Goal: Task Accomplishment & Management: Manage account settings

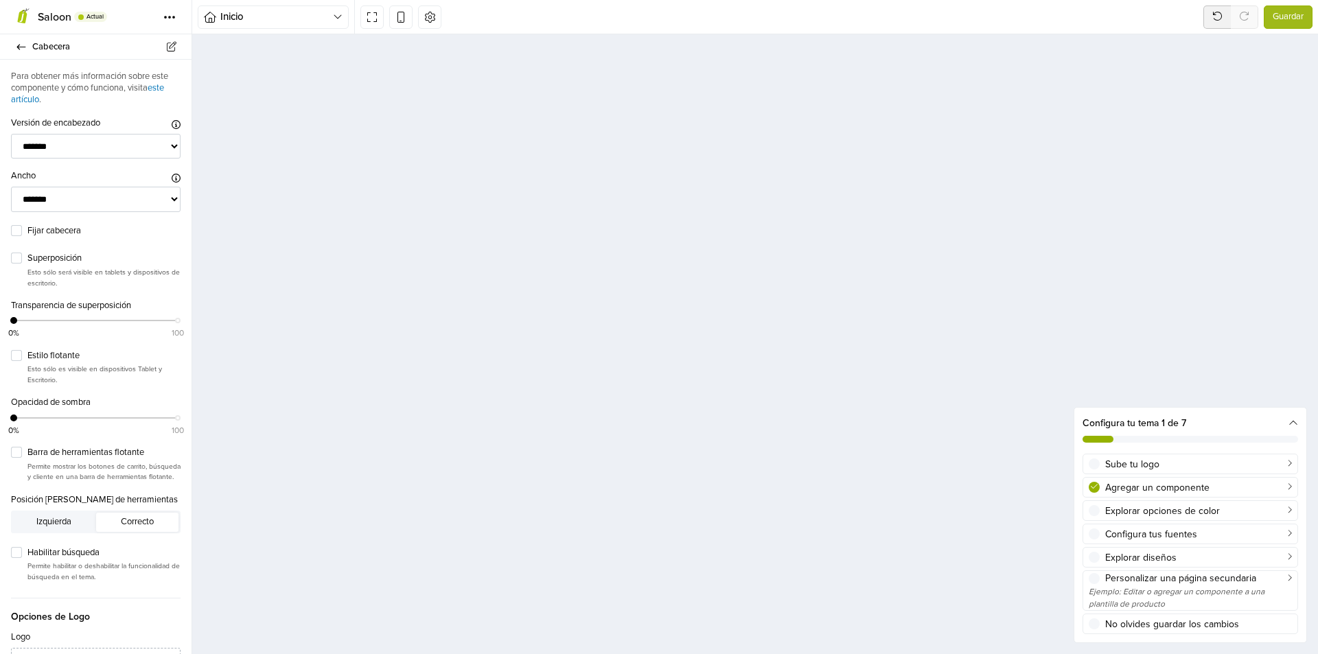
select select "**"
select select "******"
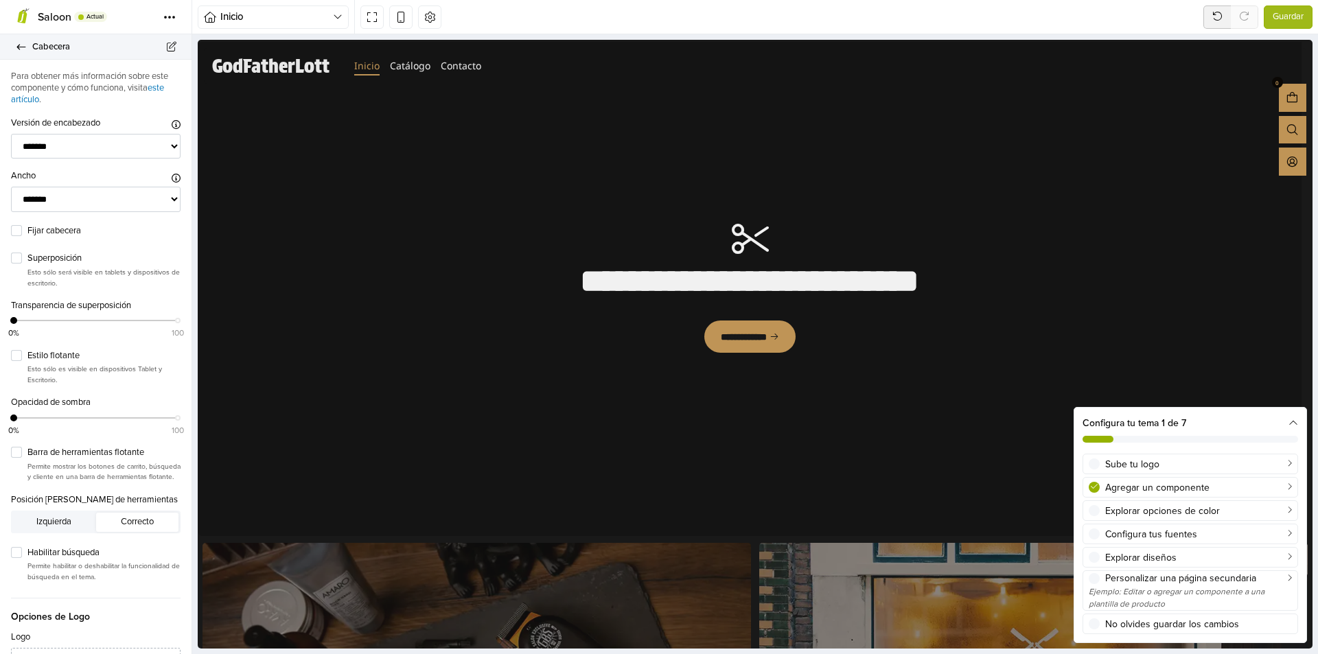
scroll to position [69, 0]
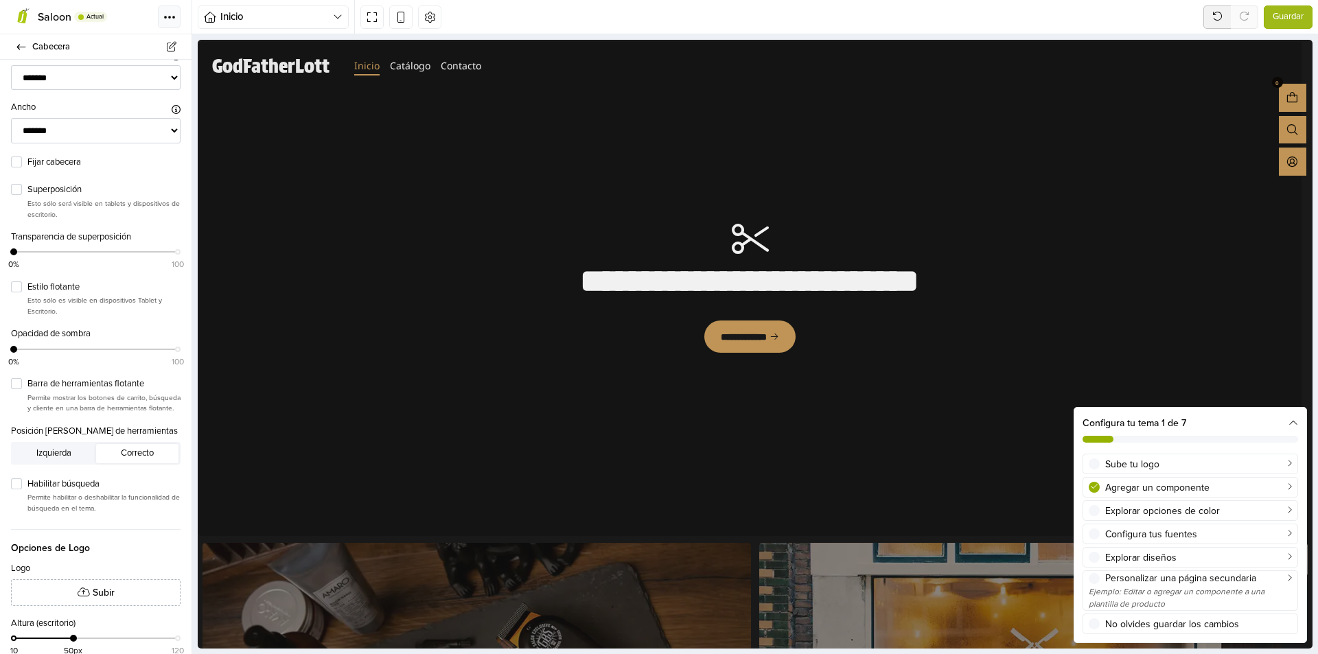
click at [176, 16] on button "Tema" at bounding box center [169, 16] width 23 height 23
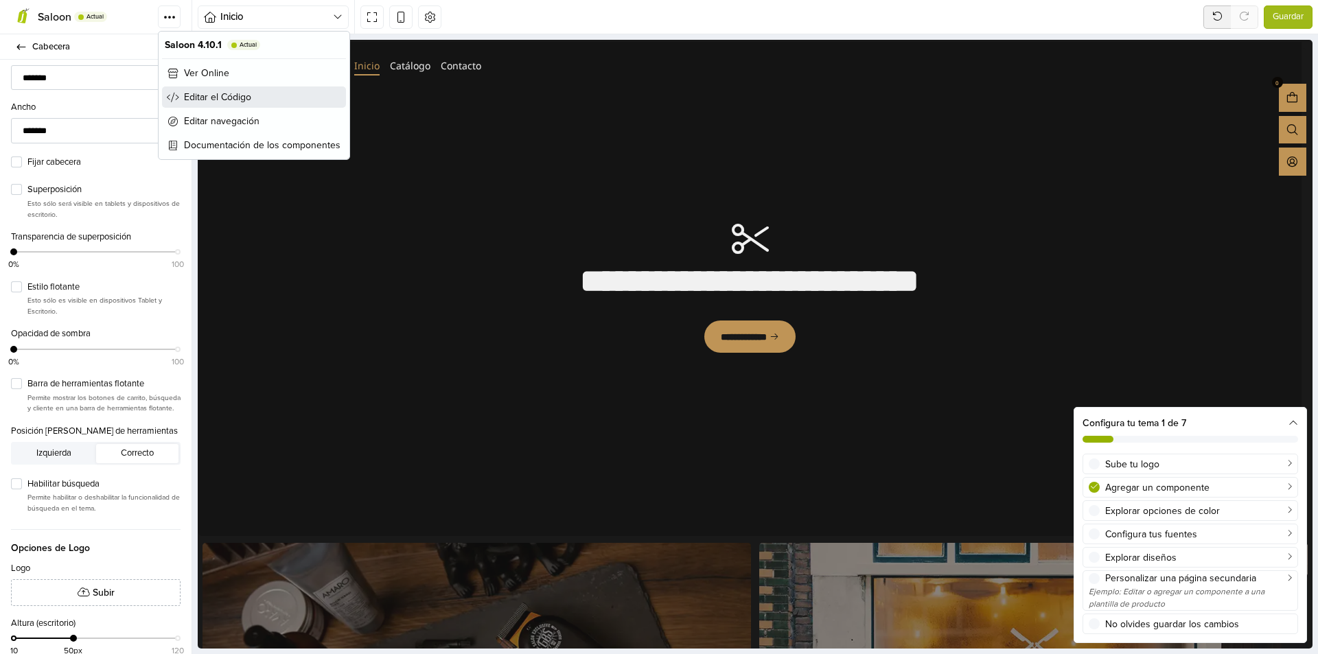
click at [214, 97] on span "Editar el Código" at bounding box center [217, 97] width 67 height 14
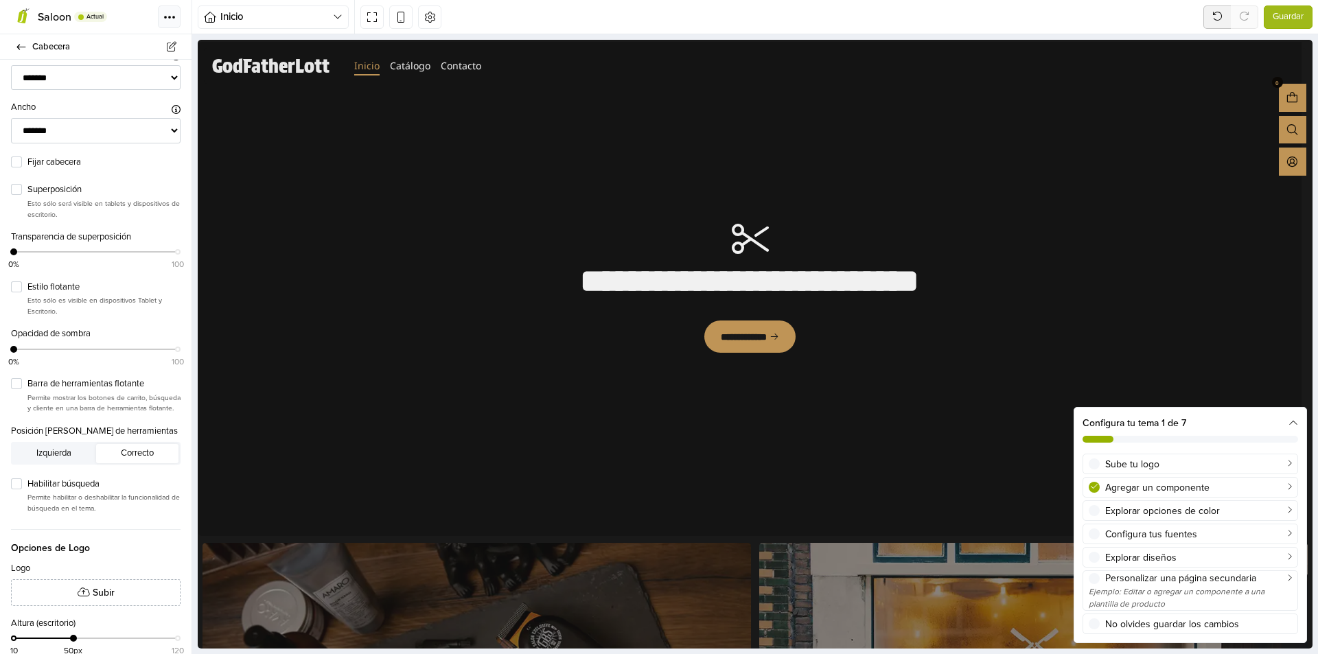
click at [172, 23] on button "Tema" at bounding box center [169, 16] width 23 height 23
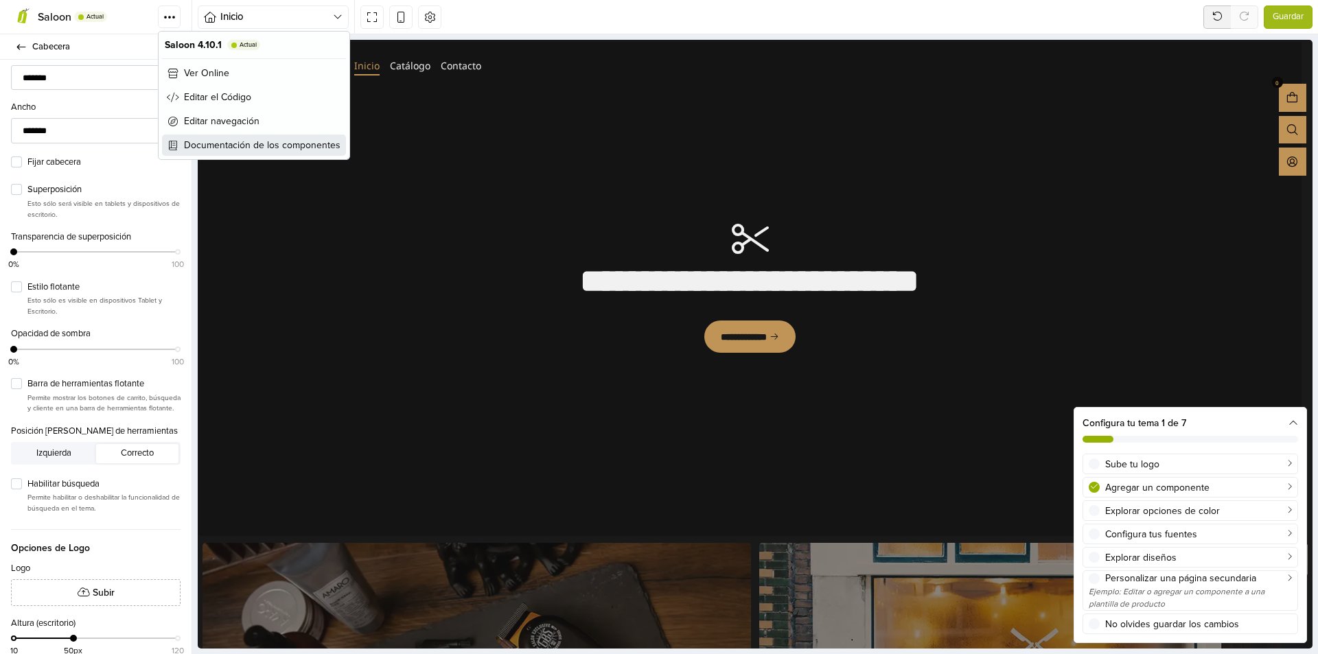
click at [317, 152] on span "Documentación de los componentes" at bounding box center [262, 145] width 157 height 14
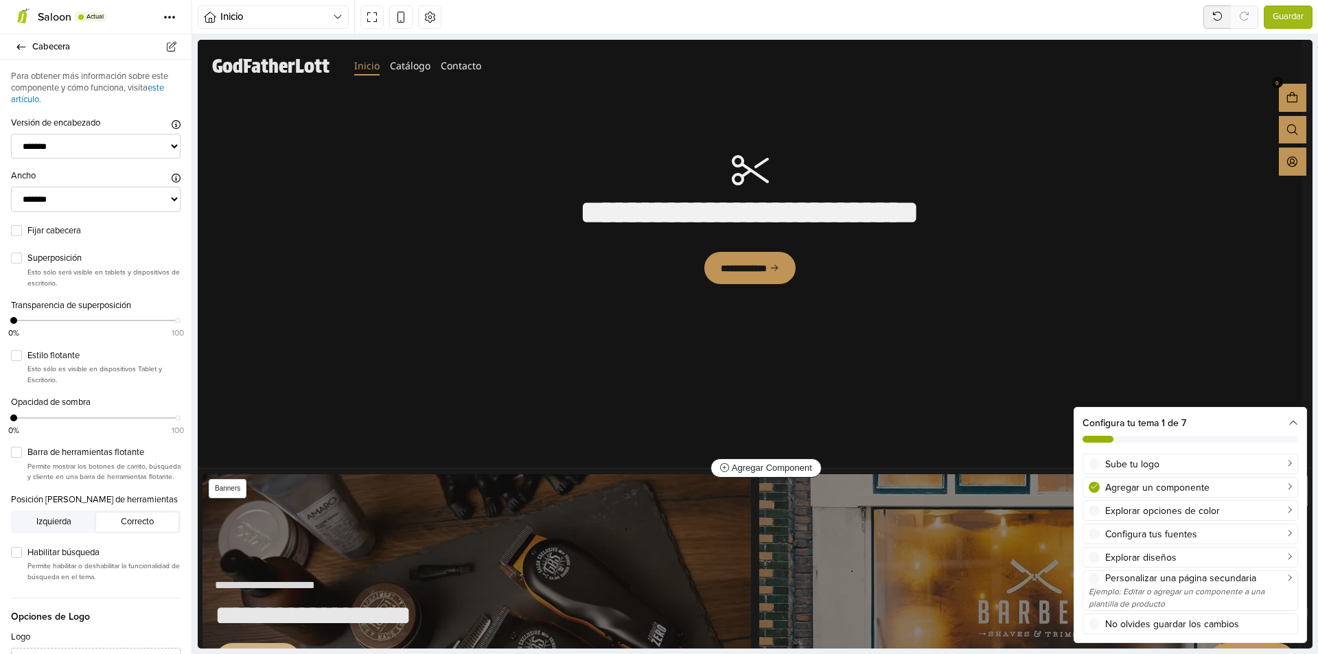
scroll to position [0, 0]
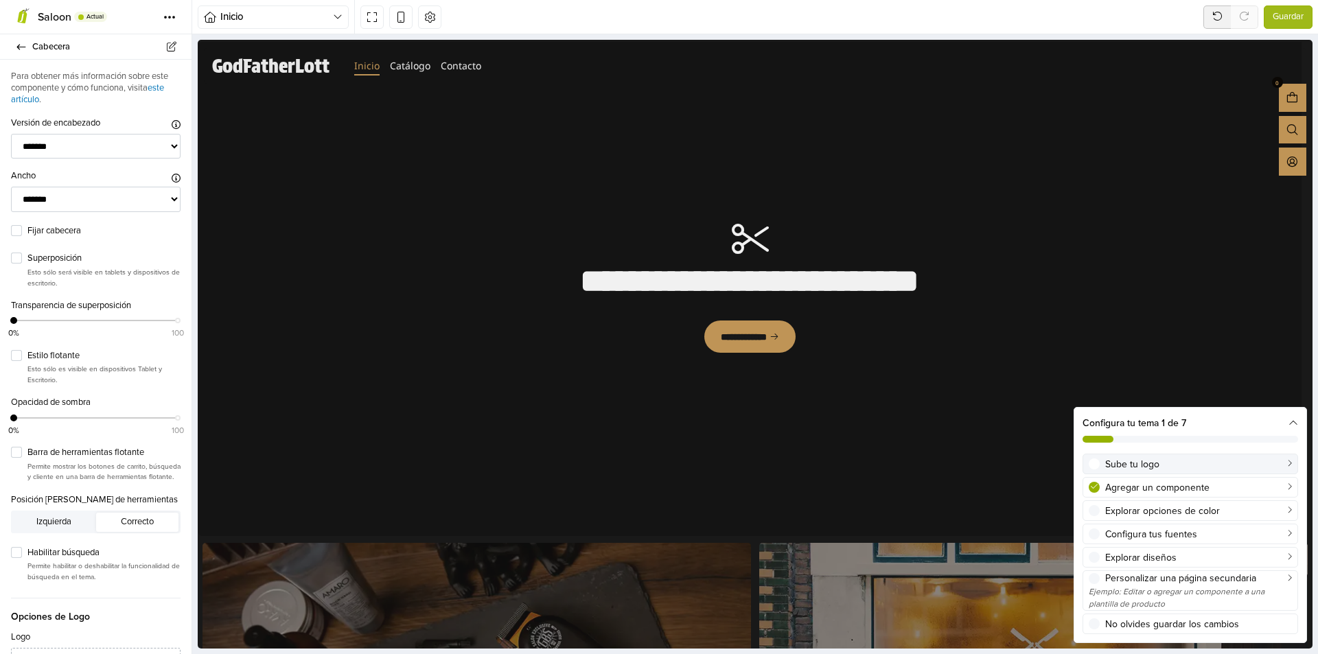
click at [1254, 461] on div "Sube tu logo" at bounding box center [1198, 464] width 187 height 14
click at [1296, 422] on icon at bounding box center [1294, 424] width 10 height 10
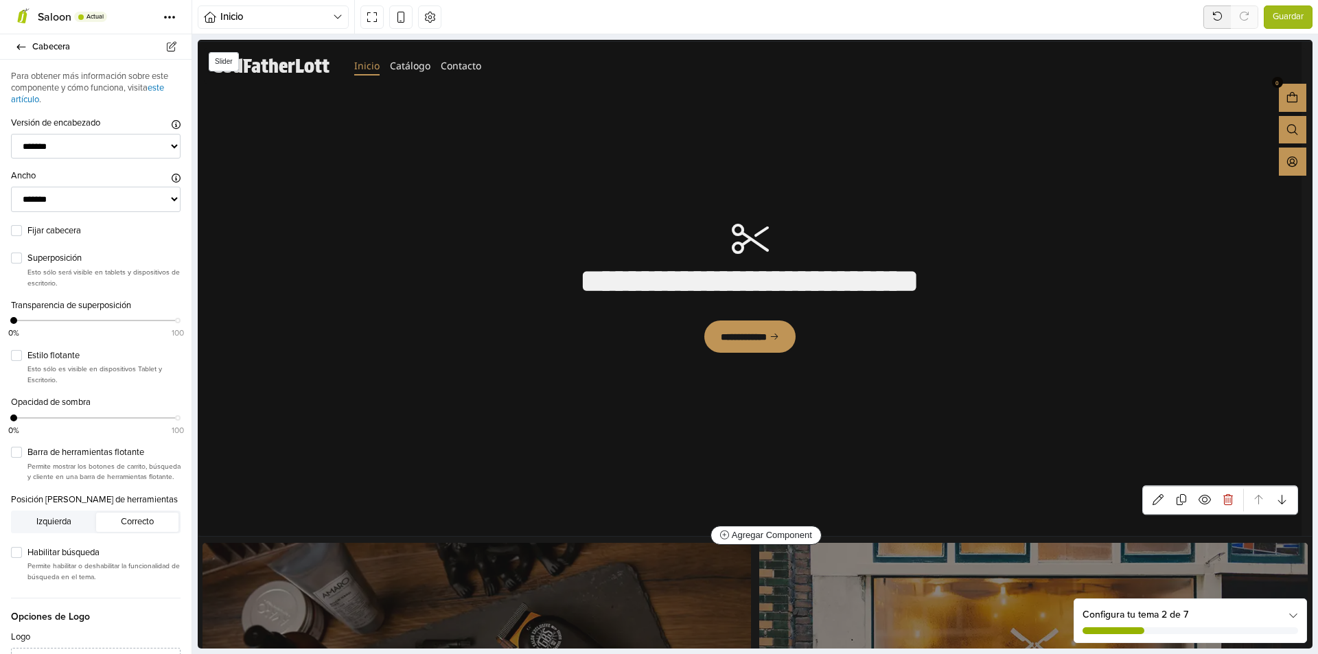
click at [228, 57] on span "Slider" at bounding box center [224, 61] width 30 height 19
select select "*****"
select select "**********"
select select "******"
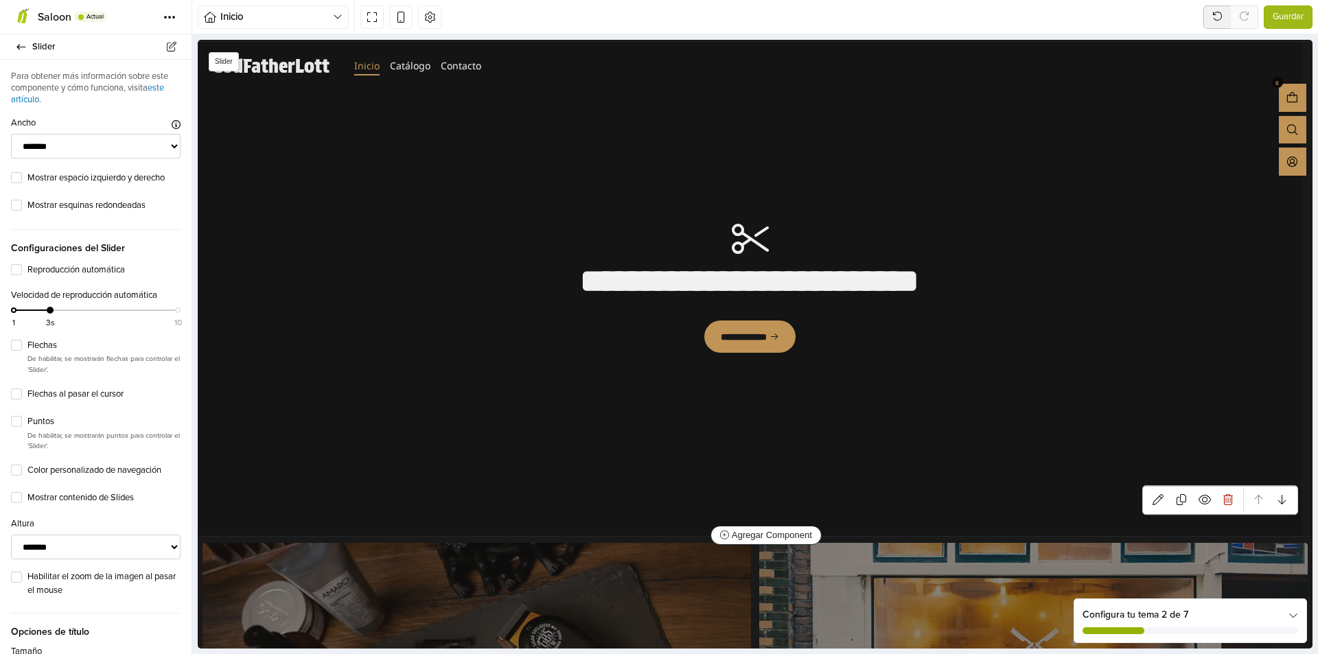
click at [233, 62] on span "Slider" at bounding box center [224, 61] width 30 height 19
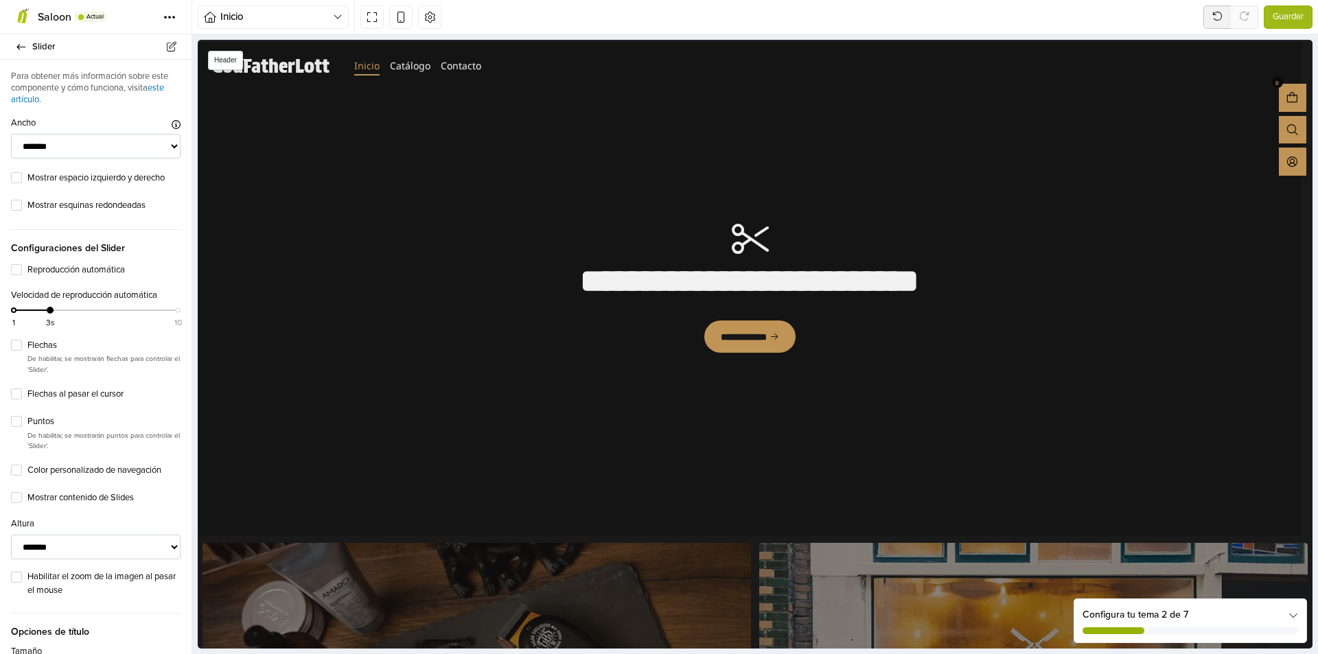
click at [277, 62] on link "GodFatherLott" at bounding box center [270, 65] width 117 height 19
select select "**"
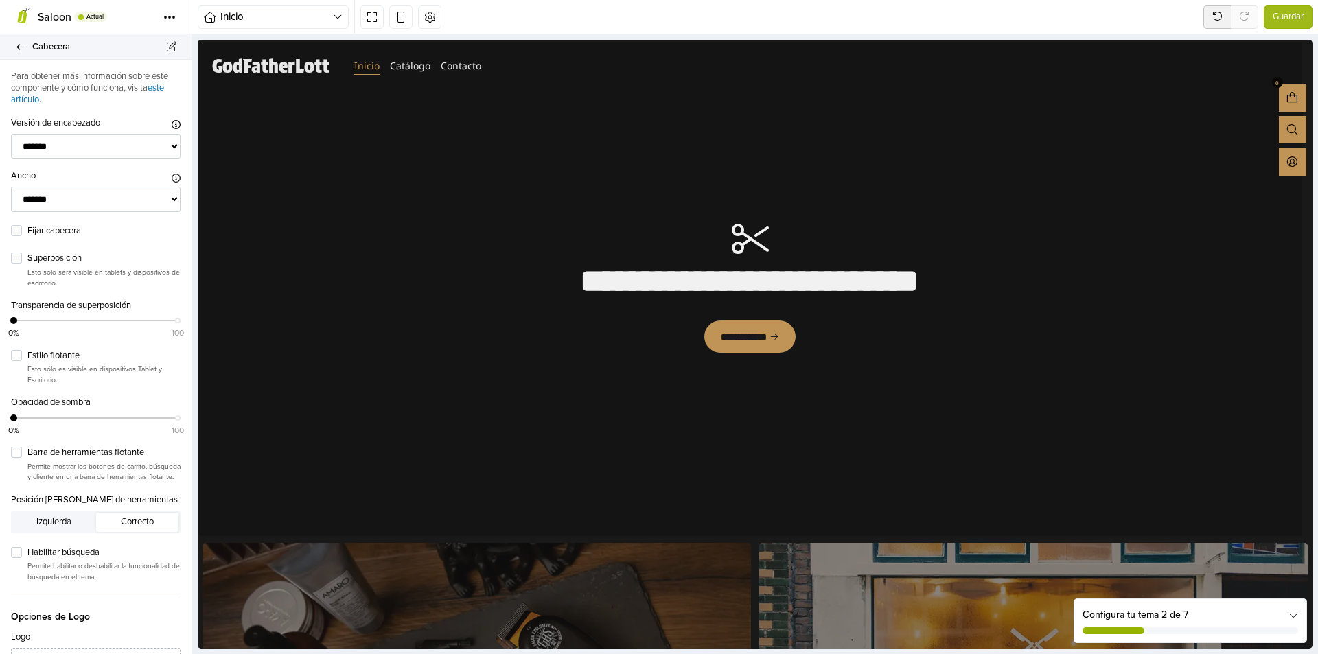
click at [20, 47] on icon at bounding box center [21, 47] width 11 height 9
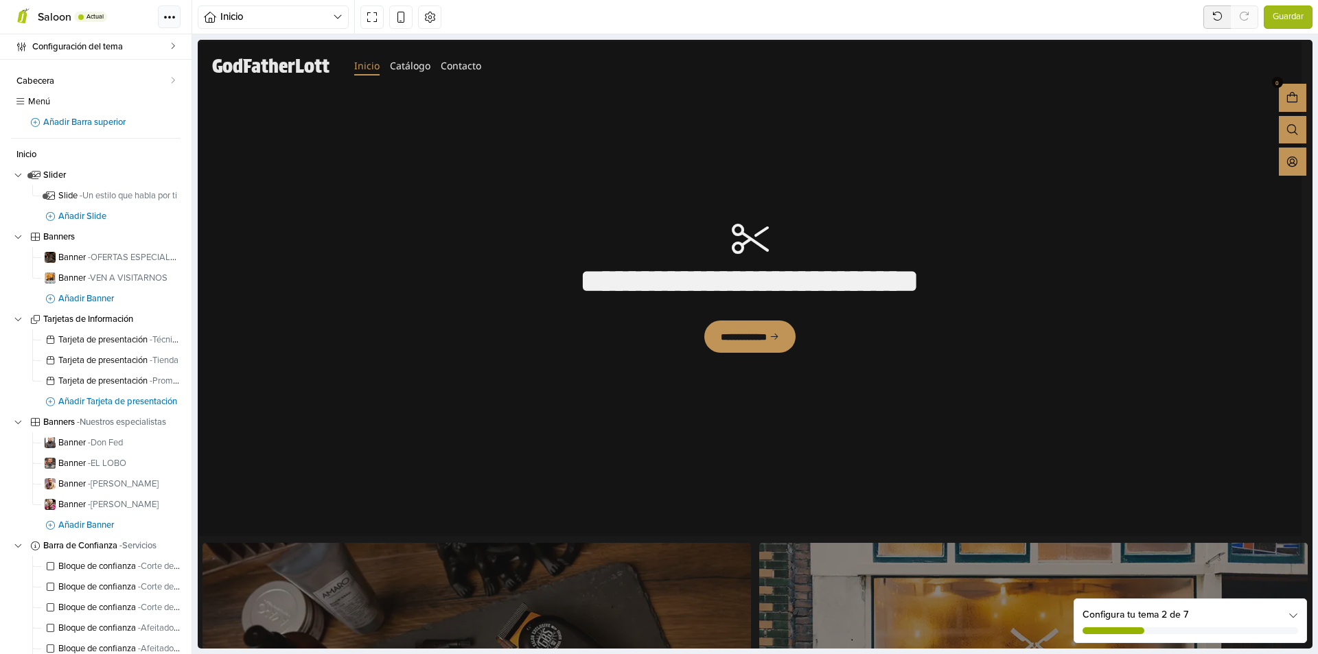
click at [176, 8] on button "Tema" at bounding box center [169, 16] width 23 height 23
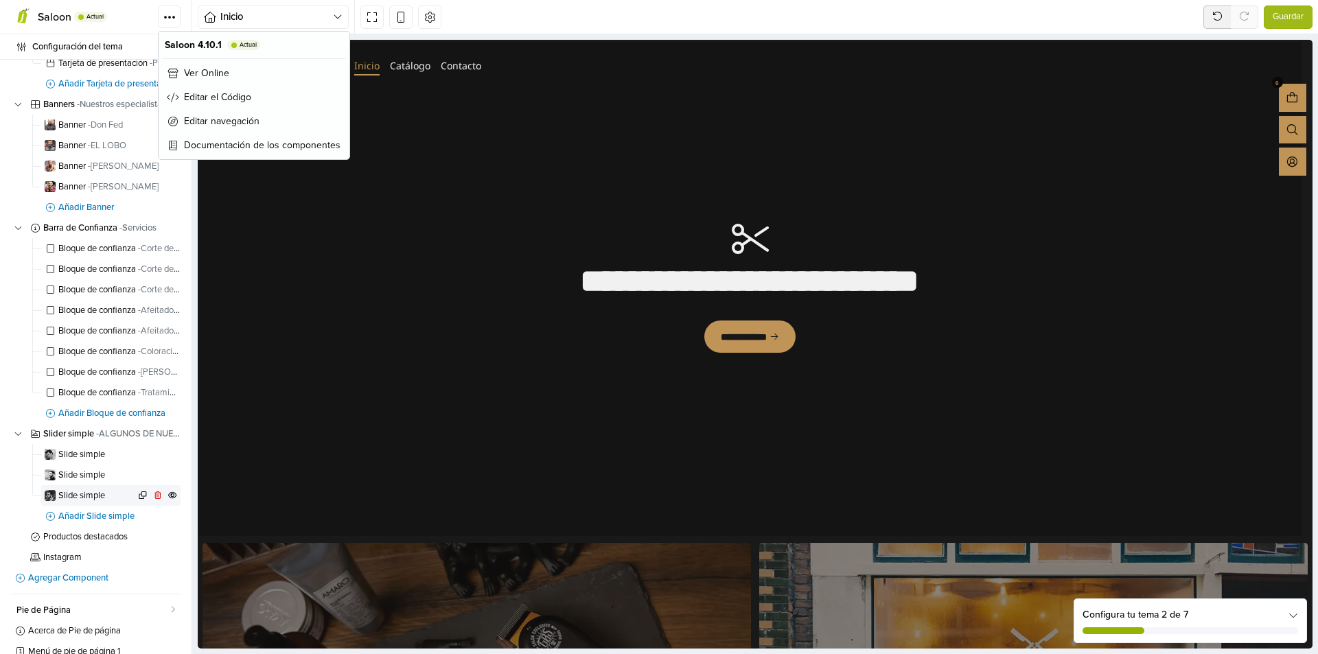
scroll to position [419, 0]
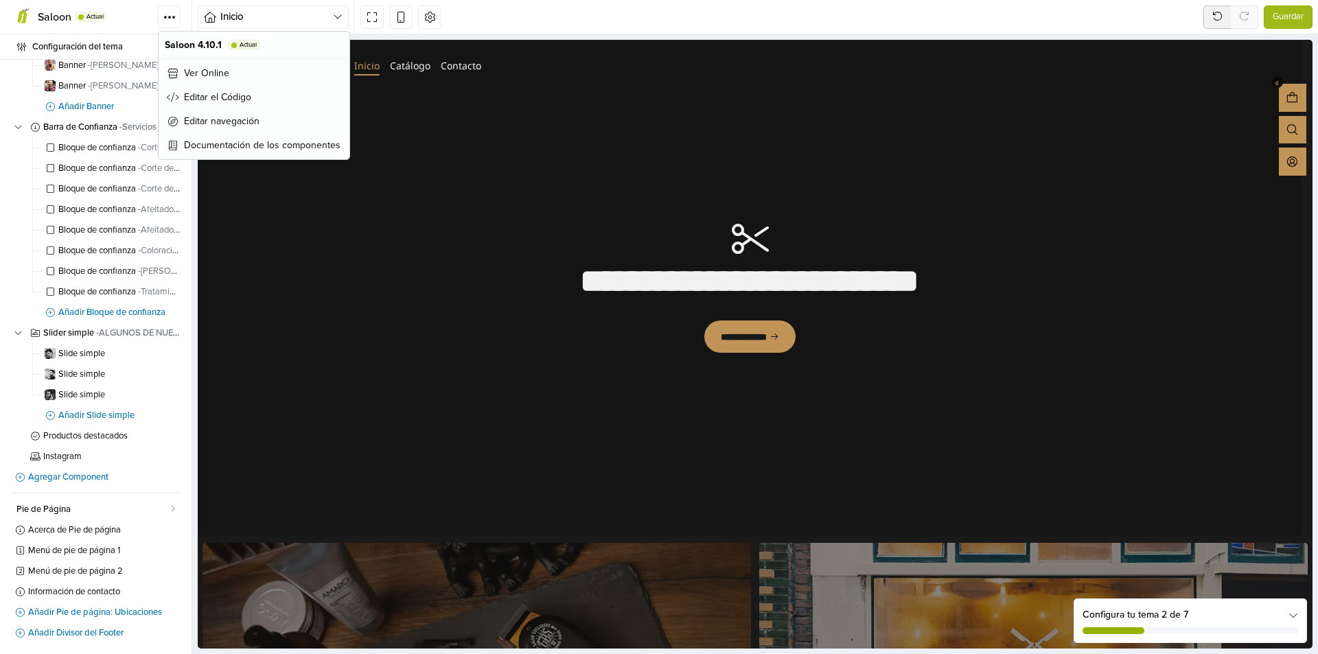
click at [0, 494] on div "Cabecera Menú Añadir Barra superior Inicio Slider Slide - Un estilo que habla p…" at bounding box center [96, 357] width 192 height 595
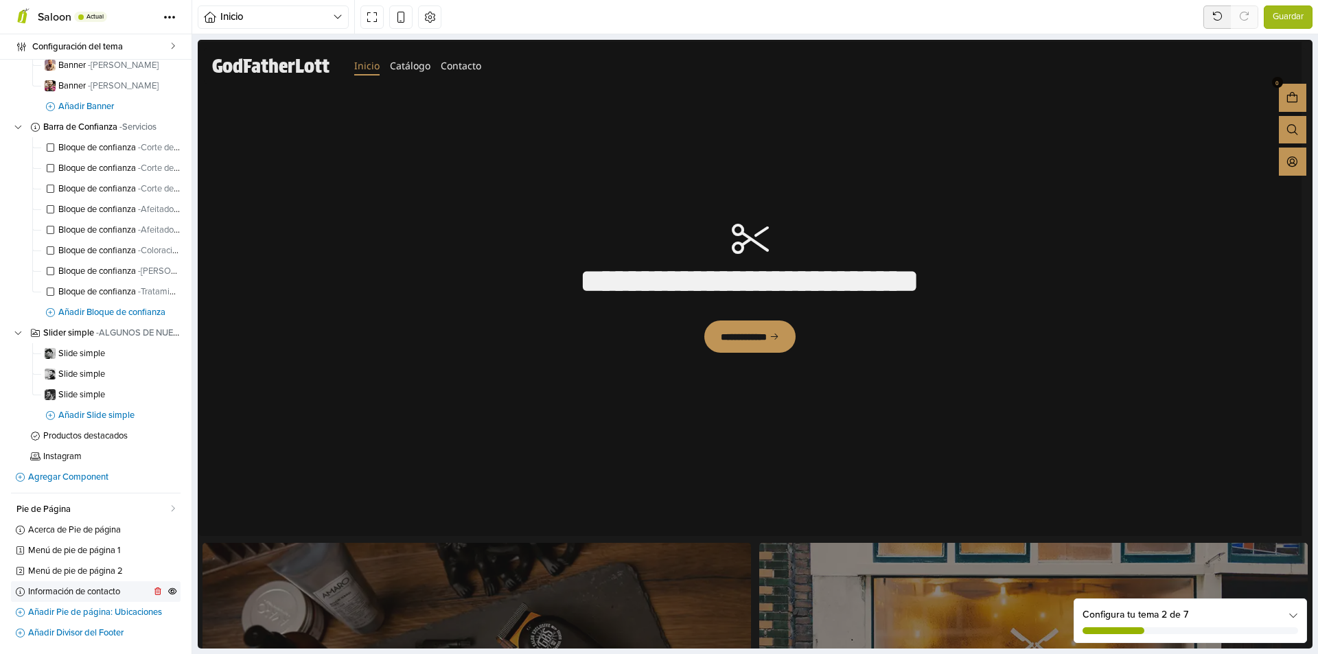
click at [118, 593] on span "Información de contacto" at bounding box center [89, 592] width 122 height 9
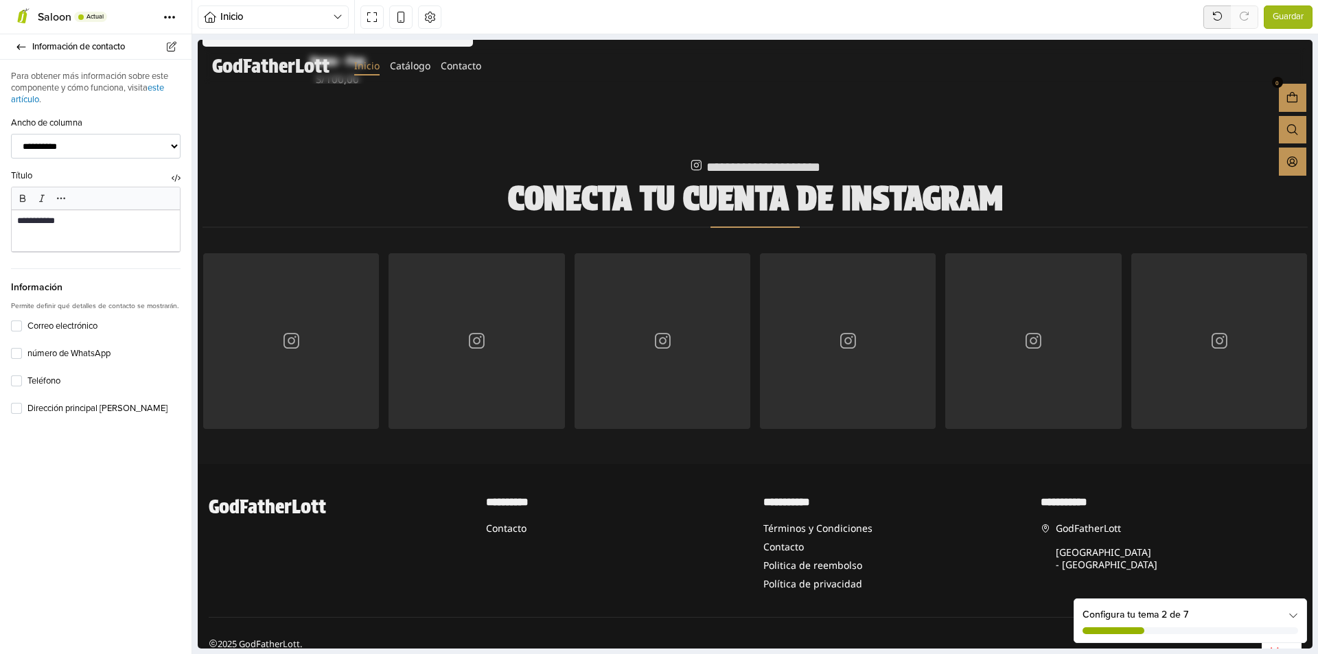
scroll to position [3090, 0]
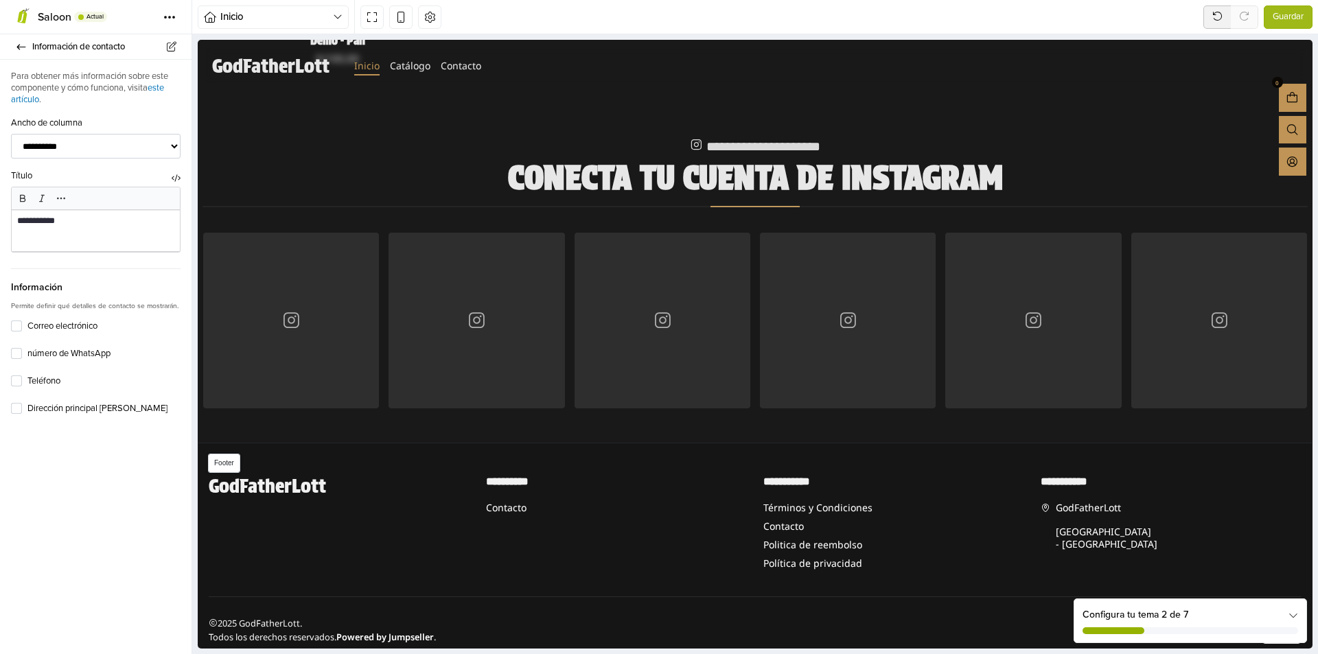
click at [262, 476] on h3 "GodFatherLott" at bounding box center [339, 485] width 261 height 19
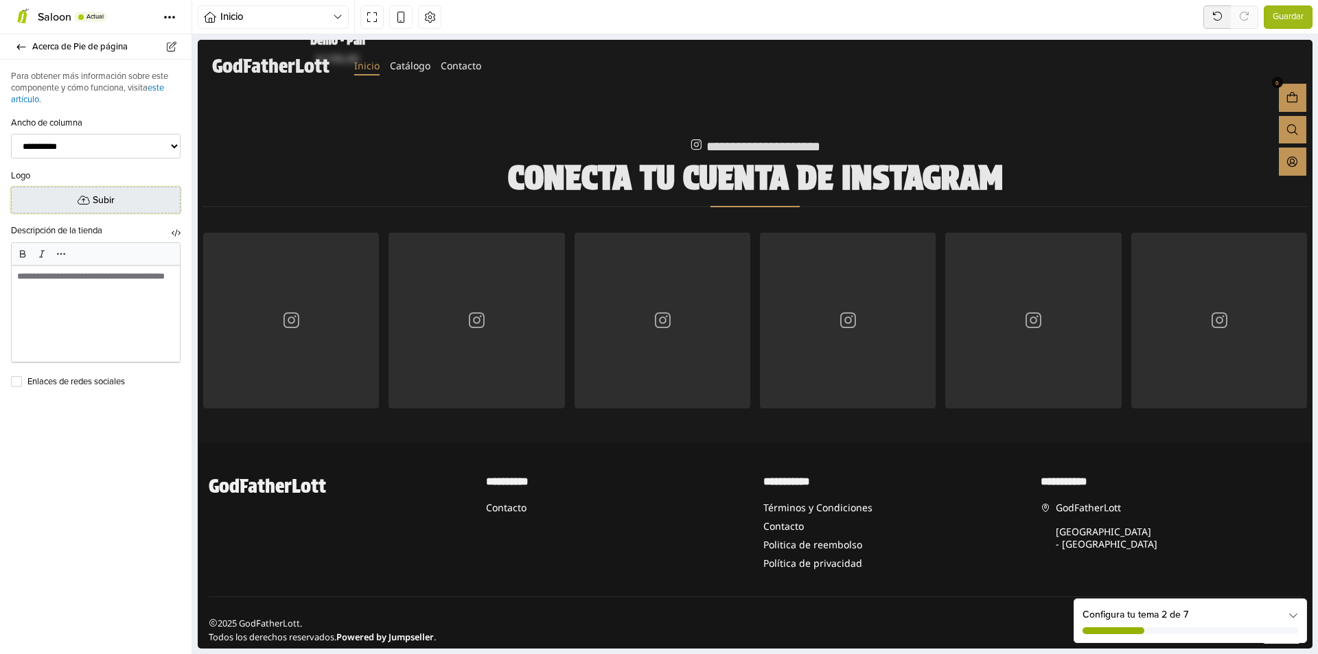
click at [122, 205] on button "Subir" at bounding box center [96, 200] width 170 height 27
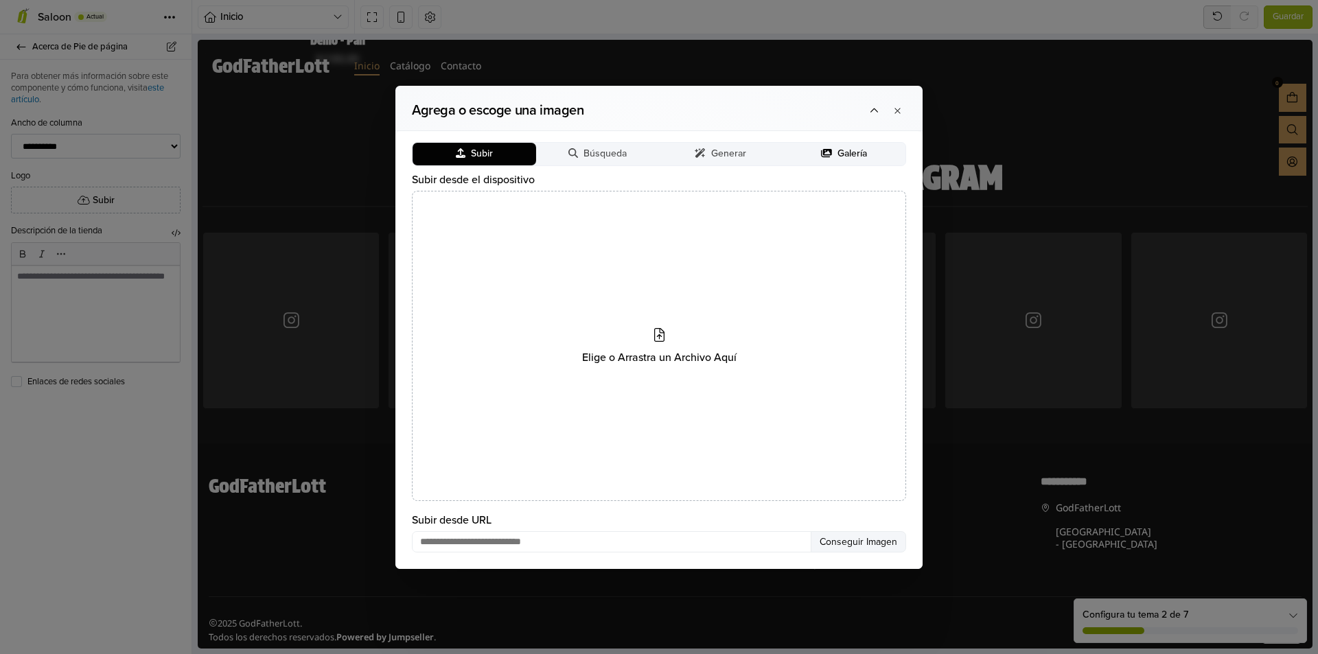
click at [858, 165] on button "Galería" at bounding box center [845, 154] width 124 height 23
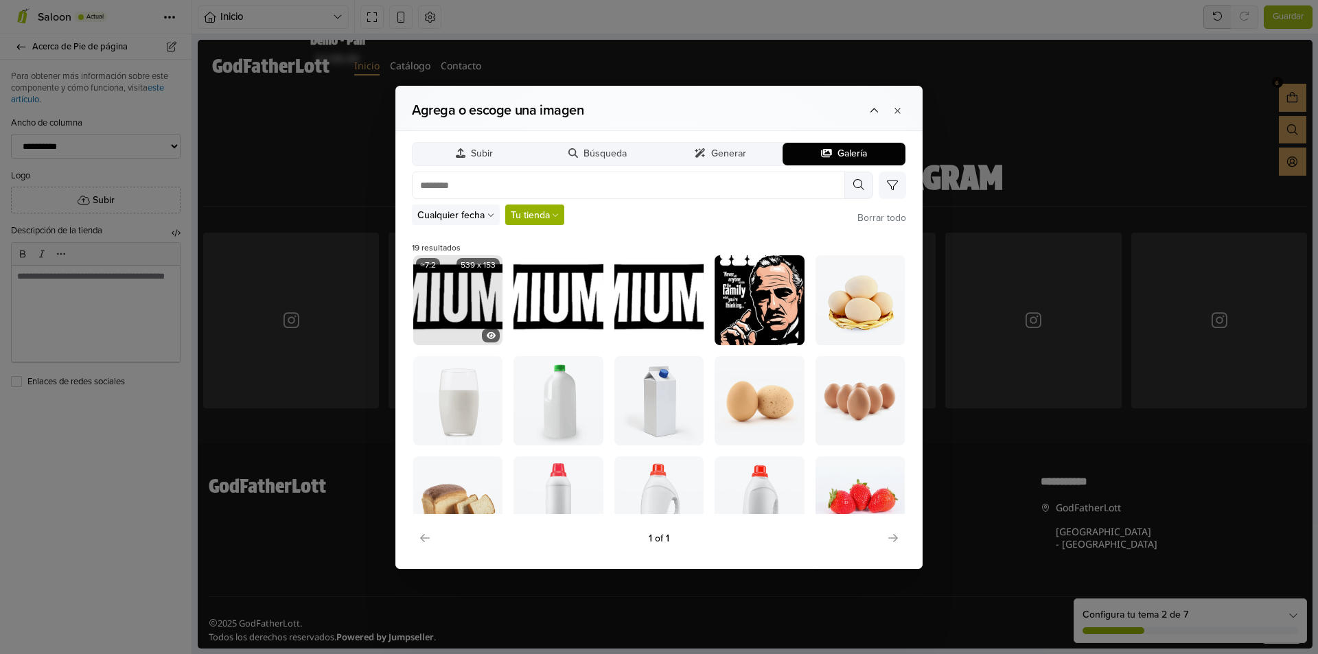
click at [465, 306] on img at bounding box center [457, 299] width 89 height 89
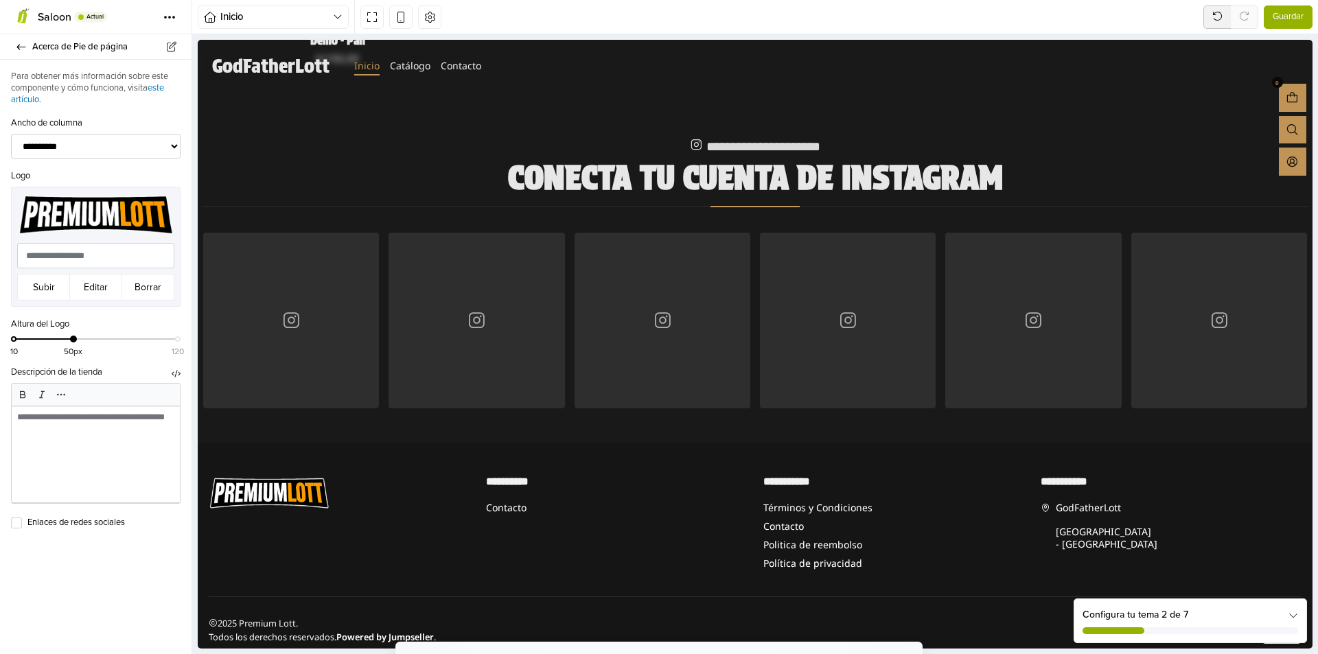
click at [1303, 20] on span "Guardar" at bounding box center [1288, 17] width 31 height 14
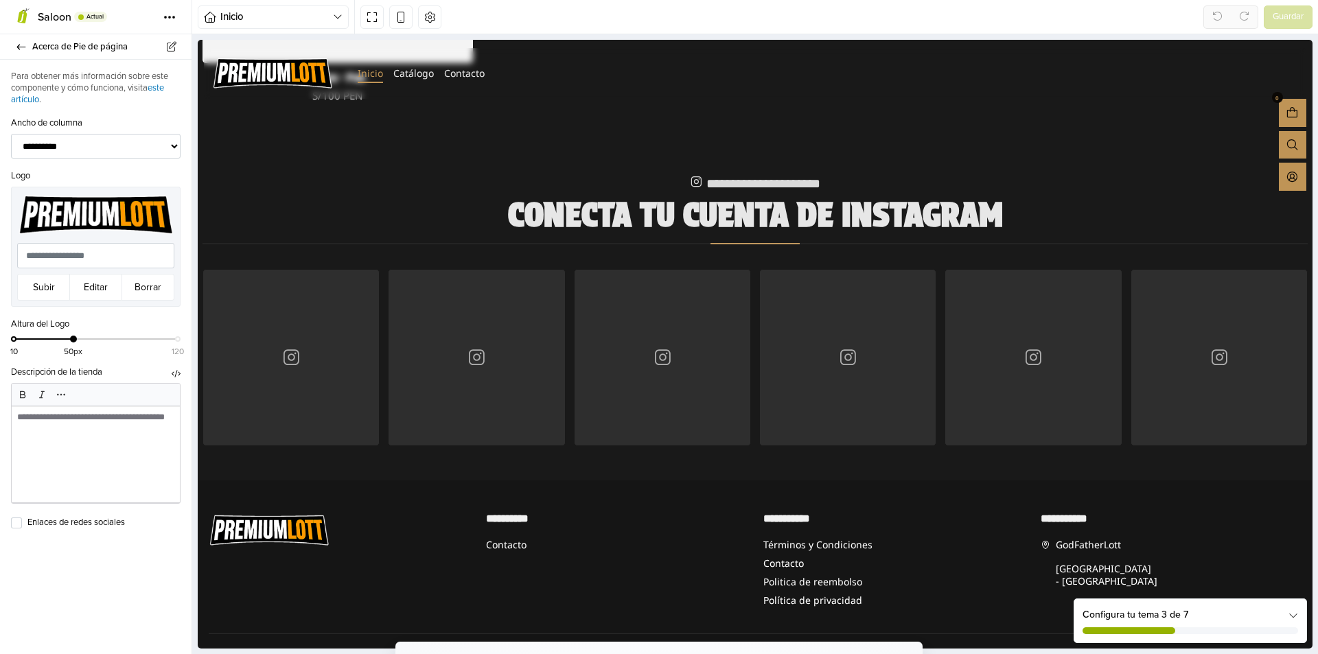
scroll to position [3090, 0]
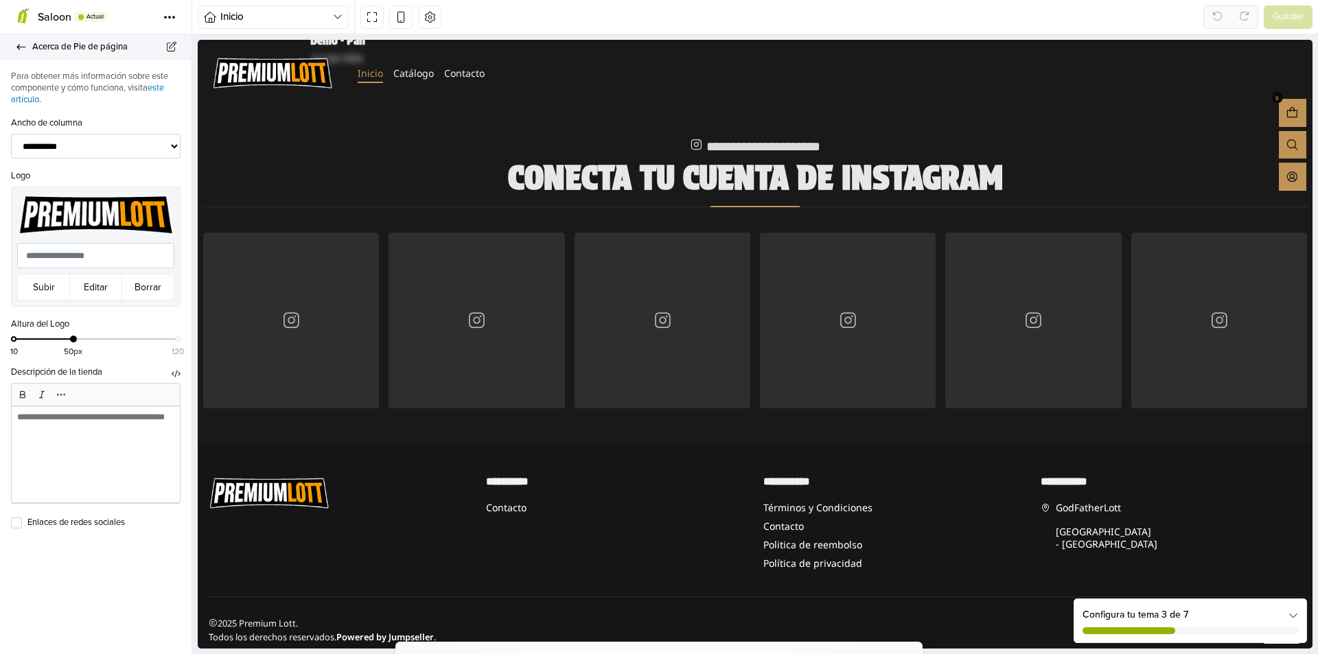
click at [23, 50] on icon at bounding box center [21, 47] width 11 height 9
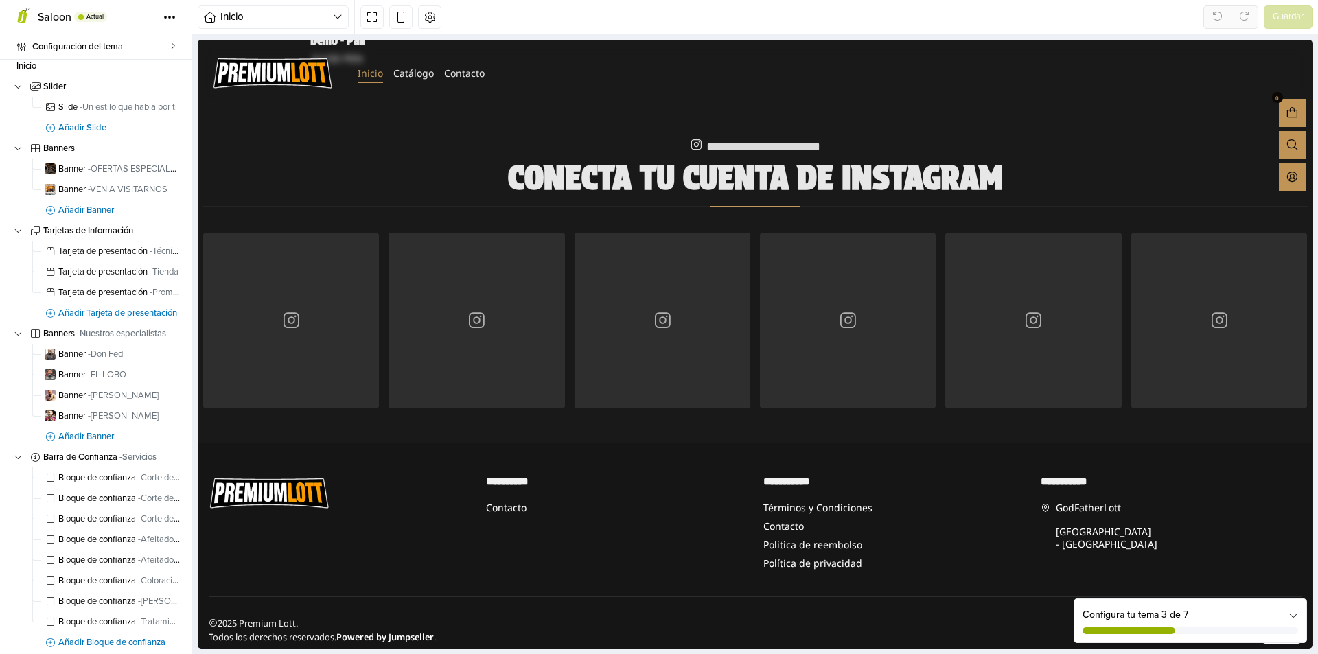
scroll to position [76, 0]
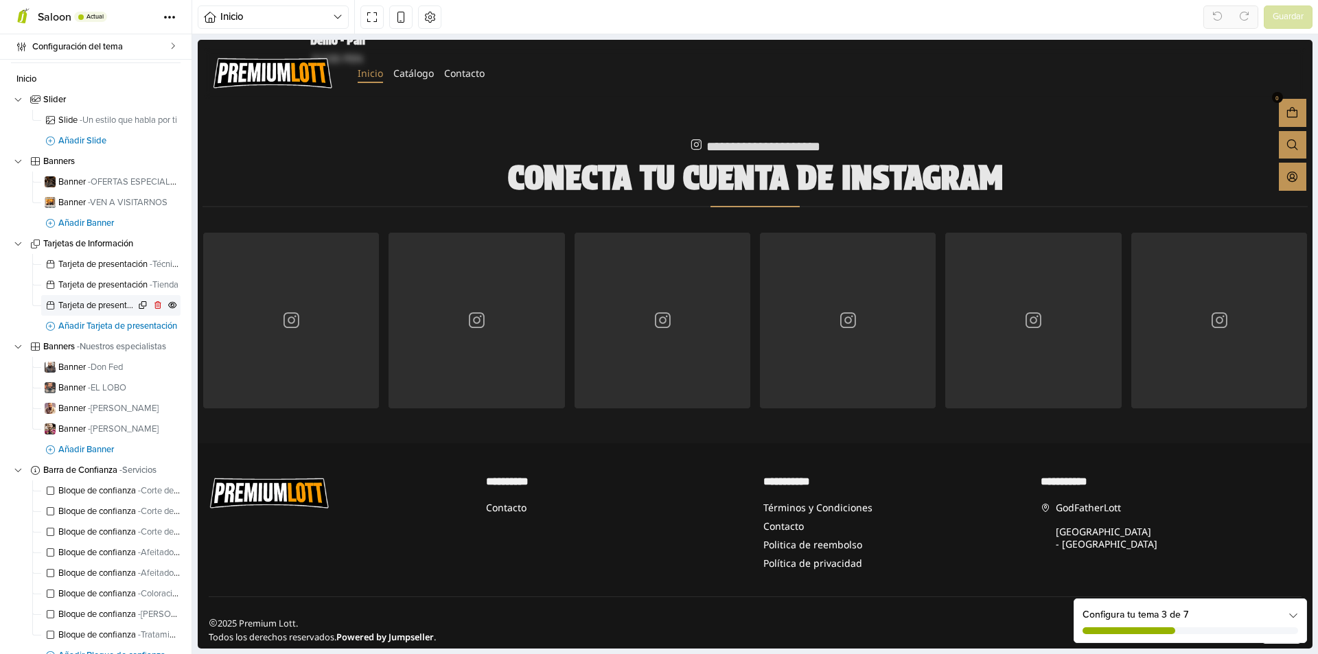
click at [100, 303] on span "Tarjeta de presentación - Promociones exclusivas" at bounding box center [96, 305] width 77 height 9
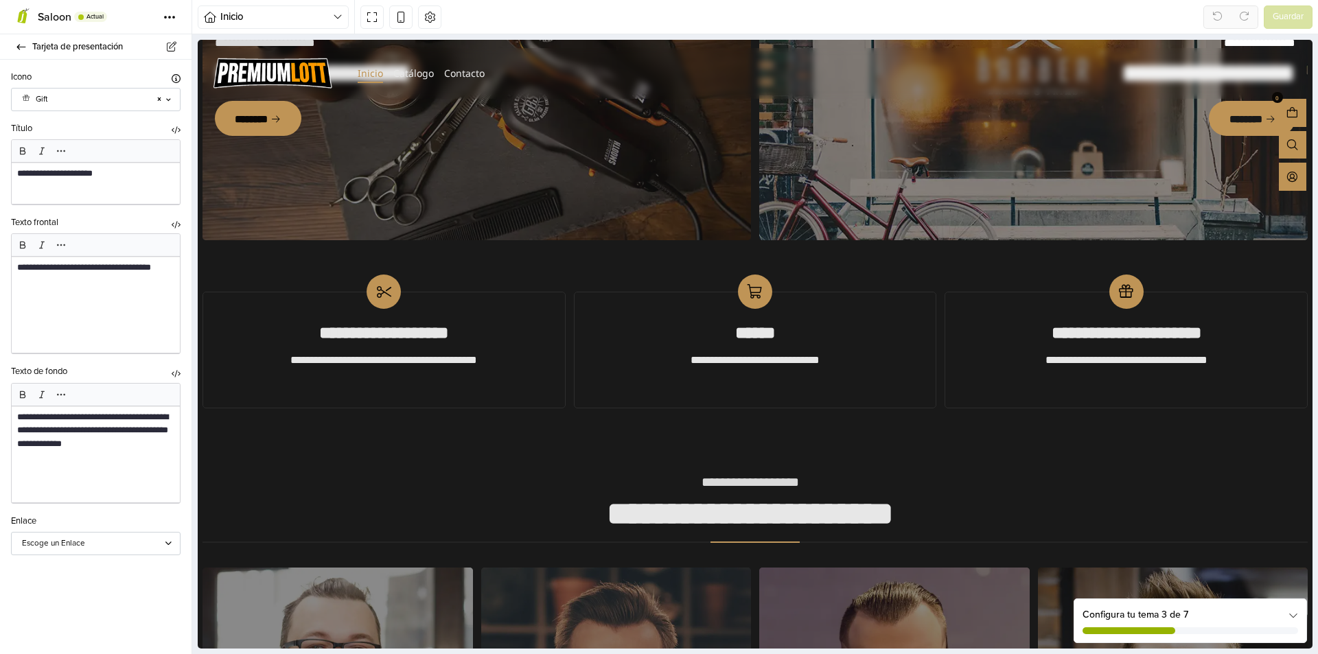
scroll to position [606, 0]
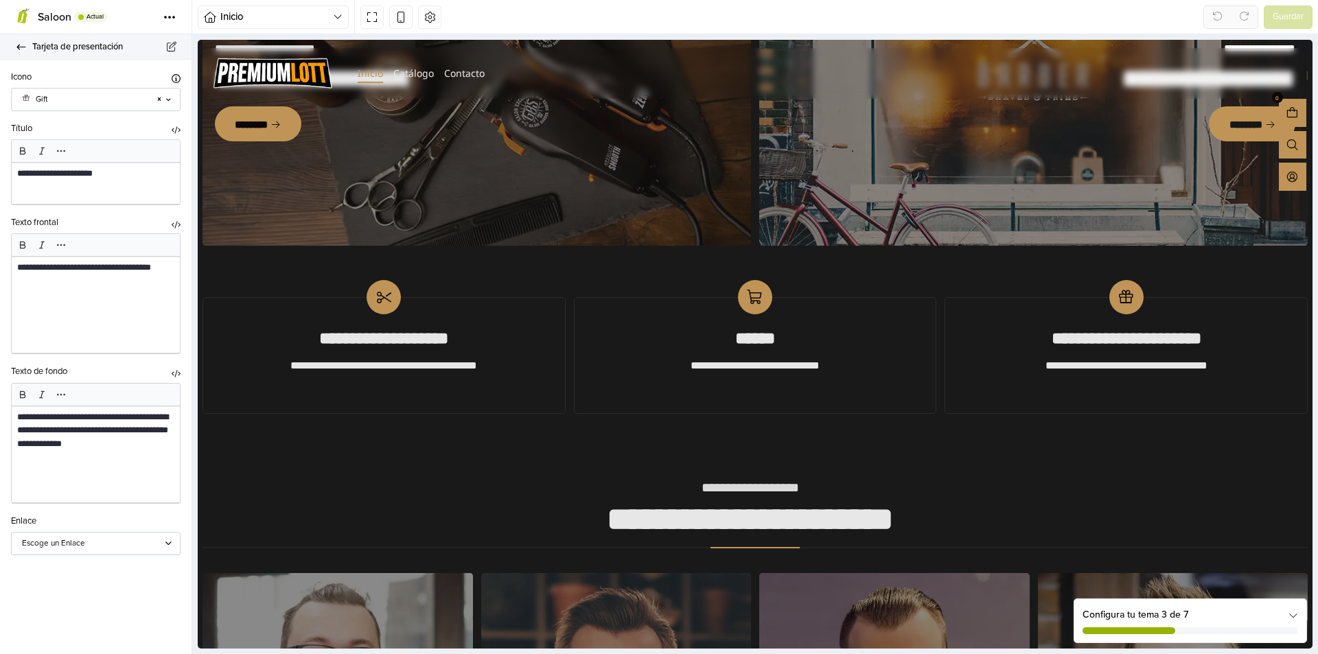
click at [18, 45] on icon at bounding box center [21, 47] width 11 height 9
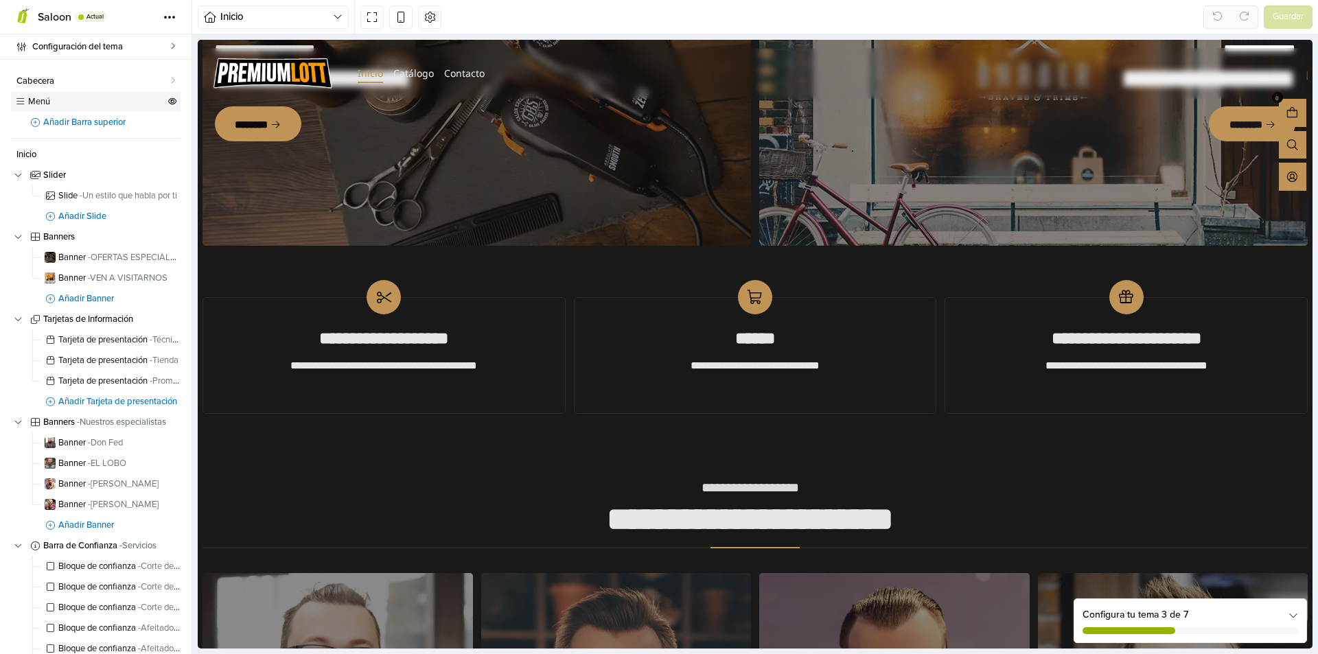
click at [21, 104] on icon at bounding box center [19, 101] width 11 height 9
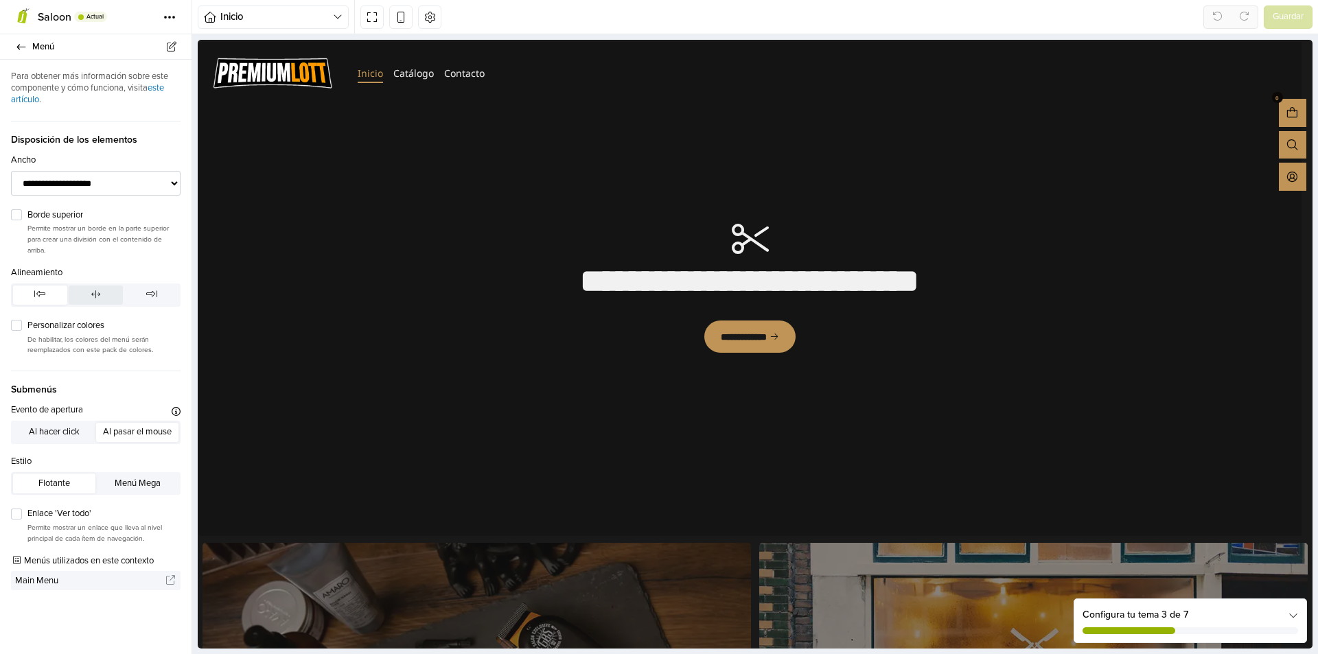
click at [85, 299] on button "button" at bounding box center [96, 295] width 55 height 19
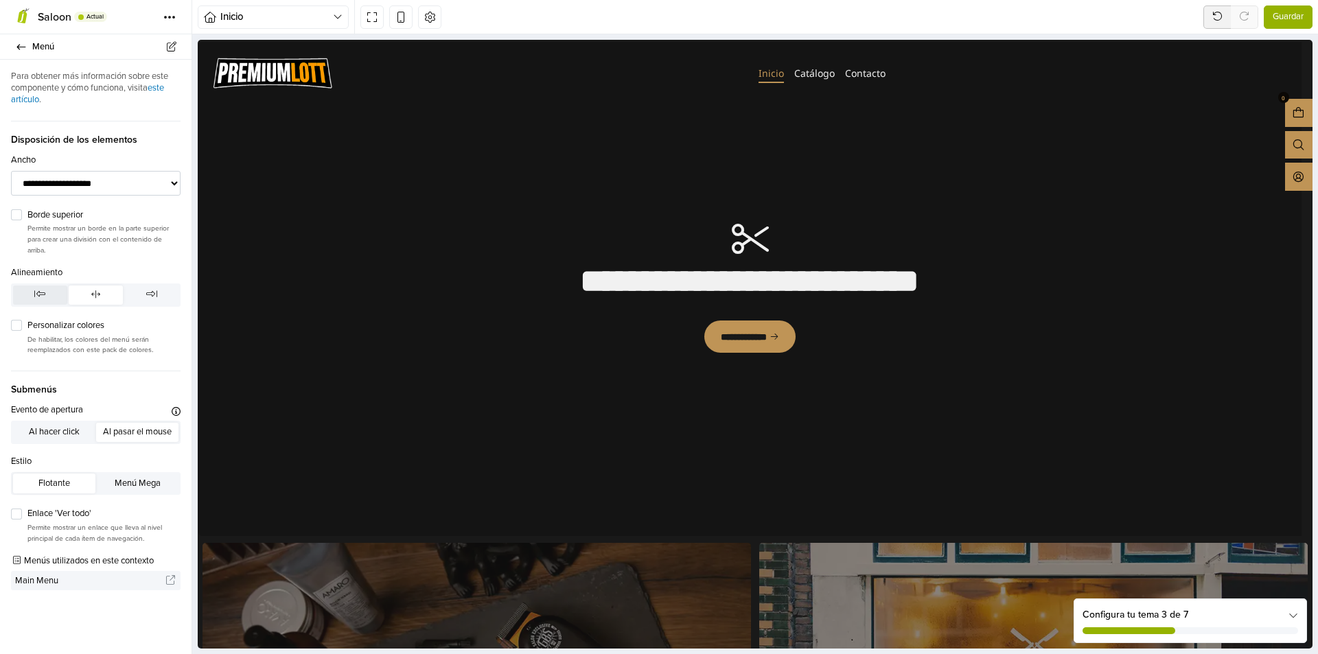
click at [54, 294] on button "button" at bounding box center [40, 295] width 55 height 19
click at [21, 46] on icon at bounding box center [21, 47] width 11 height 9
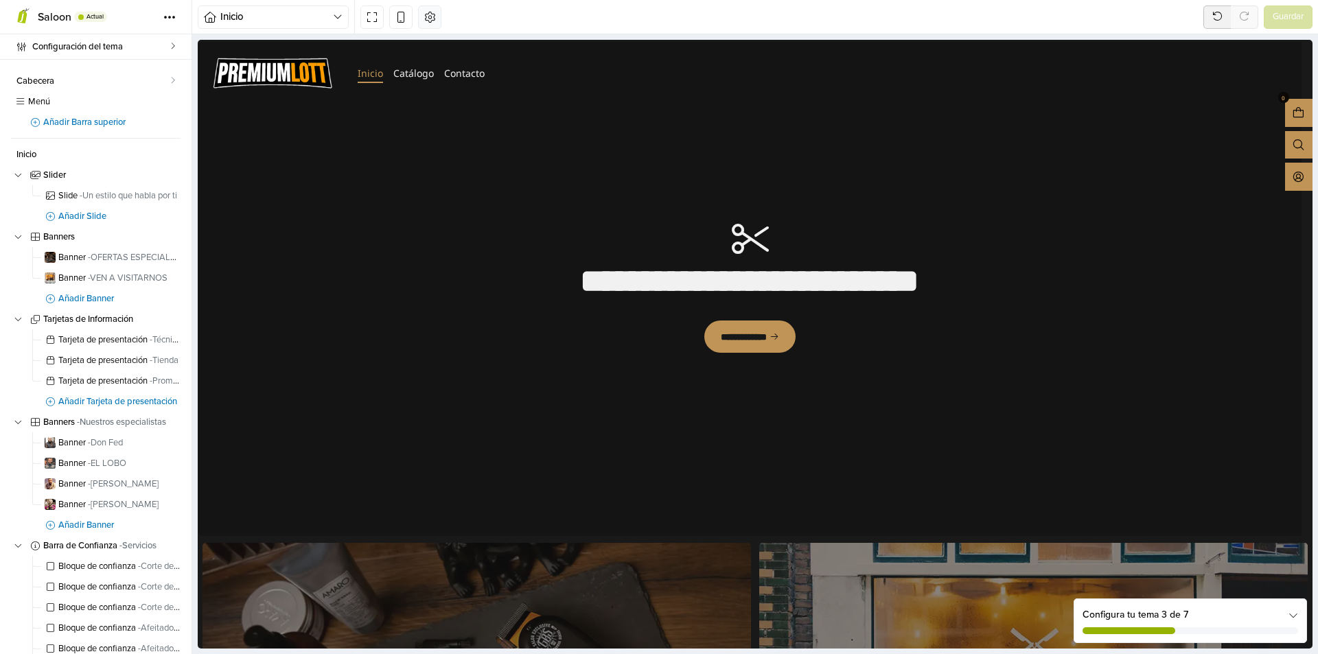
click at [428, 20] on icon "button" at bounding box center [430, 17] width 10 height 10
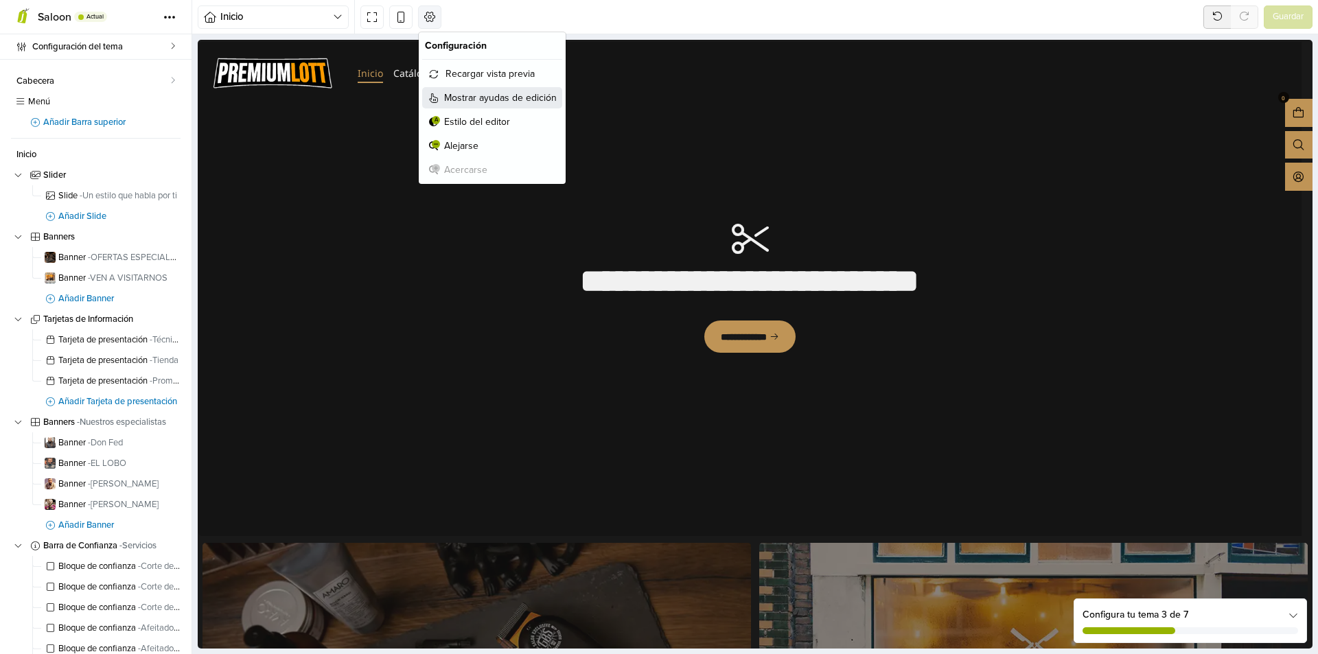
click at [520, 99] on button "Mostrar ayudas de edición" at bounding box center [492, 97] width 140 height 21
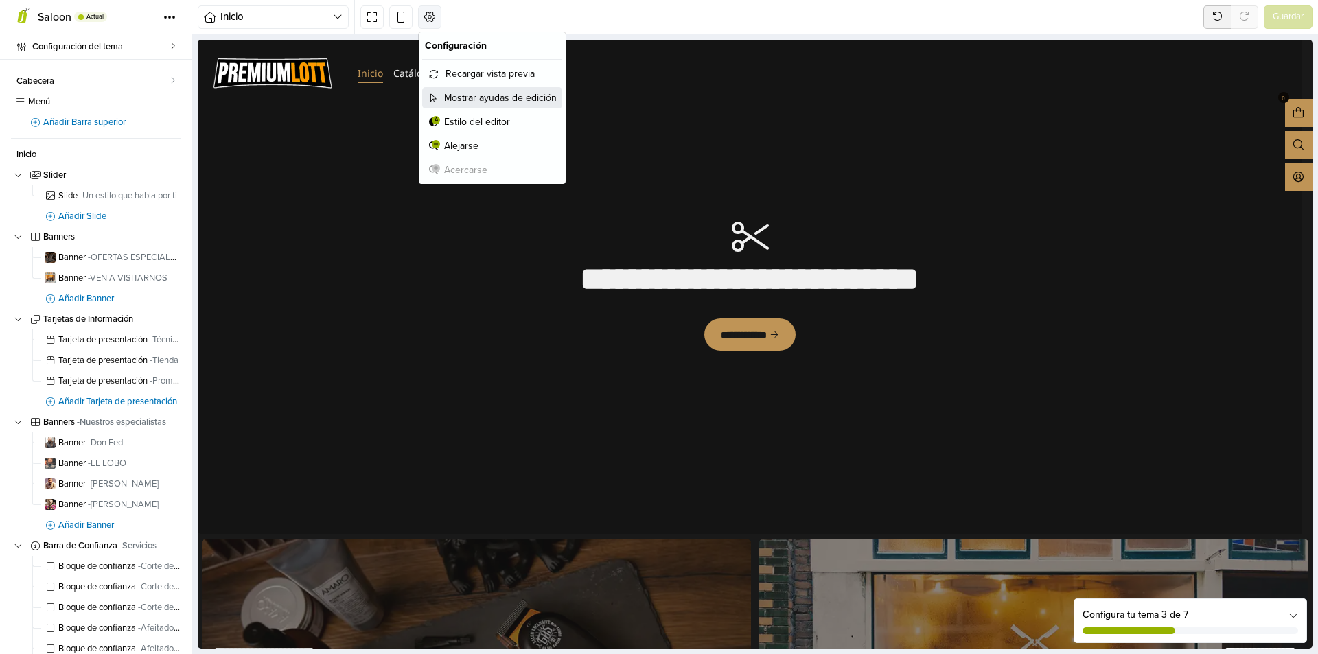
click at [470, 100] on button "Mostrar ayudas de edición" at bounding box center [492, 97] width 140 height 21
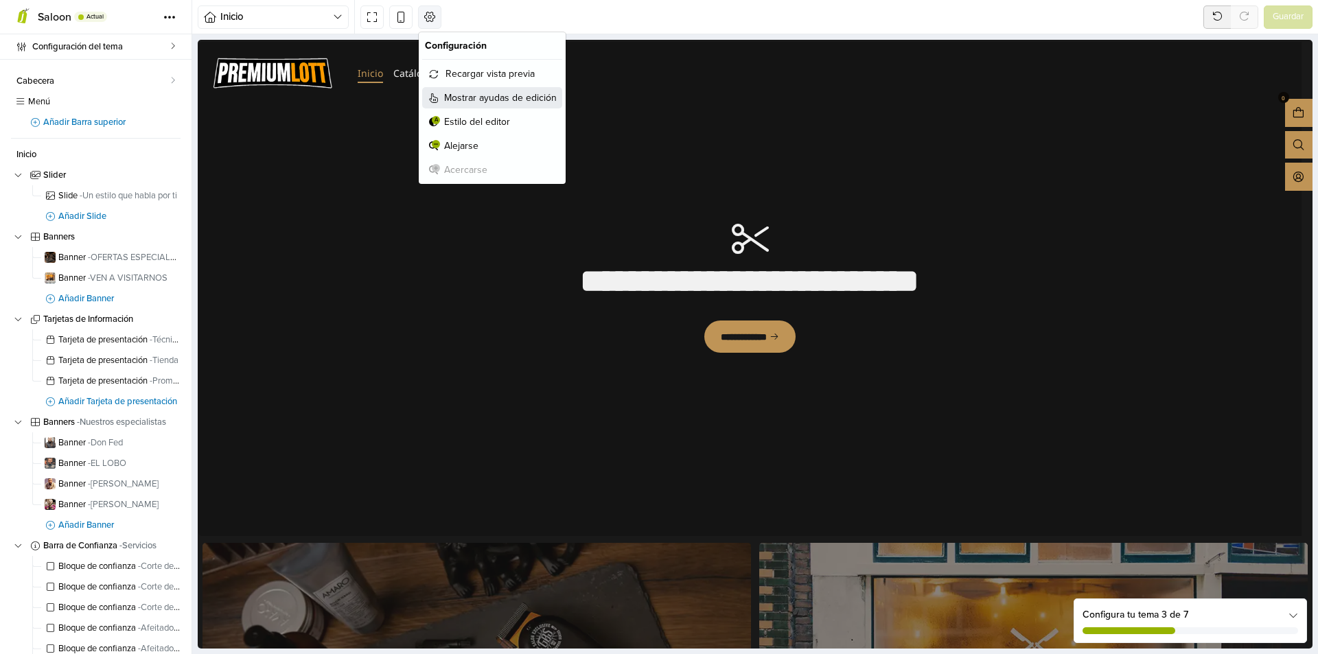
click at [470, 100] on button "Mostrar ayudas de edición" at bounding box center [492, 97] width 140 height 21
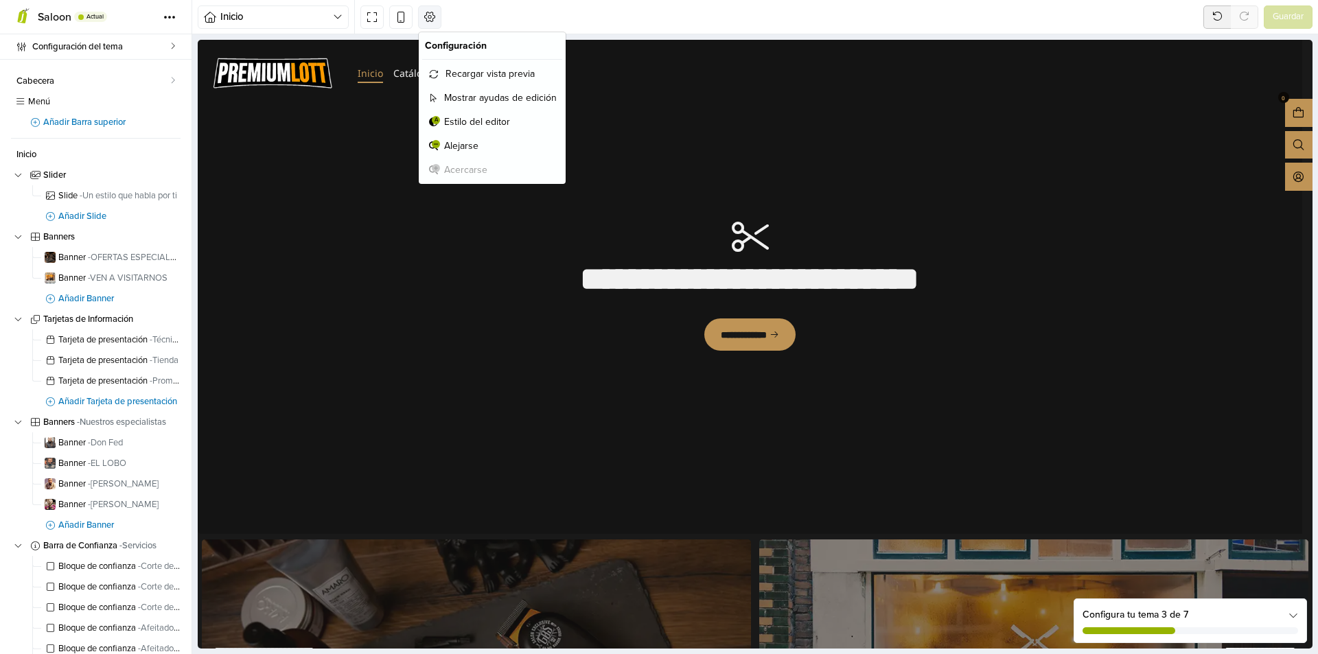
click at [507, 16] on div "Inicio Inicio Producto Categoría Página Categoría de la página Búsqueda Contact…" at bounding box center [755, 17] width 1126 height 34
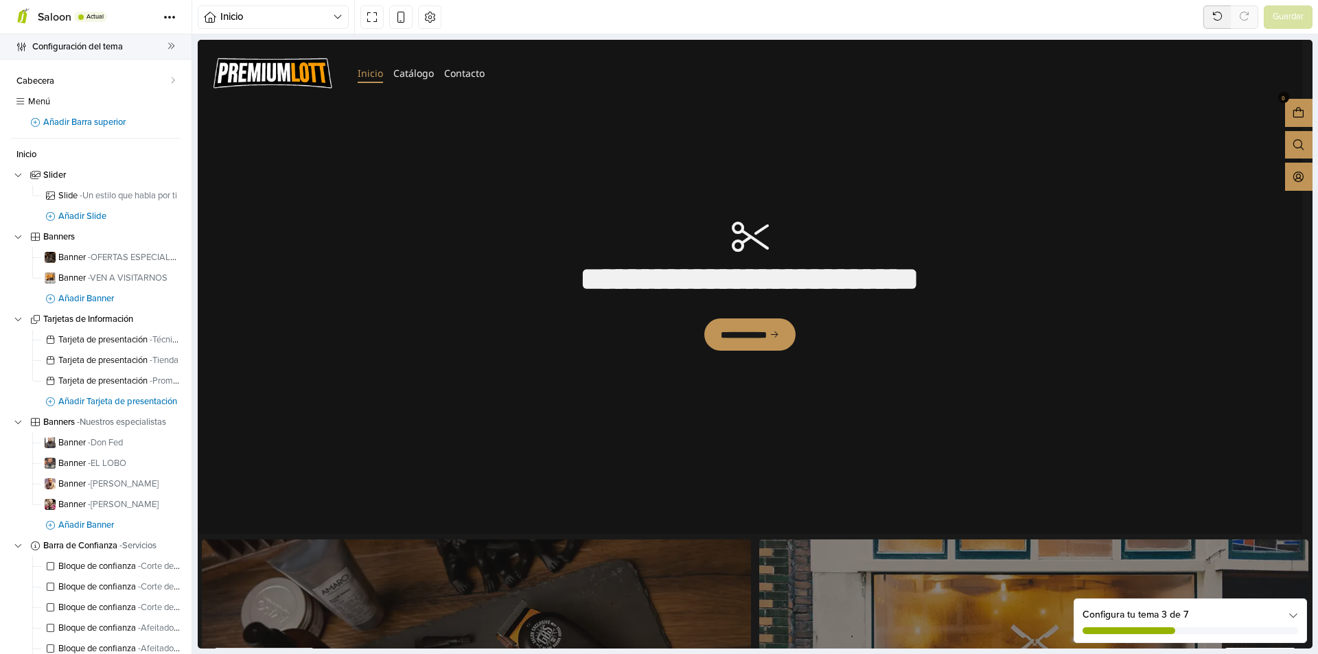
click at [23, 46] on icon at bounding box center [21, 47] width 11 height 9
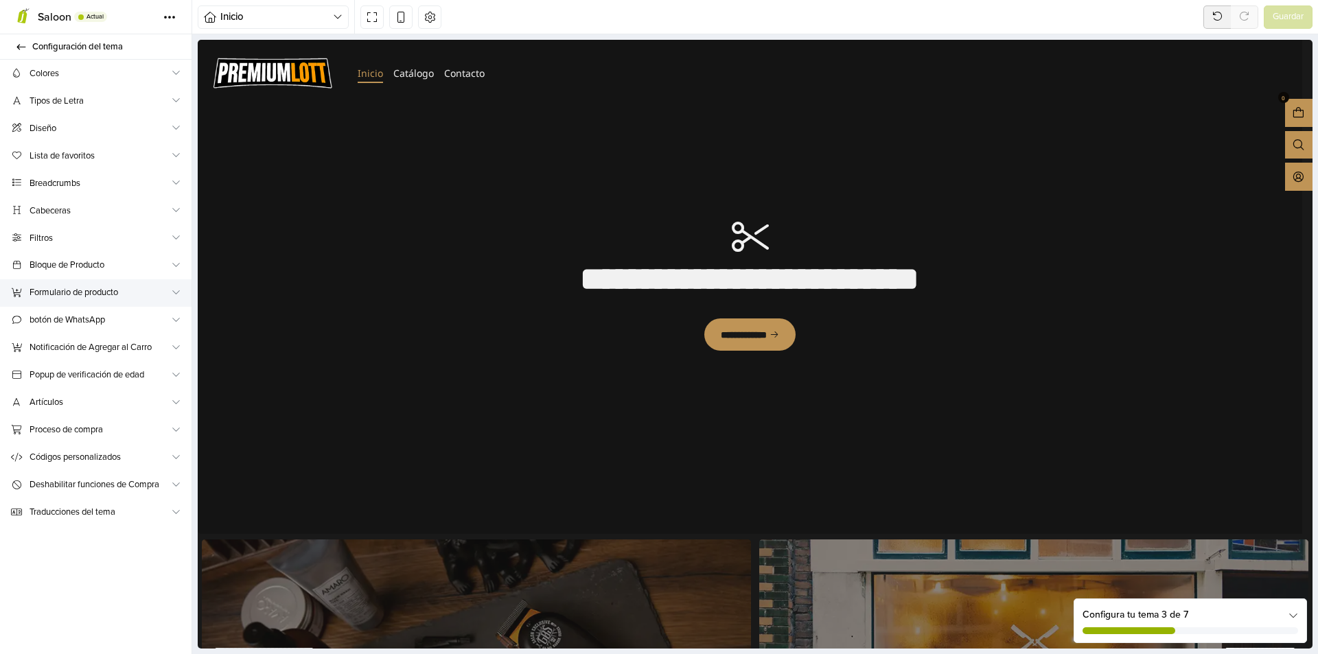
click at [144, 295] on span "Formulario de producto" at bounding box center [100, 293] width 141 height 14
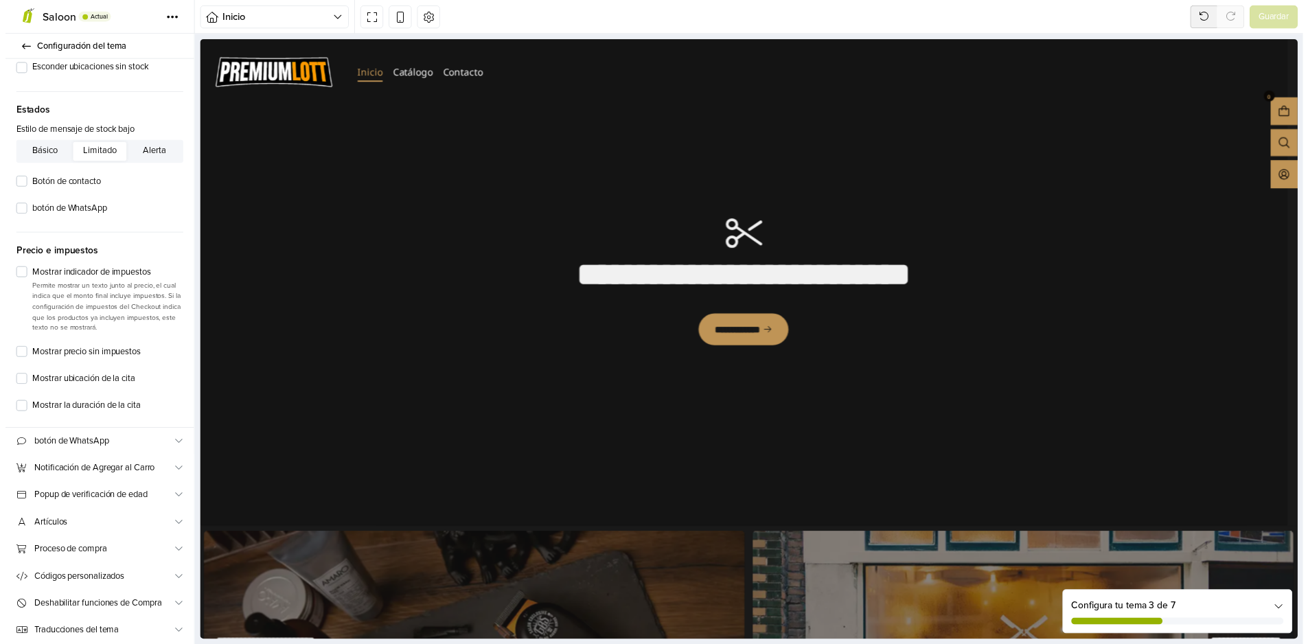
scroll to position [710, 0]
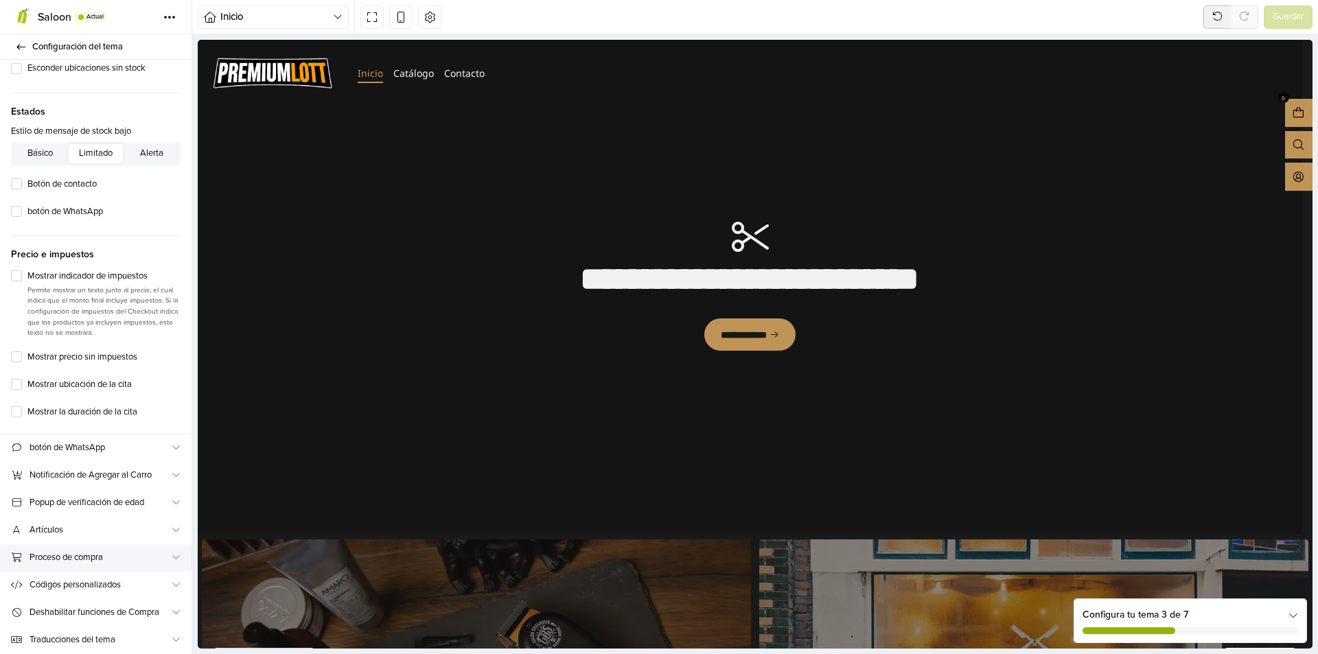
click at [172, 560] on icon at bounding box center [176, 557] width 9 height 9
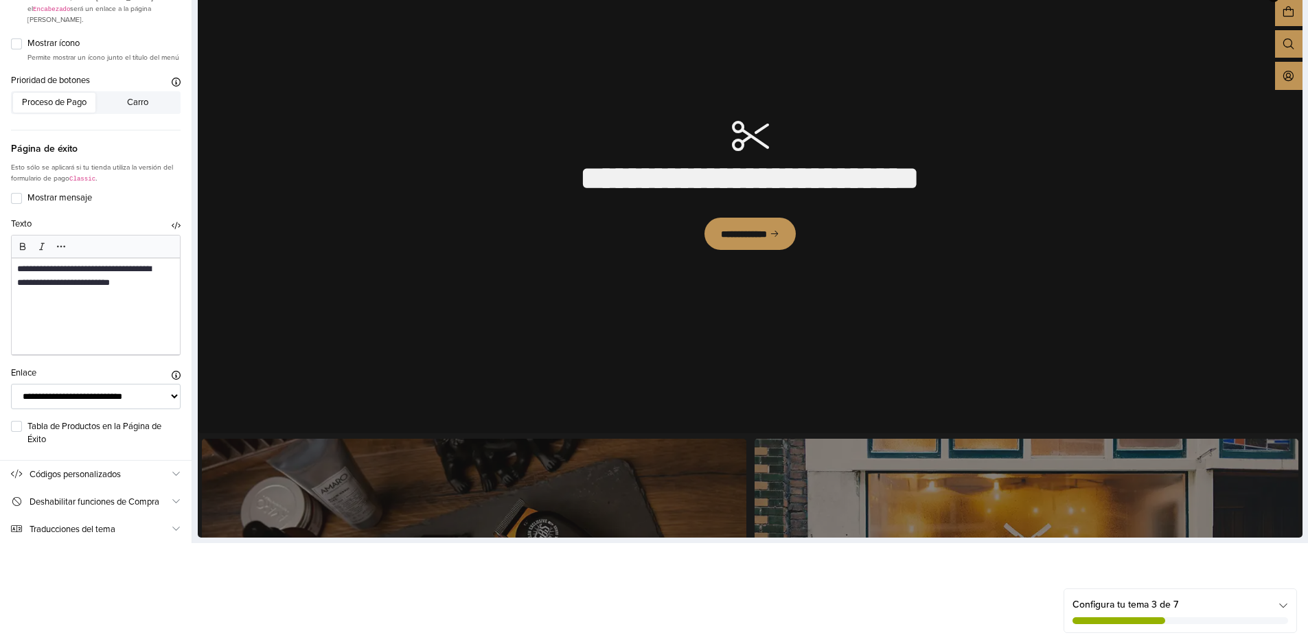
scroll to position [137, 0]
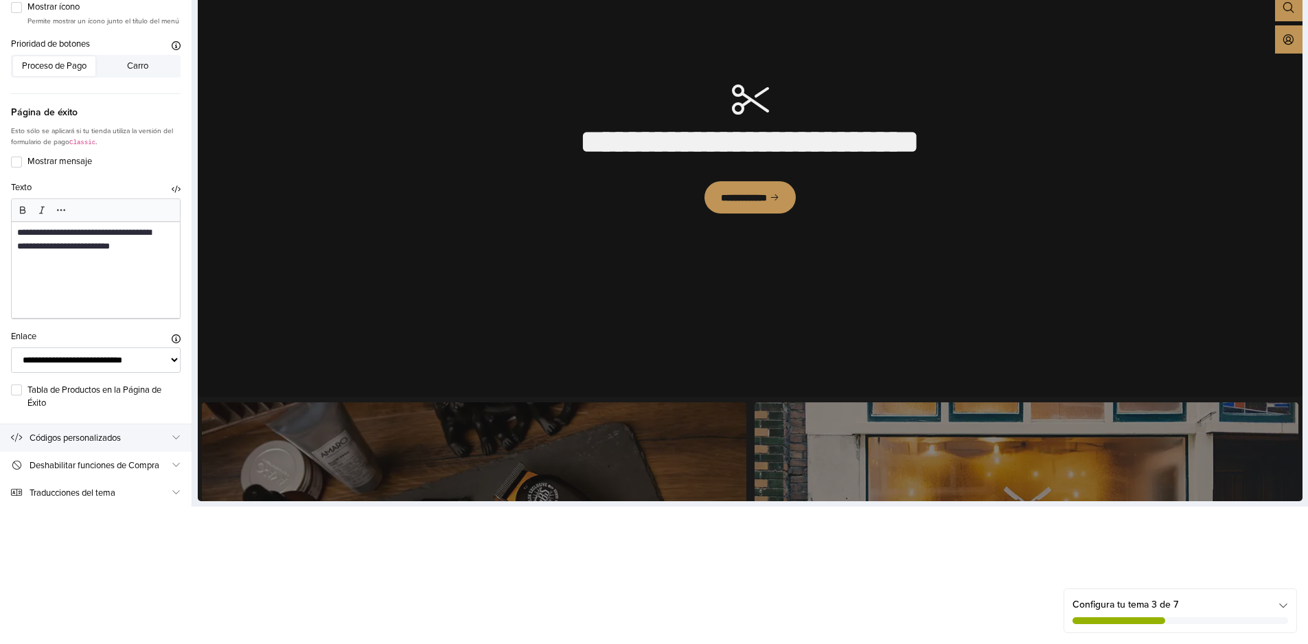
click at [162, 446] on span "Códigos personalizados" at bounding box center [100, 438] width 141 height 14
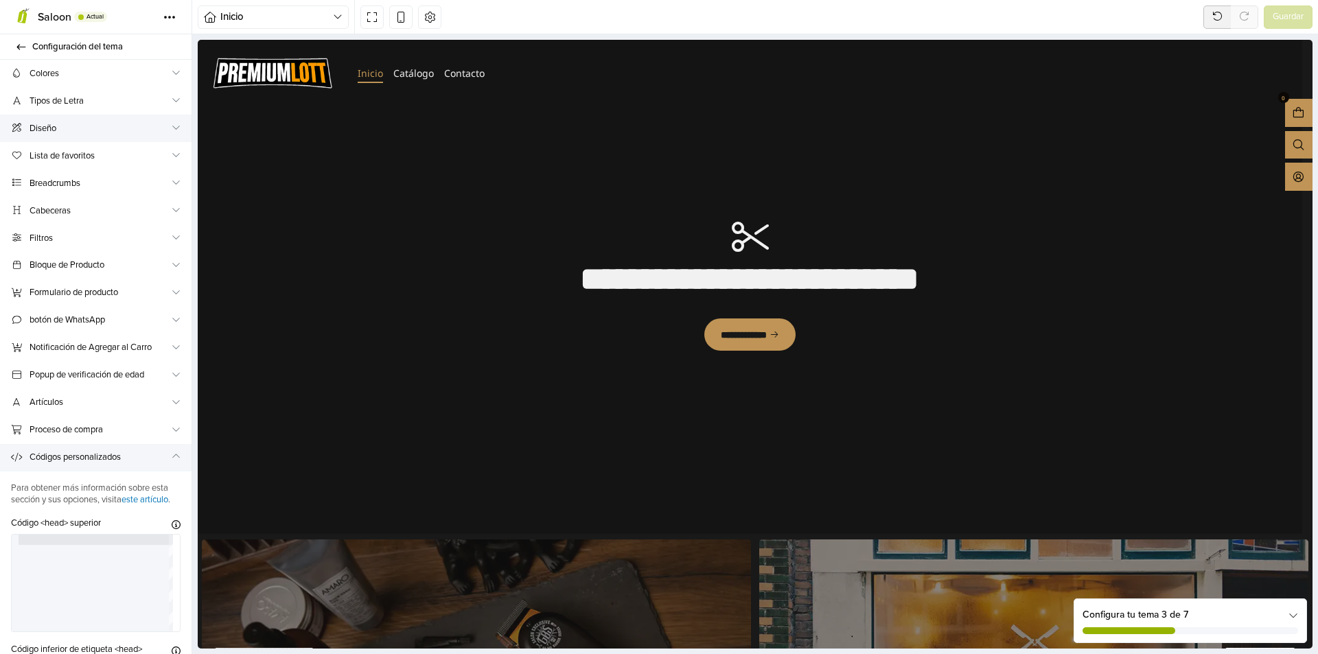
click at [173, 128] on icon at bounding box center [176, 127] width 9 height 9
select select "******"
select select "*****"
select select "*******"
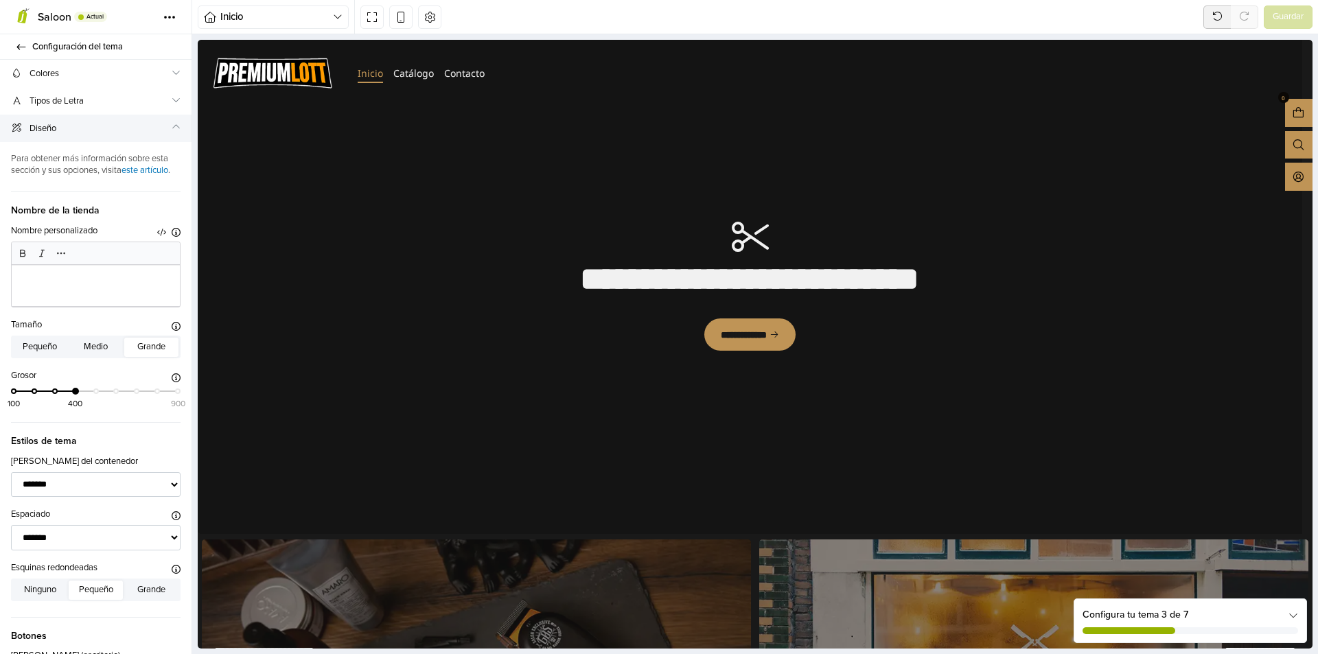
click at [173, 129] on icon at bounding box center [176, 127] width 9 height 9
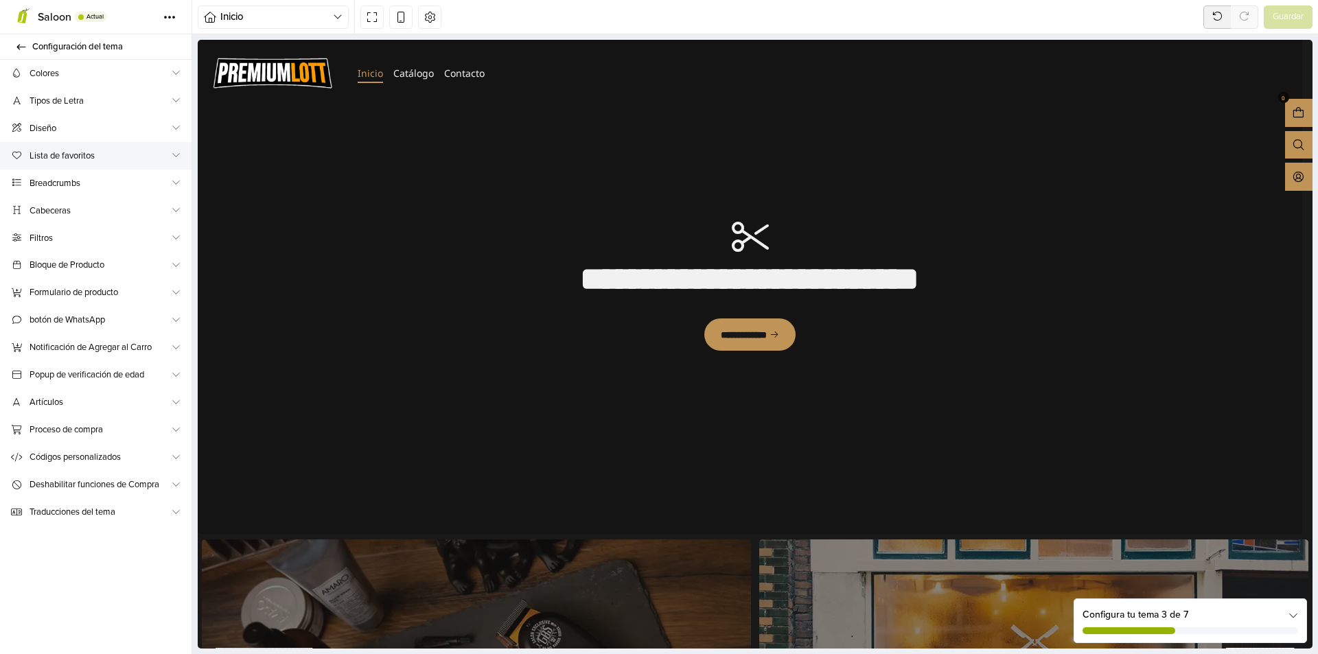
click at [172, 156] on icon at bounding box center [176, 154] width 9 height 9
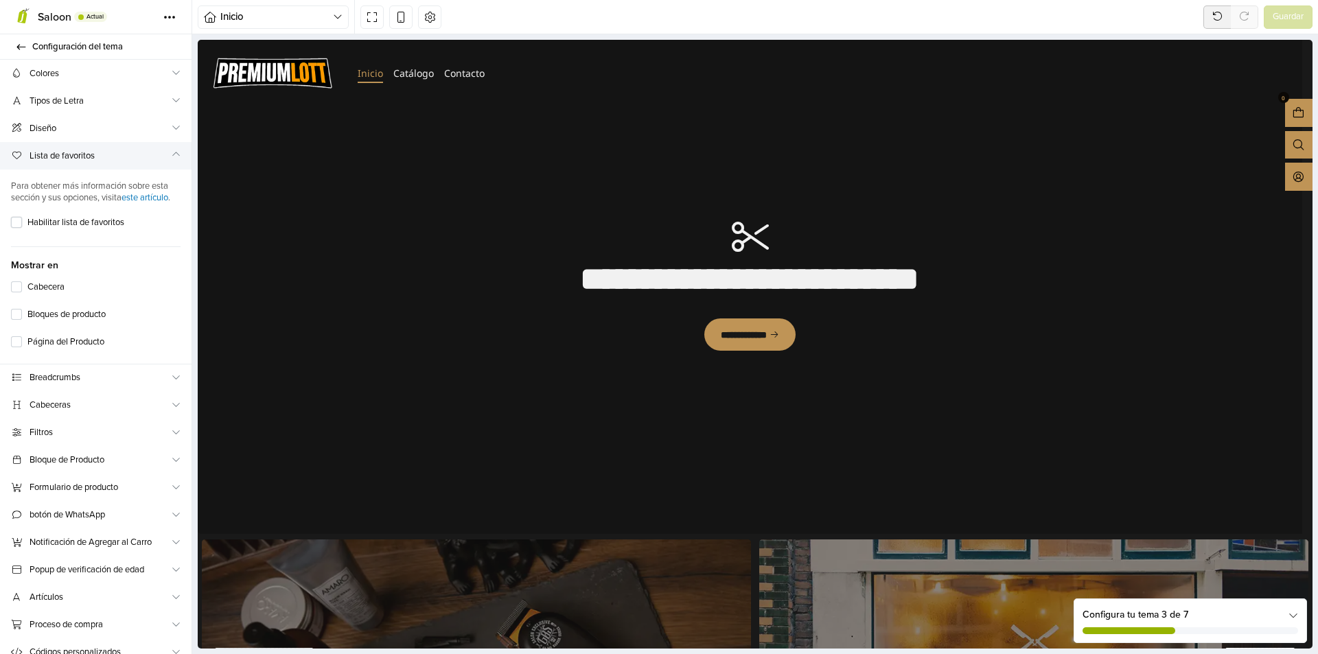
click at [112, 230] on label "Habilitar lista de favoritos" at bounding box center [103, 223] width 153 height 14
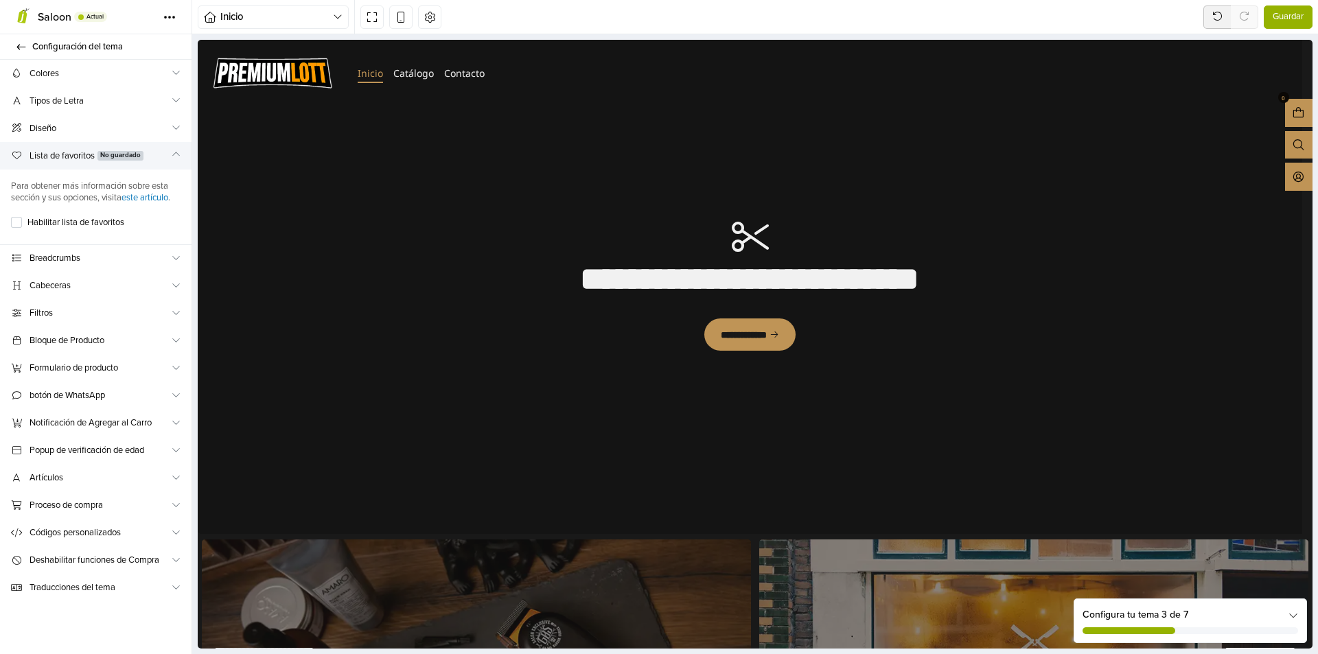
click at [1276, 20] on span "Guardar" at bounding box center [1288, 17] width 31 height 14
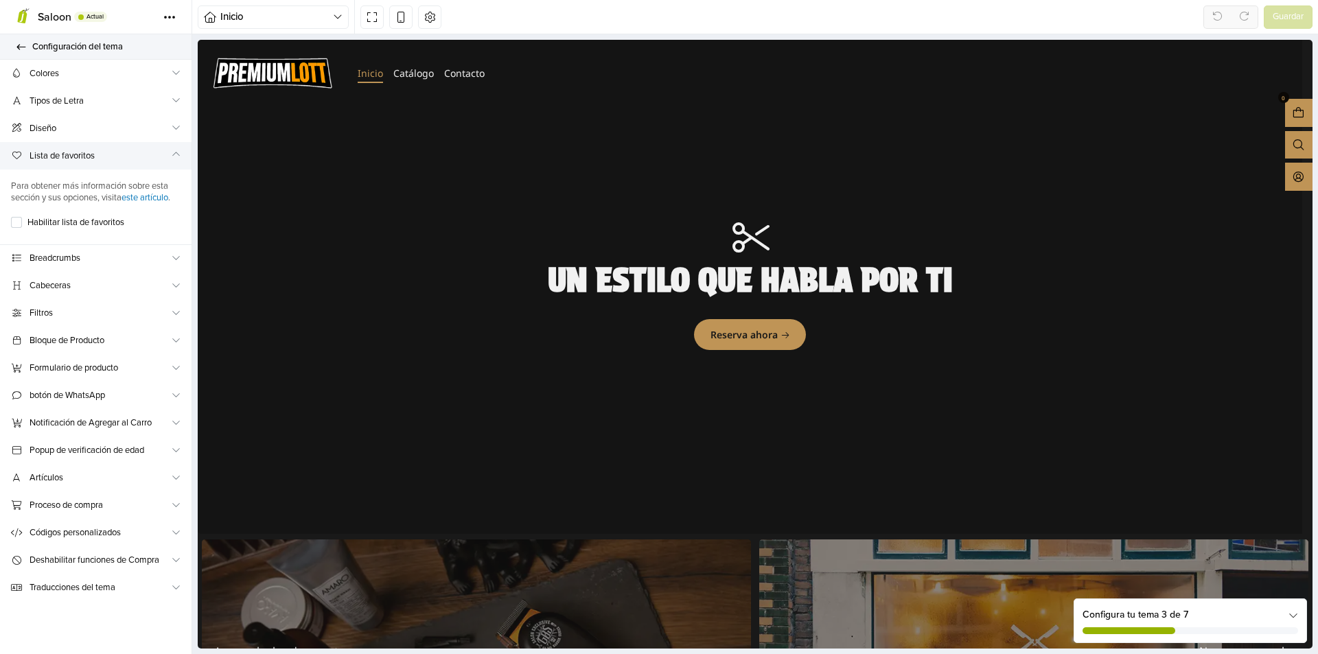
click at [16, 44] on icon at bounding box center [21, 47] width 11 height 9
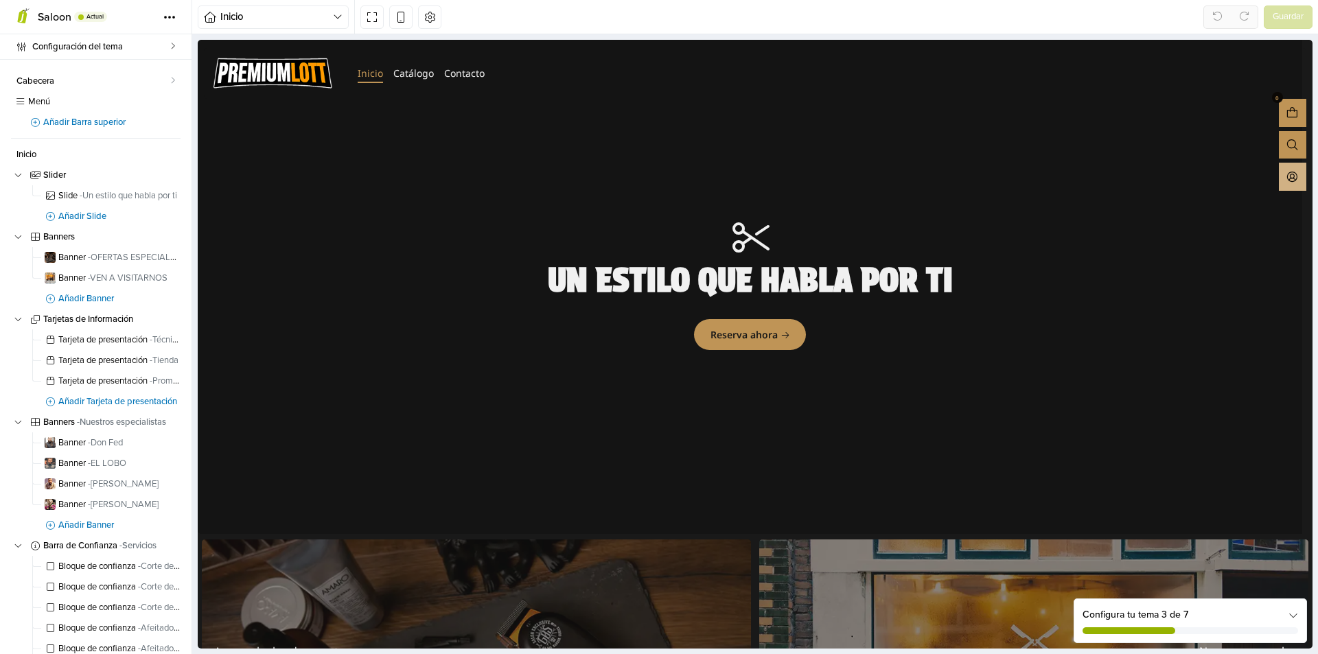
click at [1286, 183] on icon "Acceso" at bounding box center [1292, 176] width 13 height 13
click at [1226, 198] on link "Crear cuenta" at bounding box center [1224, 198] width 108 height 23
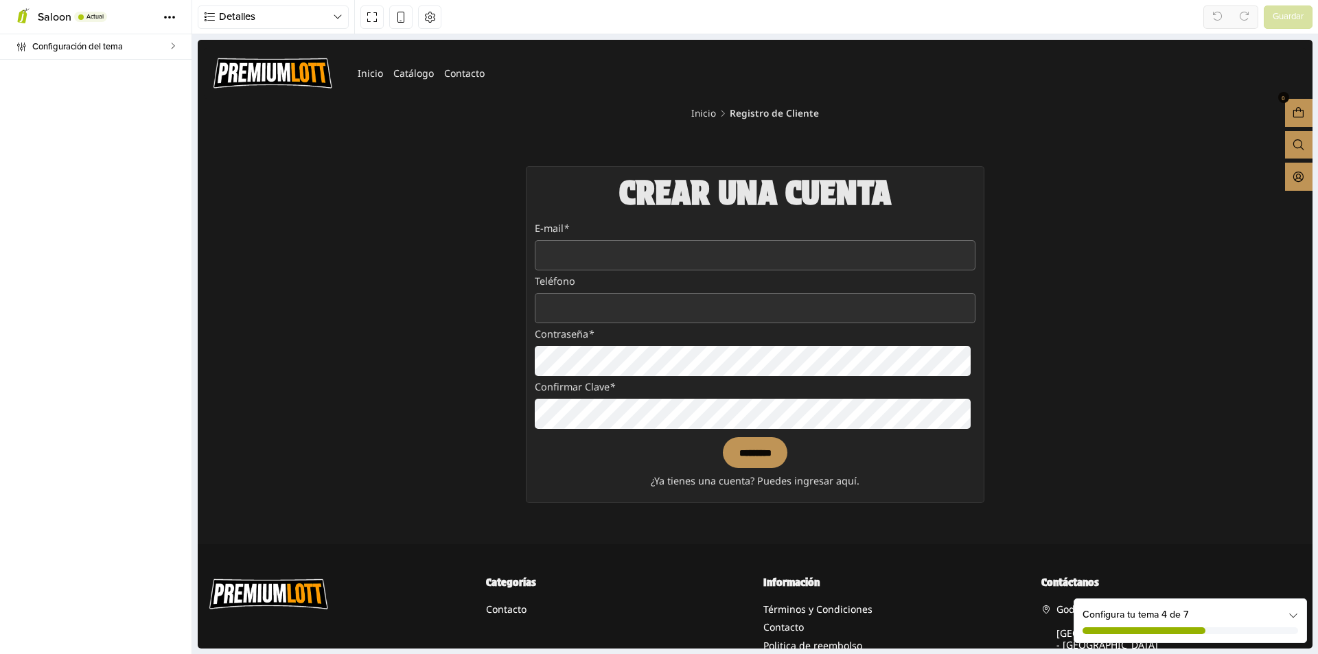
click at [893, 474] on div "********* ¿Ya tienes una cuenta? Puedes ingresar aquí." at bounding box center [755, 461] width 440 height 57
click at [779, 240] on div "E-mail *" at bounding box center [755, 246] width 440 height 49
click at [258, 18] on span "Detalles" at bounding box center [276, 17] width 114 height 16
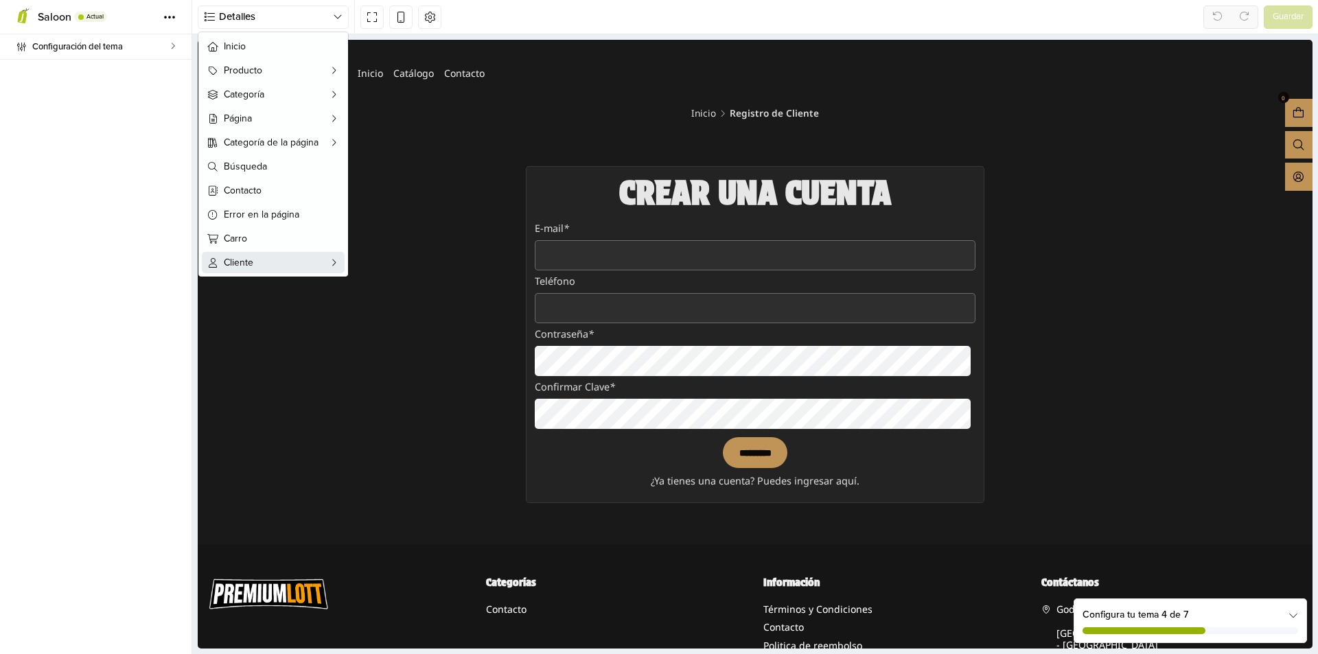
click at [278, 271] on button "Cliente" at bounding box center [273, 262] width 143 height 21
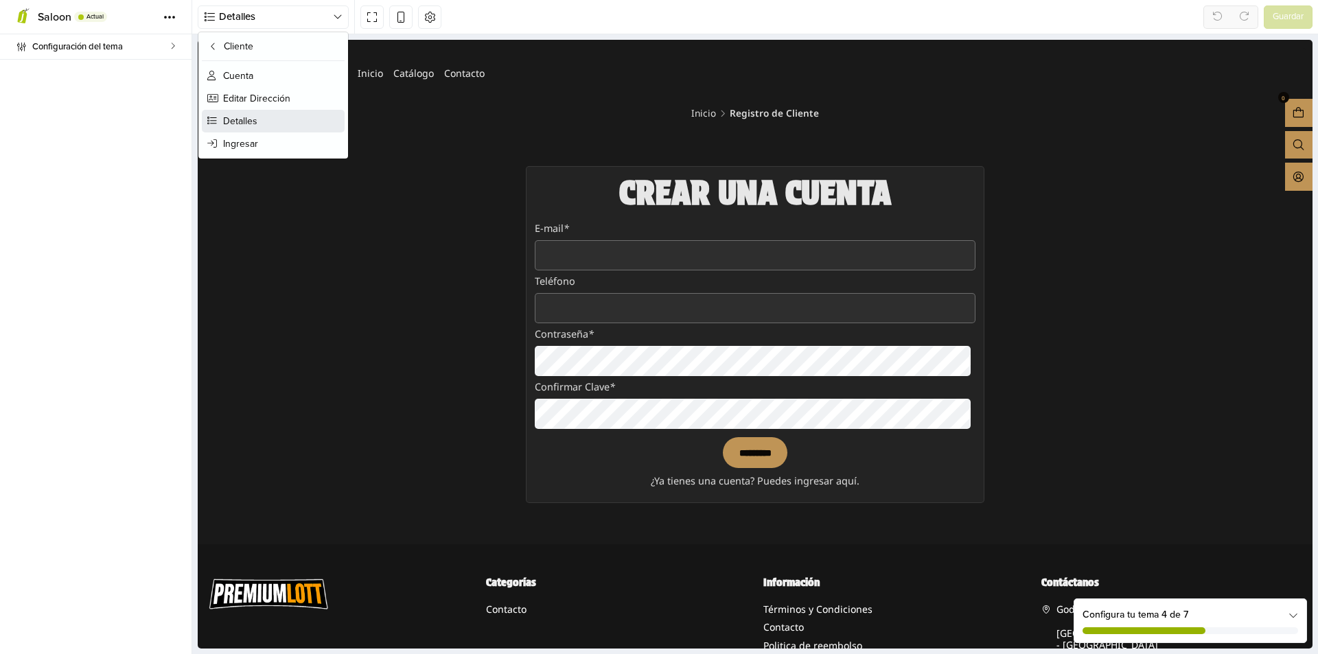
click at [289, 126] on button "Detalles" at bounding box center [273, 121] width 143 height 23
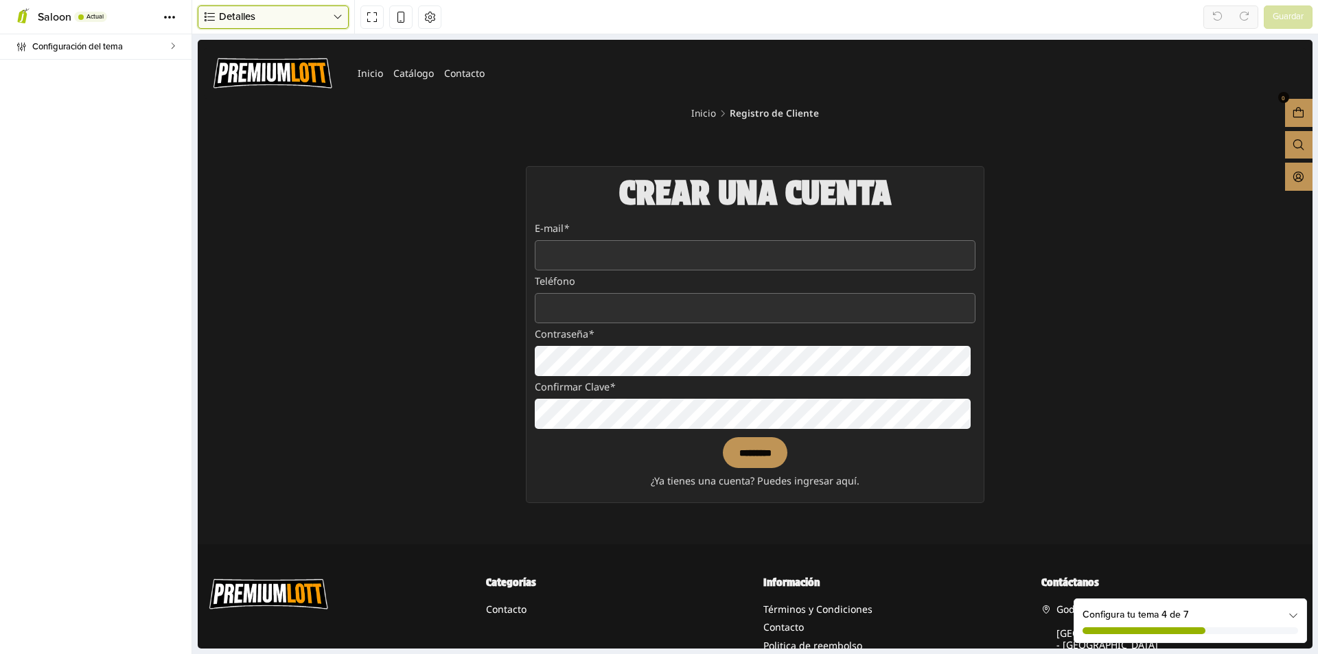
click at [335, 14] on icon "button" at bounding box center [338, 17] width 10 height 11
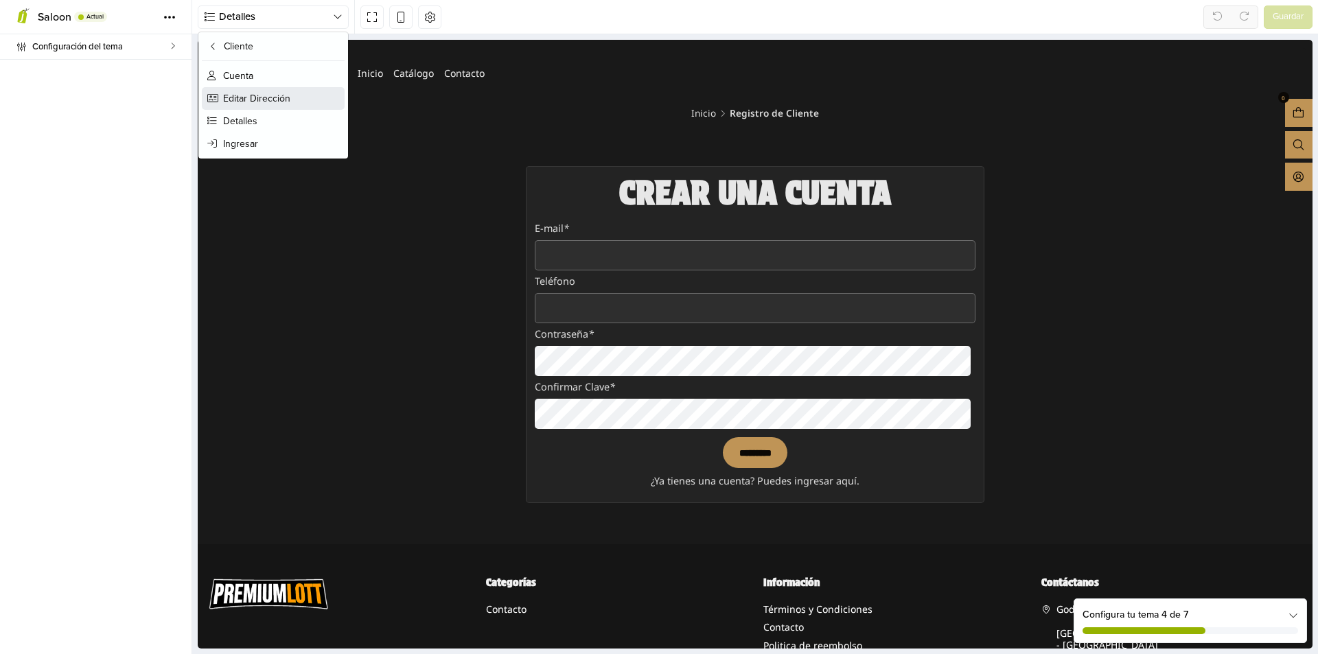
click at [303, 98] on button "Editar Dirección" at bounding box center [273, 98] width 143 height 23
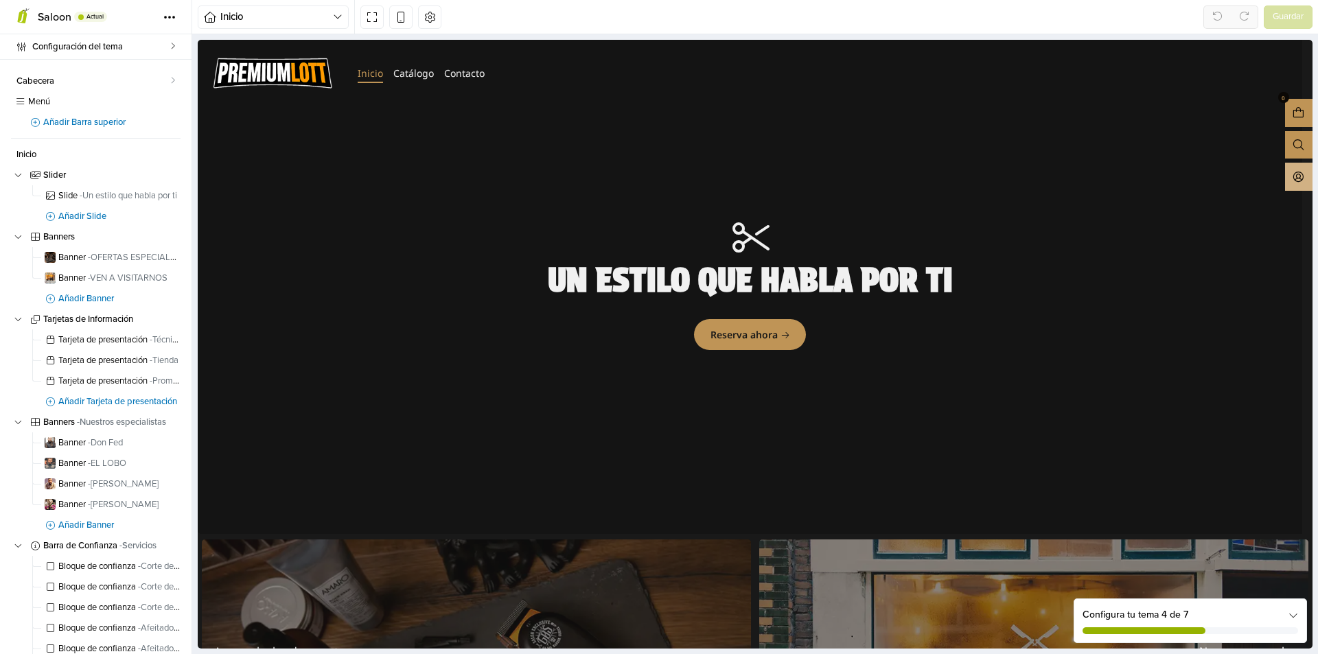
click at [1292, 176] on icon "Acceso" at bounding box center [1298, 176] width 13 height 13
click at [1226, 175] on link "Ingresar" at bounding box center [1230, 174] width 108 height 23
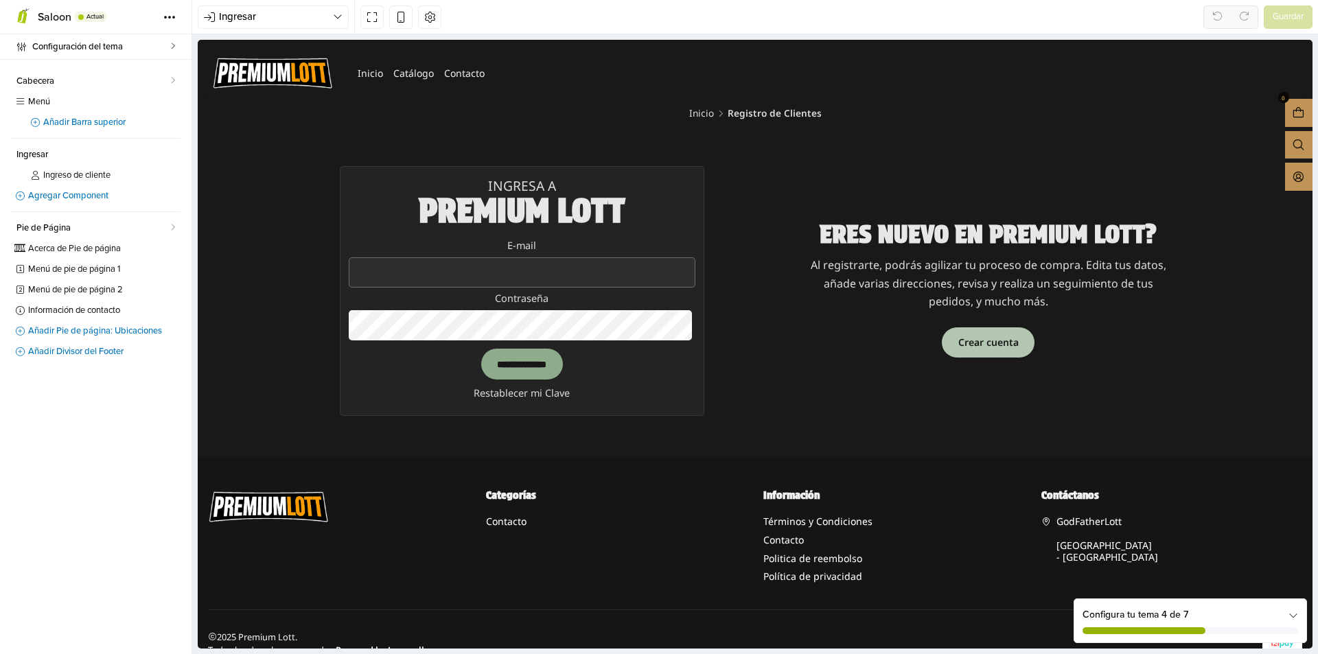
click at [980, 339] on link "Crear cuenta" at bounding box center [988, 343] width 93 height 31
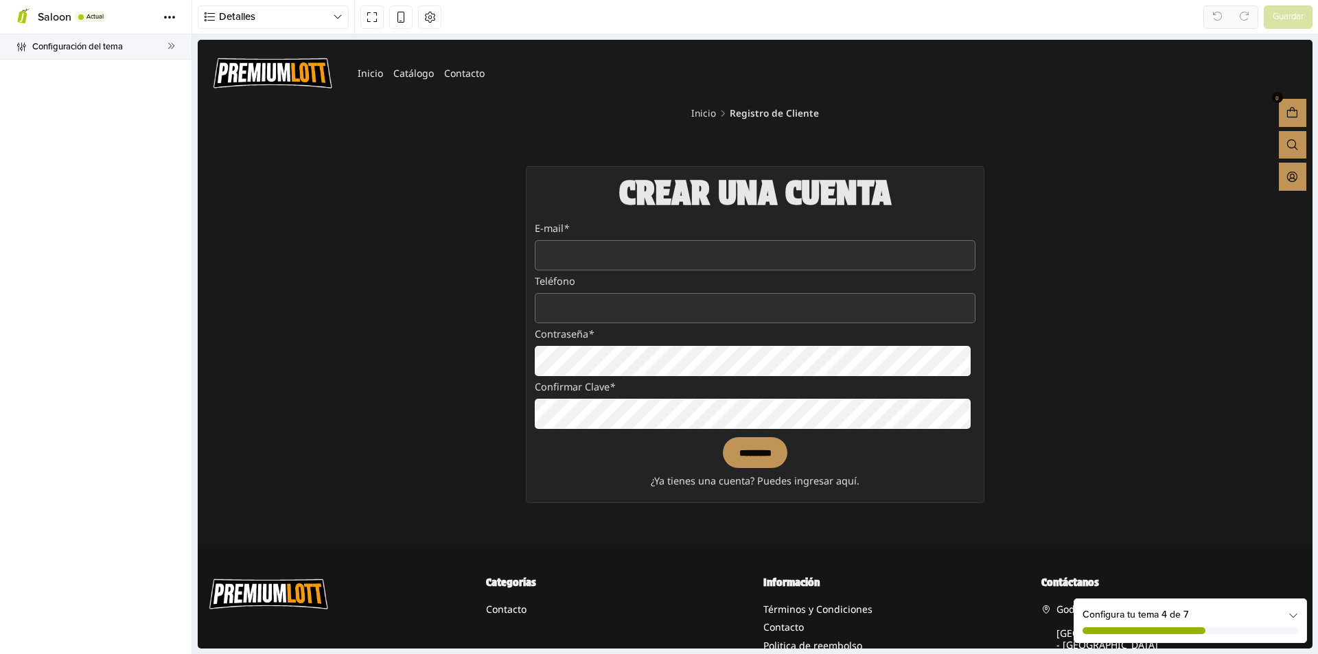
click at [172, 48] on icon at bounding box center [172, 46] width 8 height 8
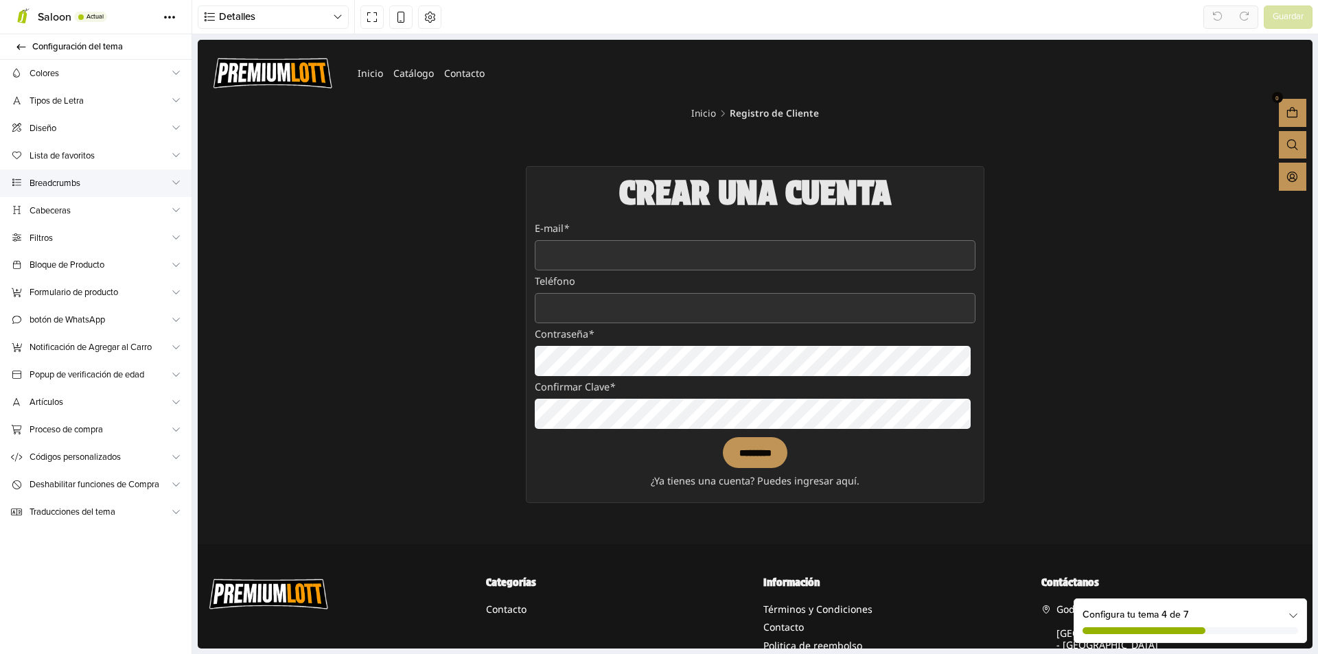
click at [176, 186] on icon at bounding box center [176, 182] width 9 height 9
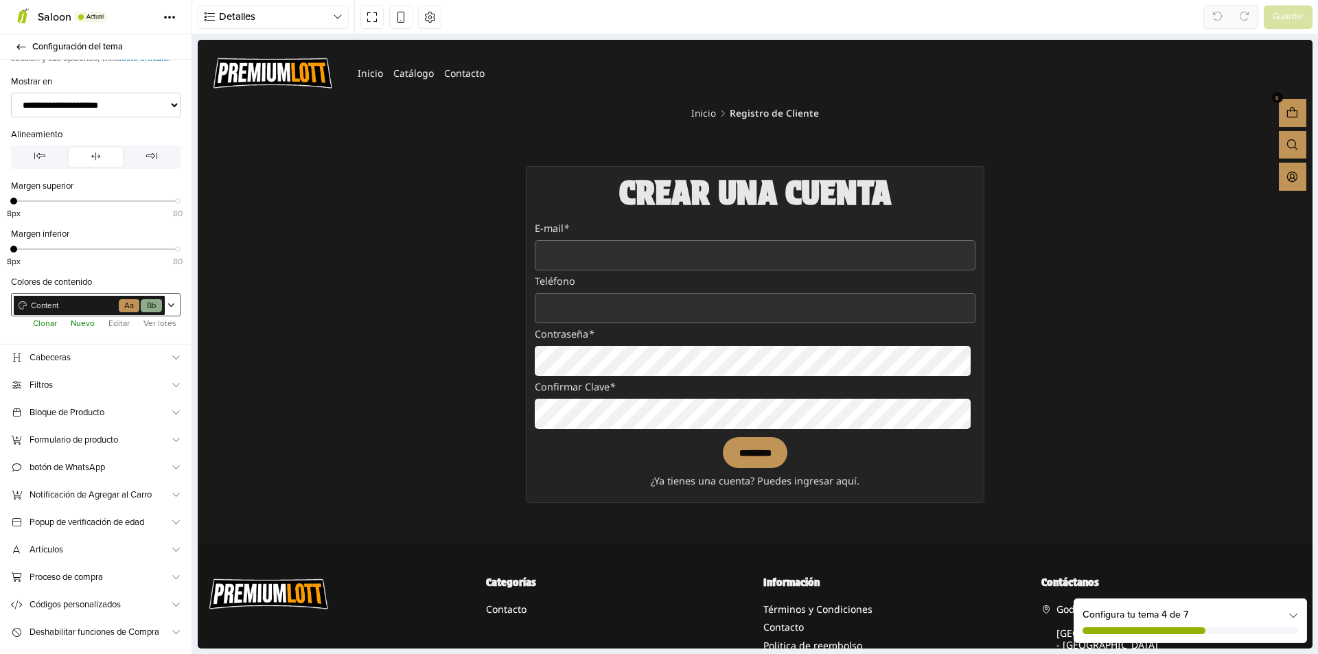
scroll to position [198, 0]
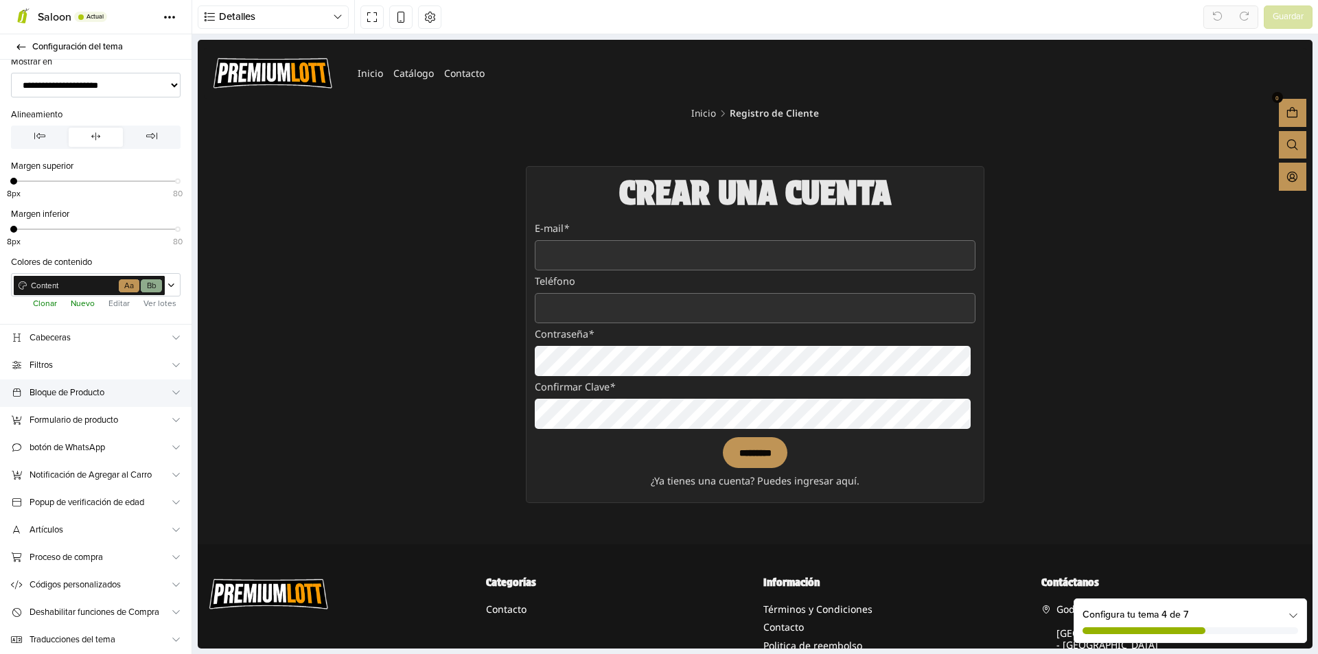
click at [172, 395] on icon at bounding box center [176, 392] width 9 height 9
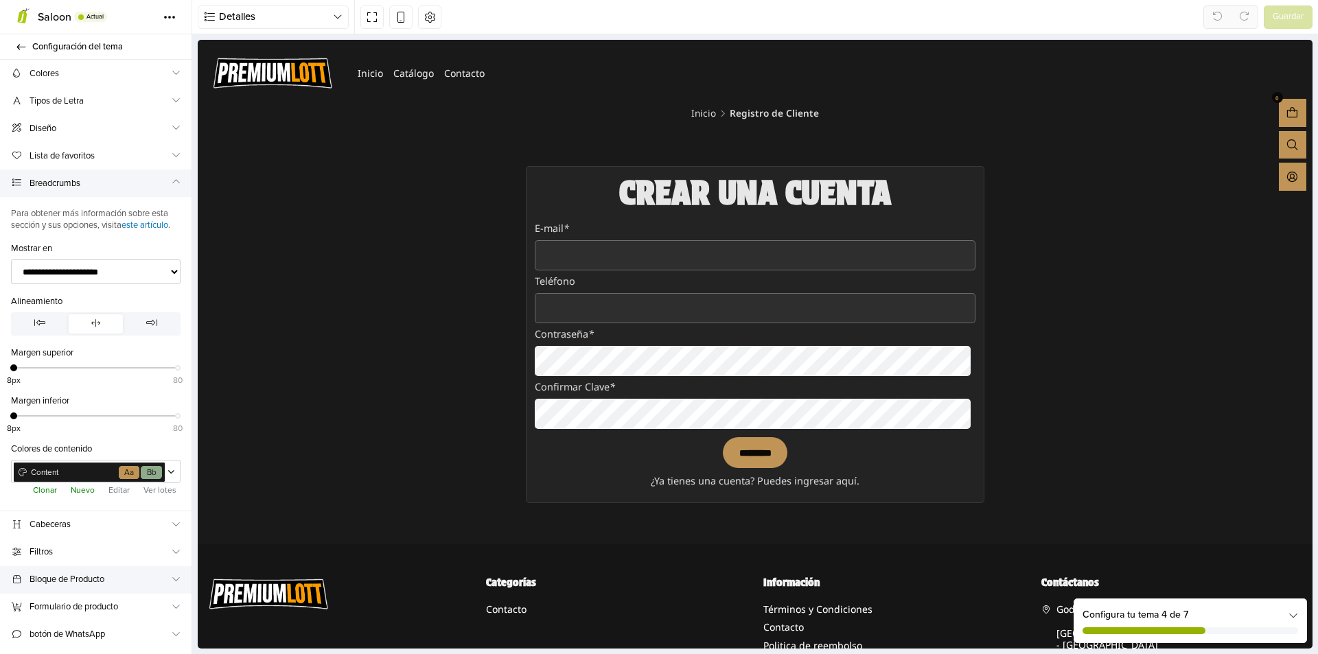
select select "********"
select select "**********"
select select "******"
select select "****"
select select "**********"
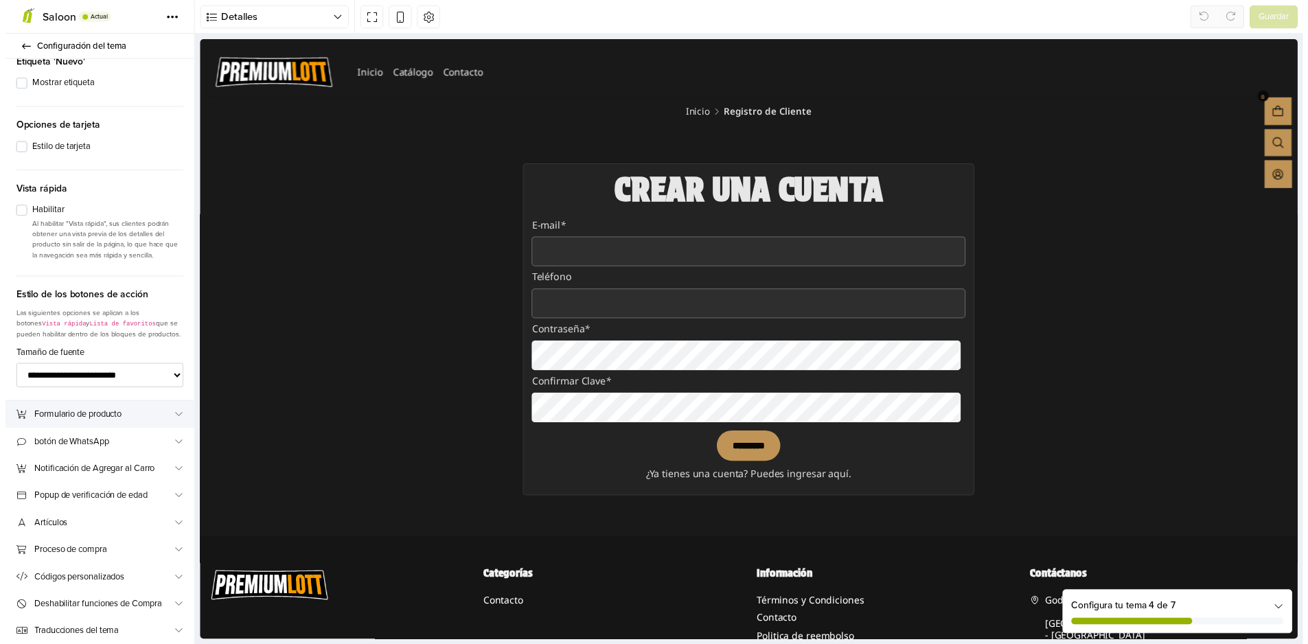
scroll to position [2038, 0]
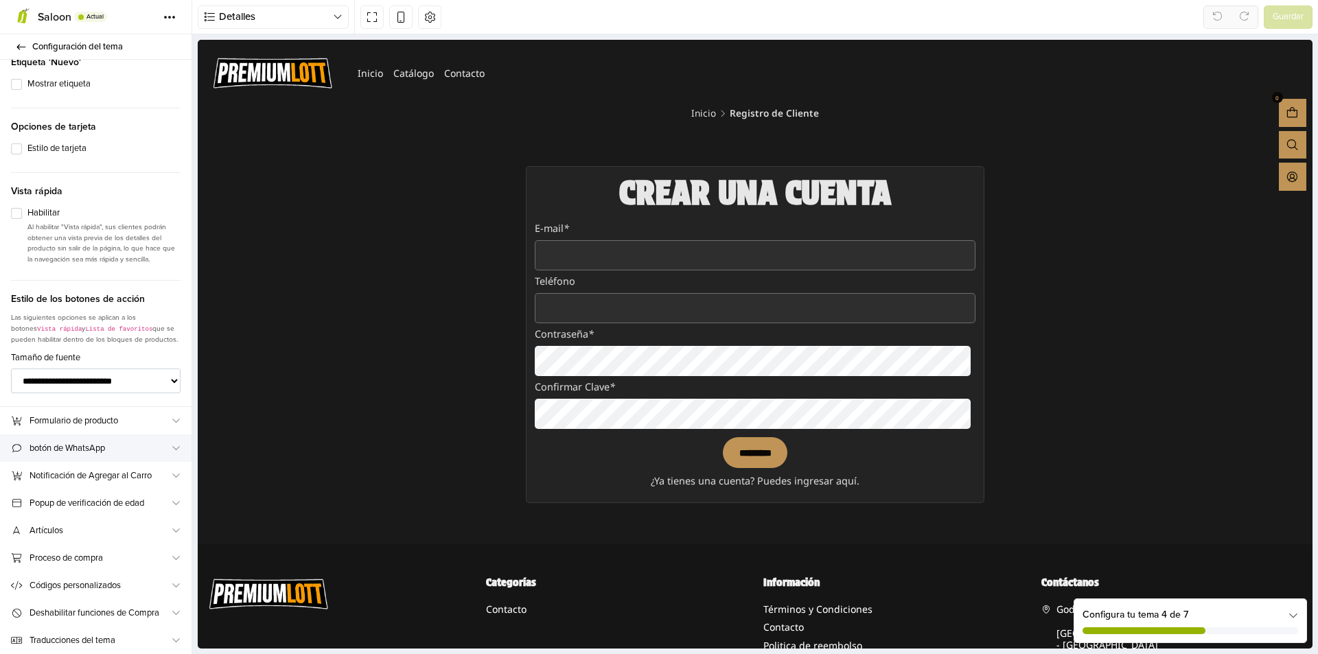
click at [172, 446] on icon at bounding box center [176, 448] width 9 height 9
select select "**********"
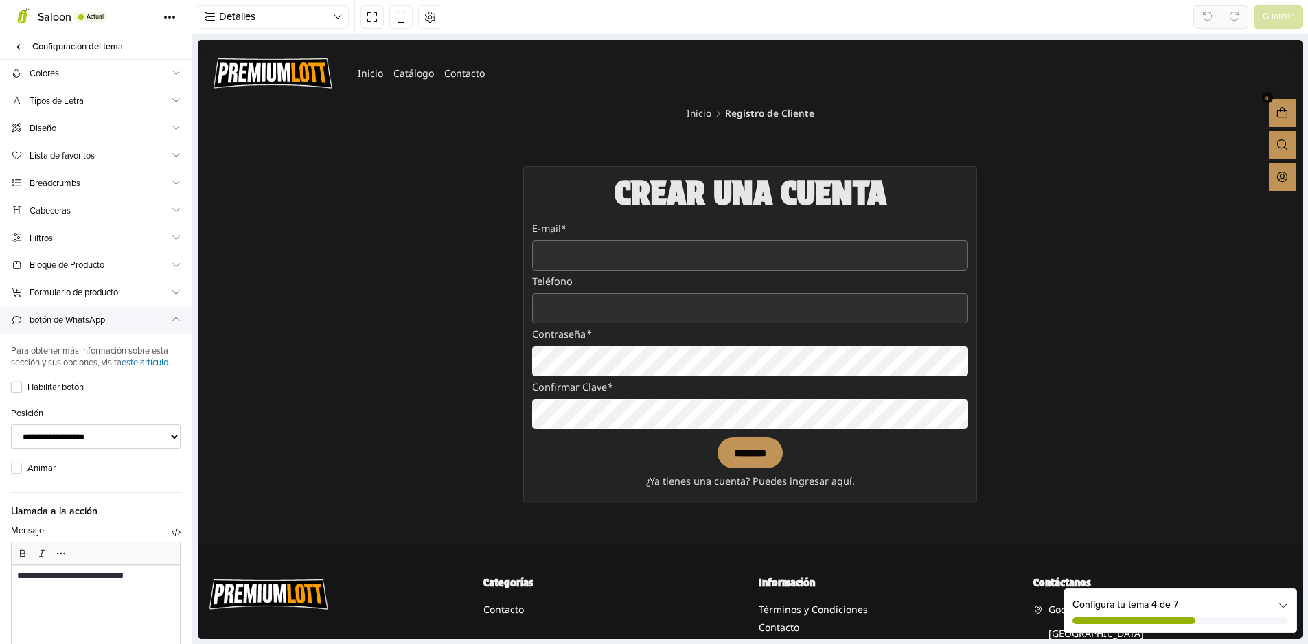
click at [27, 395] on label "Habilitar botón" at bounding box center [103, 388] width 153 height 14
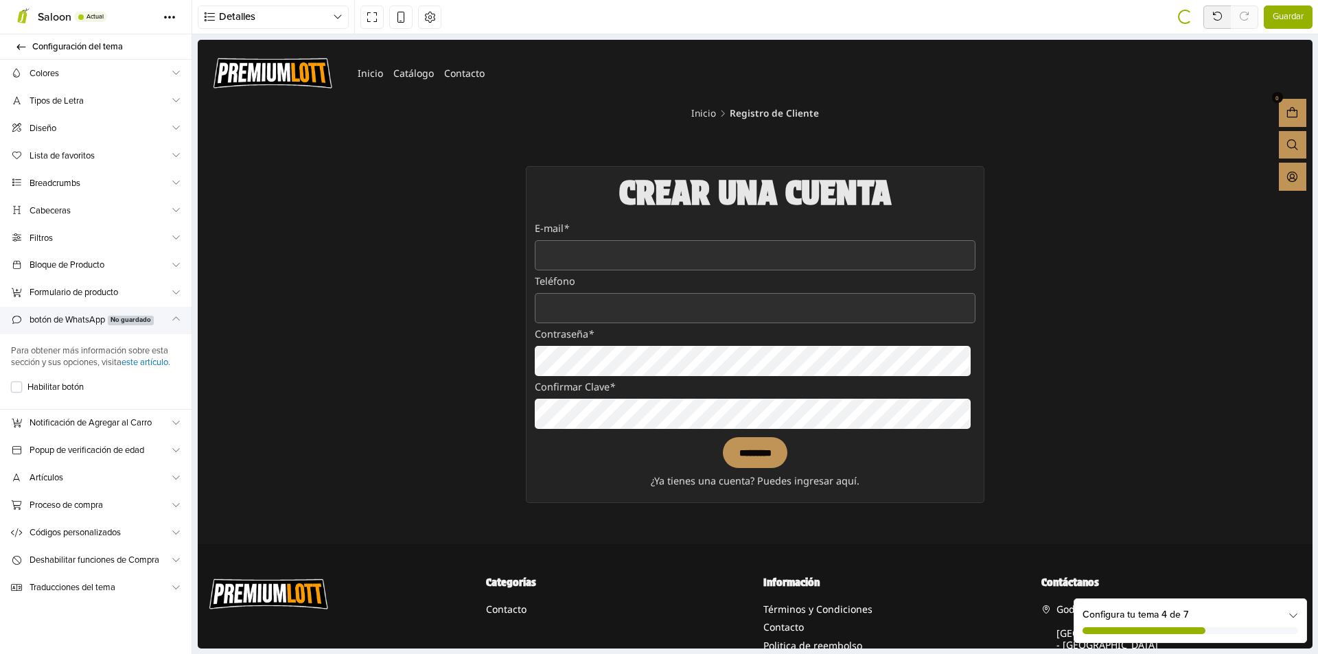
click at [18, 402] on div "Para obtener más información sobre esta sección y sus opciones, visita este art…" at bounding box center [96, 372] width 192 height 76
click at [27, 382] on label "Habilitar botón" at bounding box center [103, 388] width 153 height 14
select select "**********"
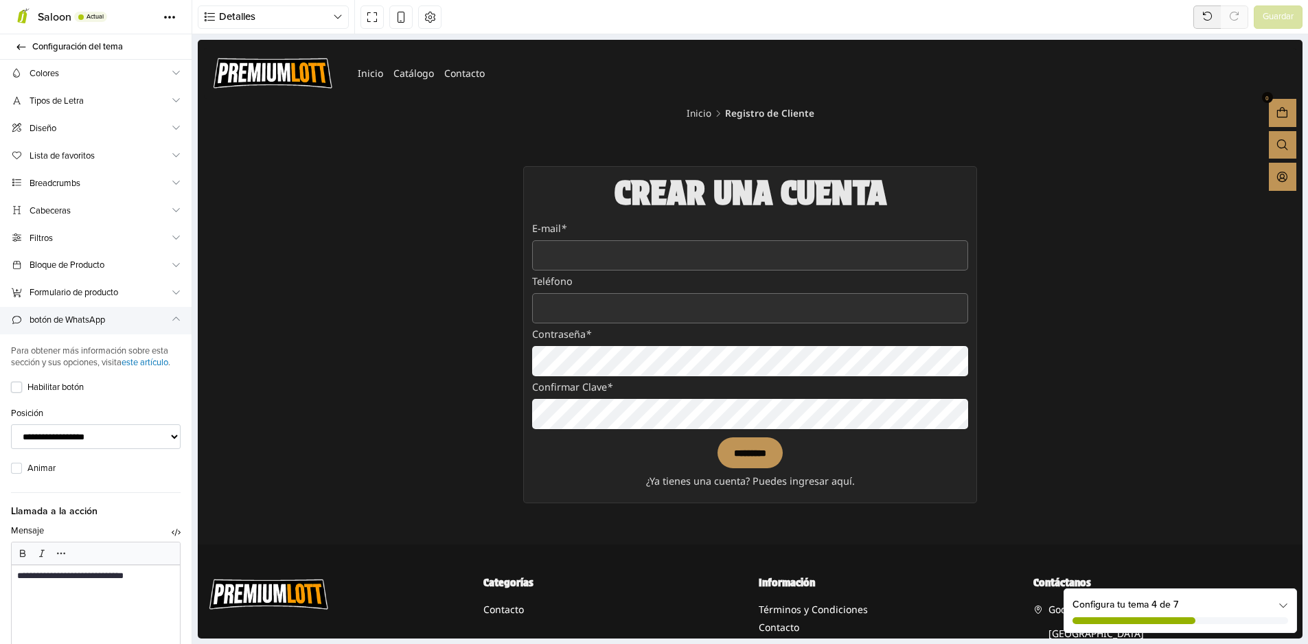
click at [27, 395] on label "Habilitar botón" at bounding box center [103, 388] width 153 height 14
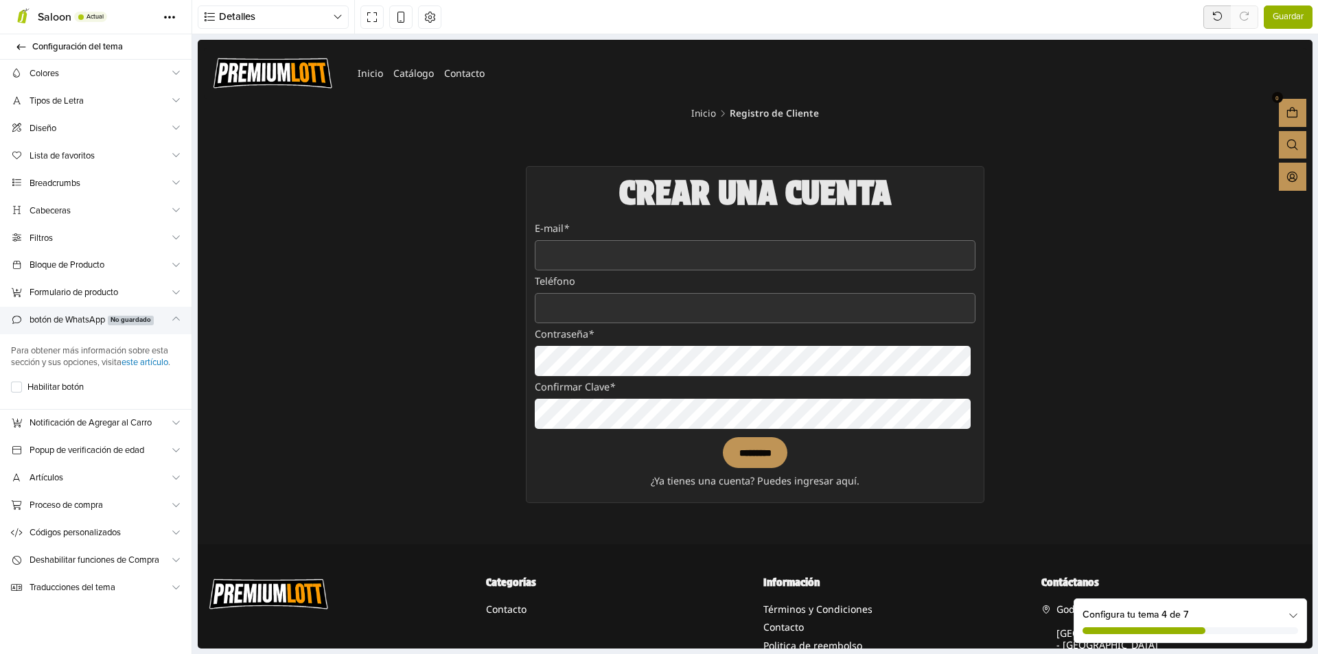
scroll to position [3, 0]
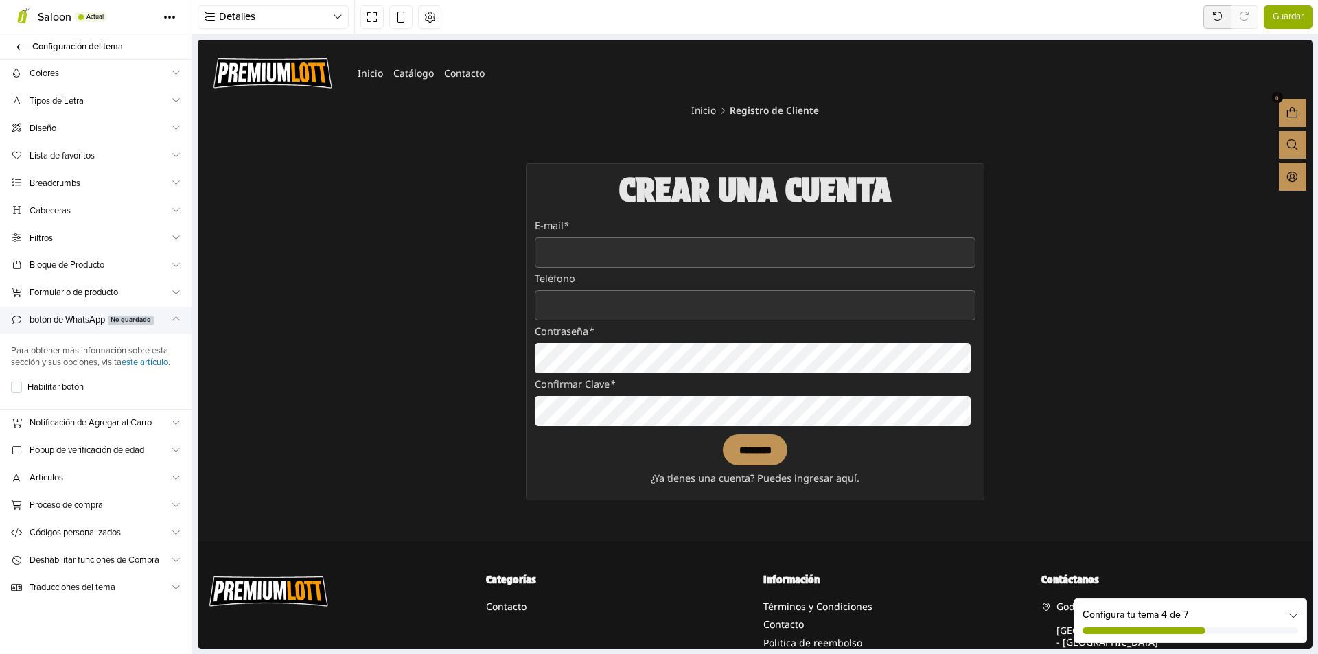
drag, startPoint x: 845, startPoint y: 161, endPoint x: 748, endPoint y: 114, distance: 106.9
click at [838, 158] on div "Crear una cuenta Contacto E-mail * Teléfono Contraseña * Confirmar Clave * ****…" at bounding box center [755, 332] width 466 height 354
click at [759, 111] on li "Registro de Cliente" at bounding box center [774, 111] width 89 height 10
click at [733, 248] on input "E-mail *" at bounding box center [755, 253] width 440 height 30
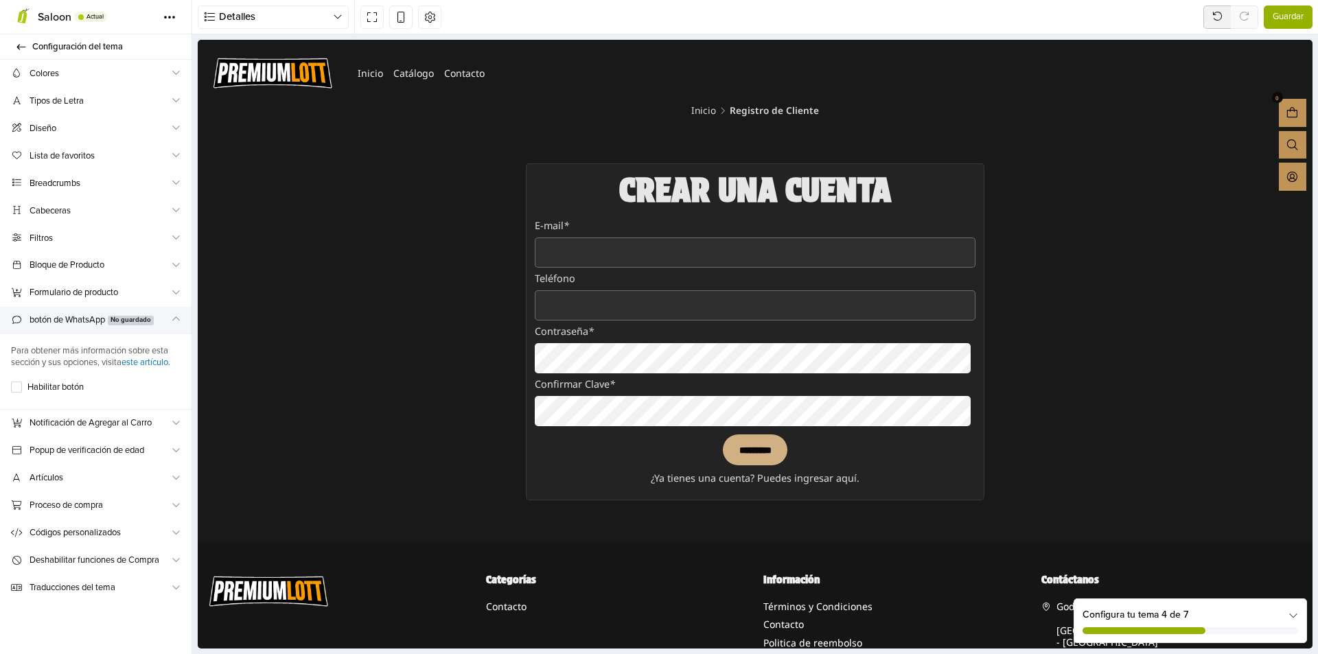
click at [761, 450] on input "*********" at bounding box center [755, 450] width 65 height 31
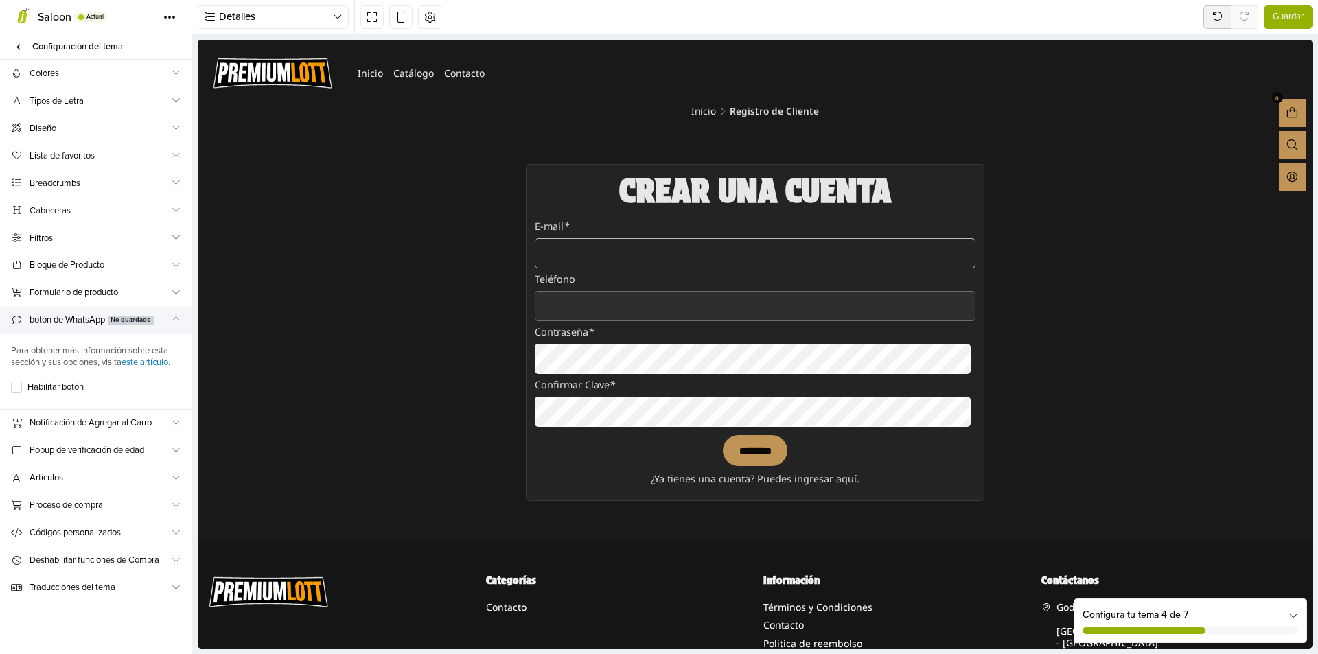
scroll to position [0, 0]
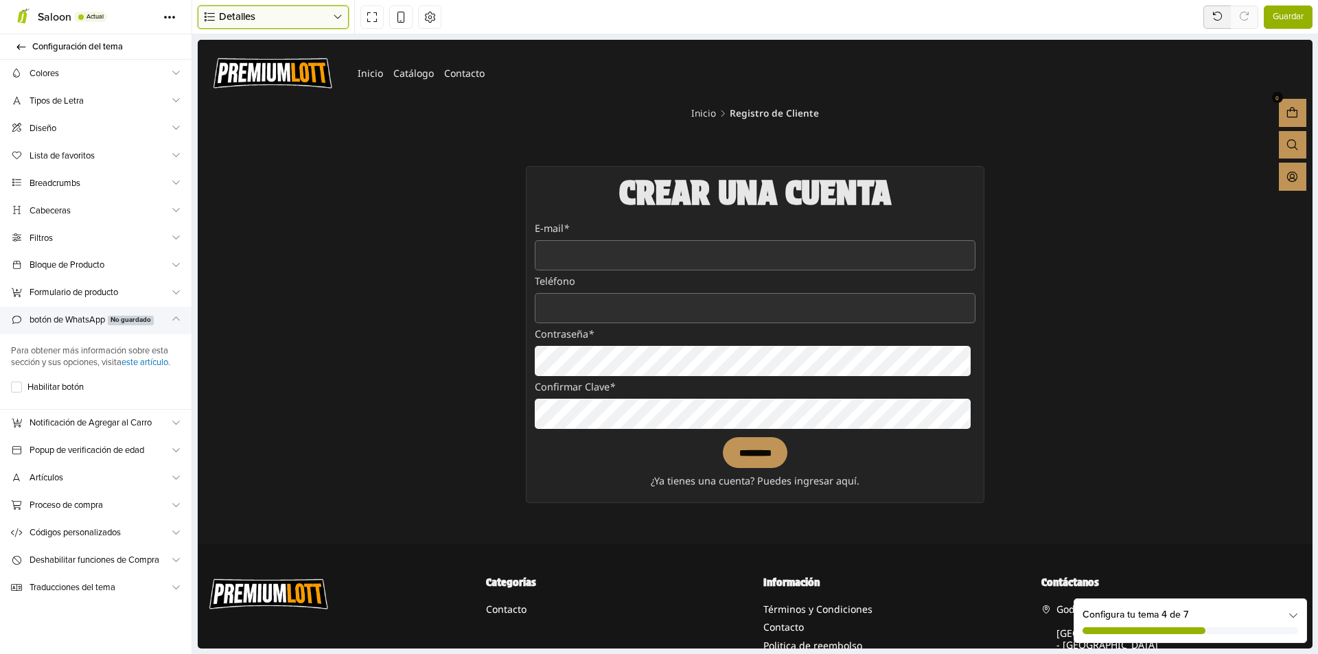
click at [266, 24] on span "Detalles" at bounding box center [276, 17] width 114 height 16
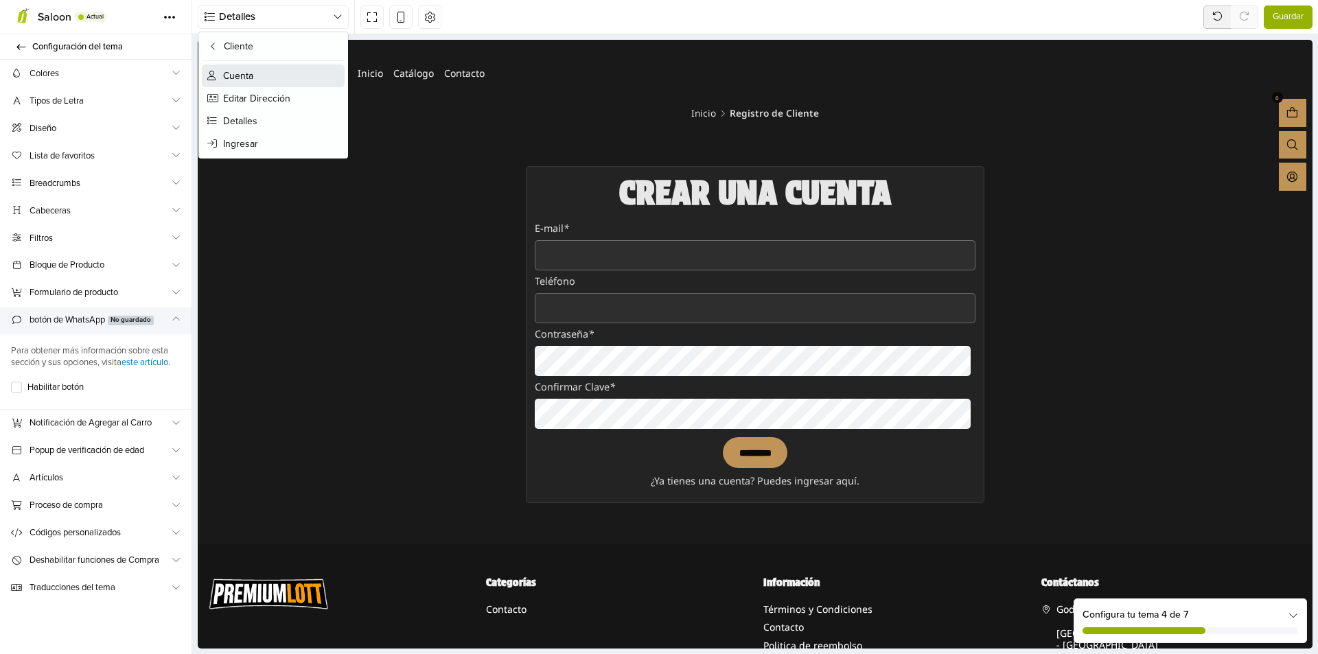
click at [271, 76] on button "Cuenta" at bounding box center [273, 76] width 143 height 23
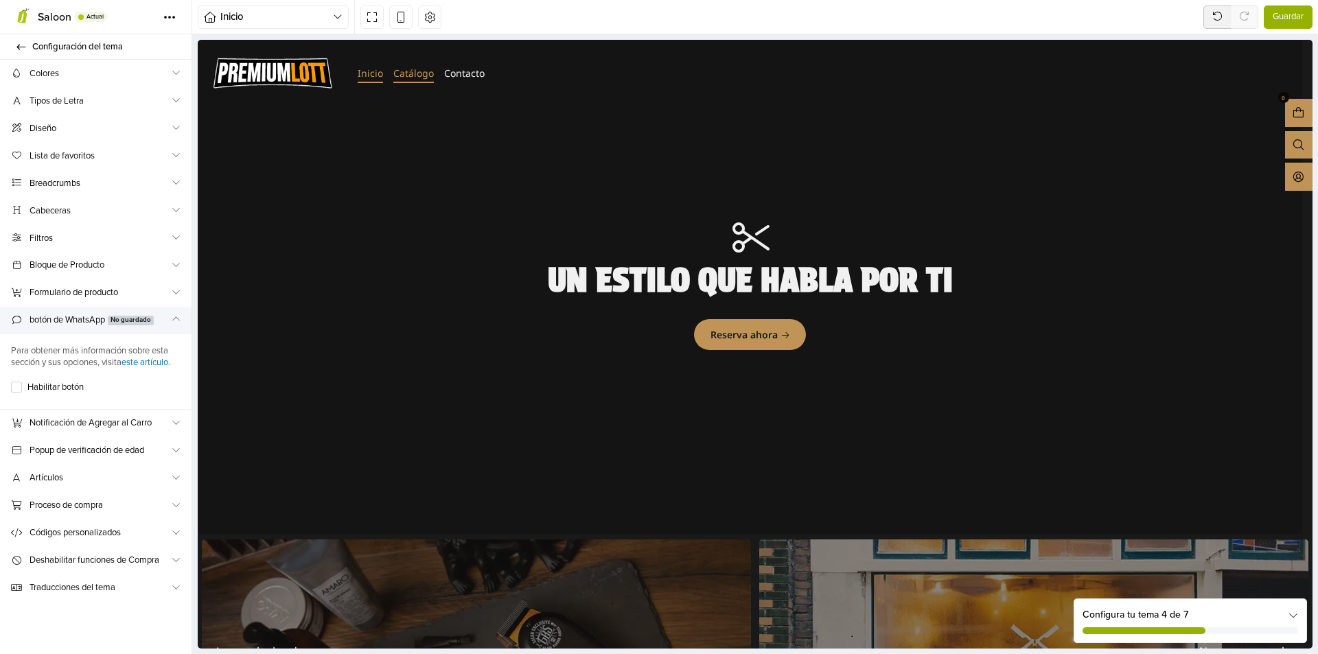
click at [421, 73] on link "Catálogo" at bounding box center [413, 73] width 41 height 19
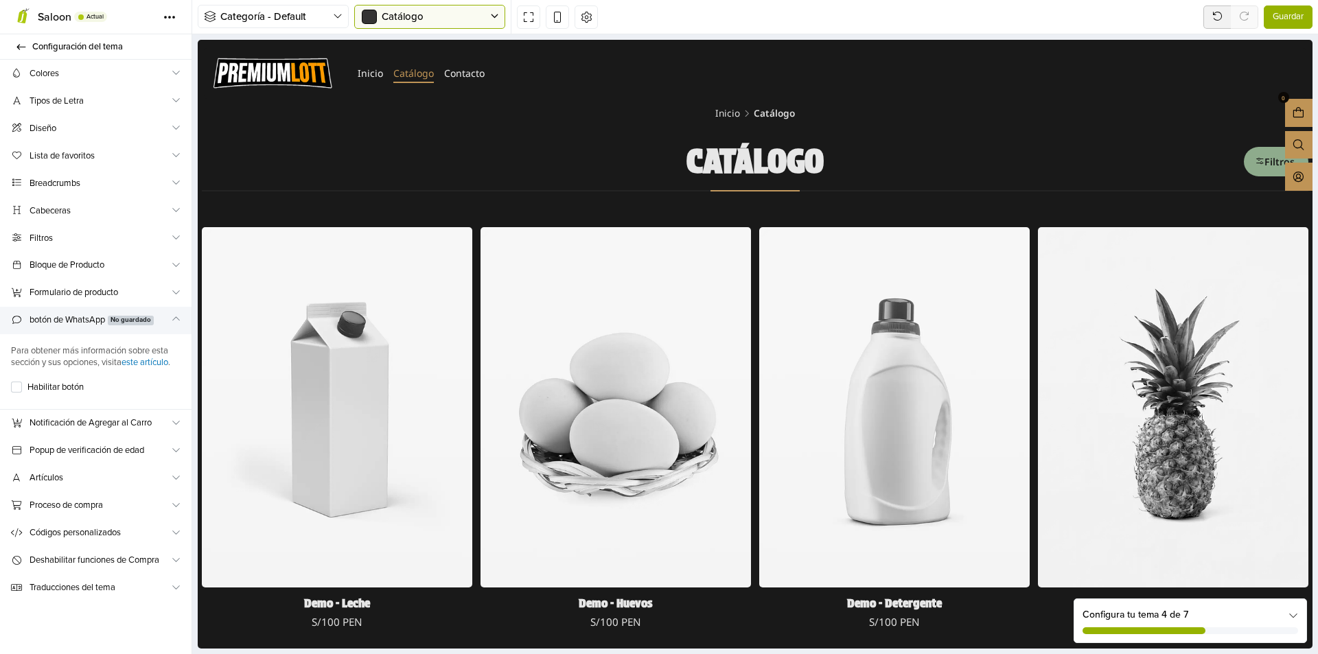
click at [475, 18] on div at bounding box center [423, 17] width 126 height 15
click at [593, 14] on button "button" at bounding box center [586, 16] width 23 height 23
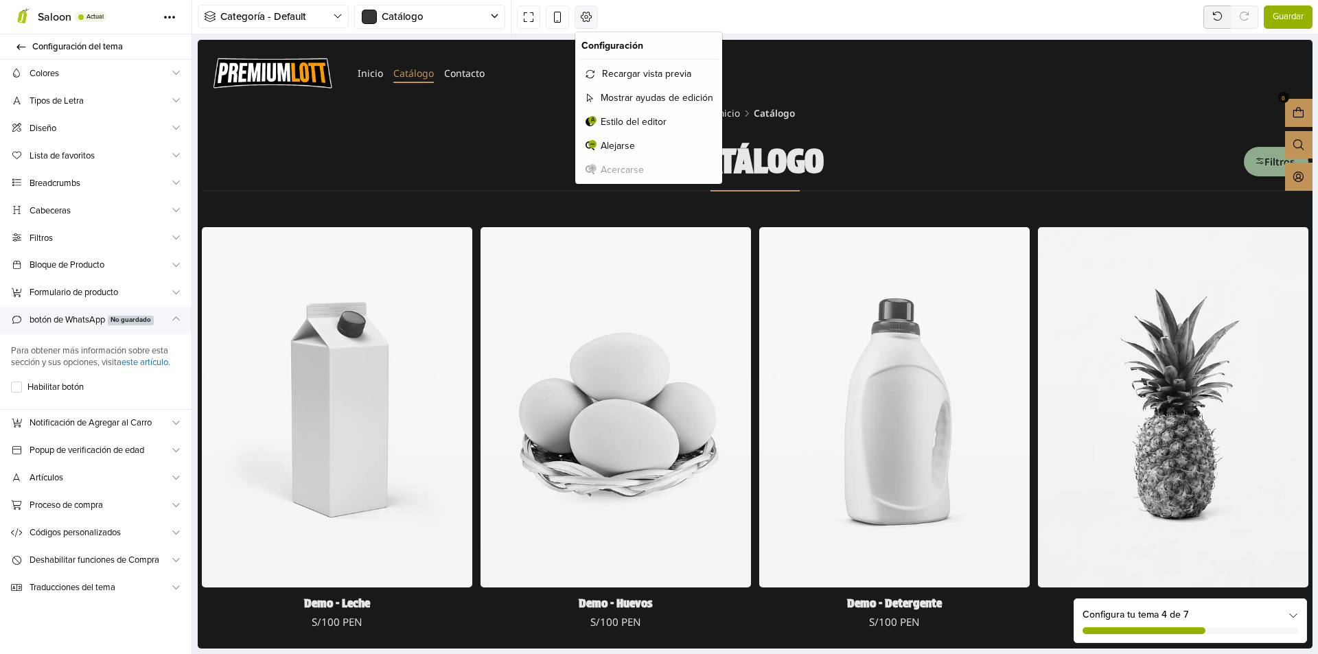
click at [593, 14] on button "button" at bounding box center [586, 16] width 23 height 23
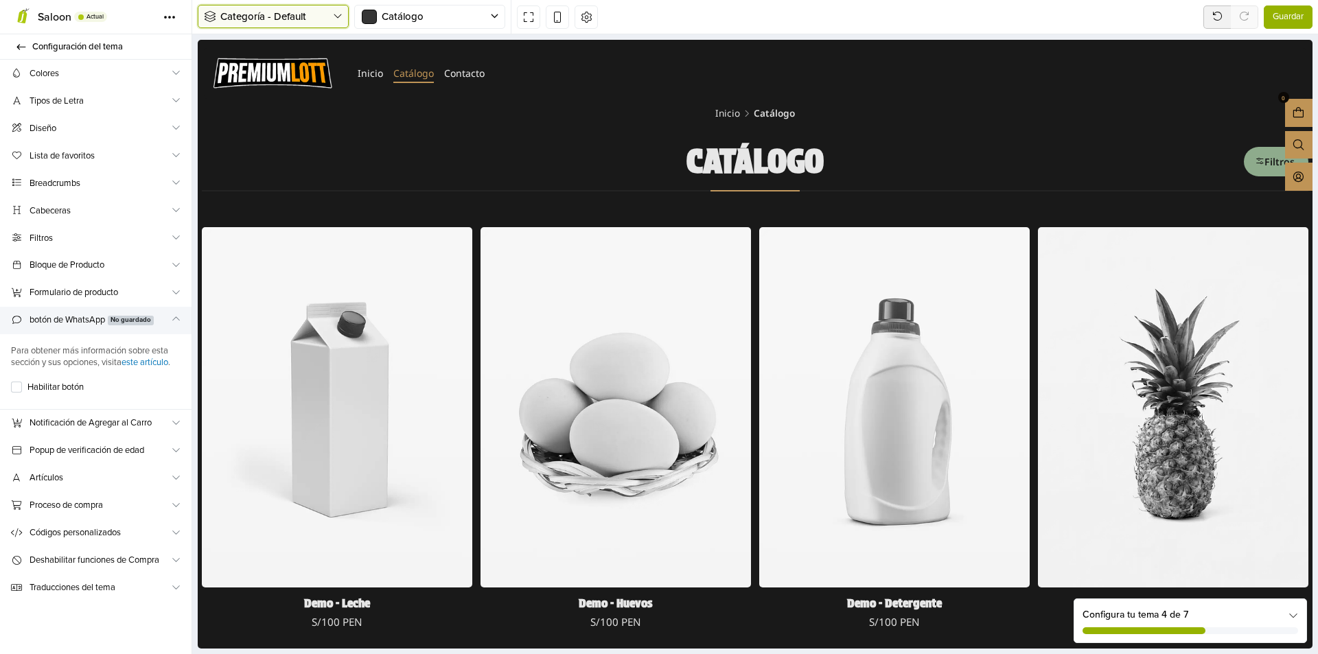
click at [339, 19] on icon "button" at bounding box center [338, 16] width 10 height 11
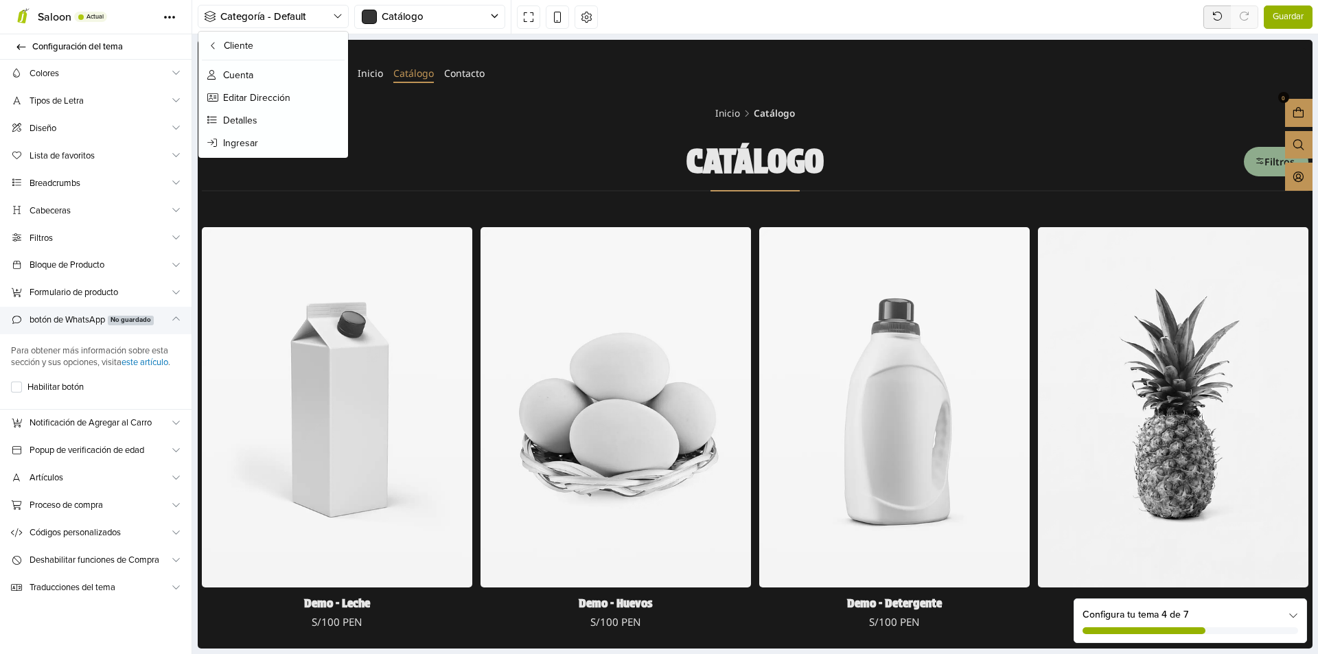
click at [691, 19] on div "Categoría - Default Cliente Cuenta Editar Dirección Detalles Ingresar Restablec…" at bounding box center [755, 17] width 1126 height 34
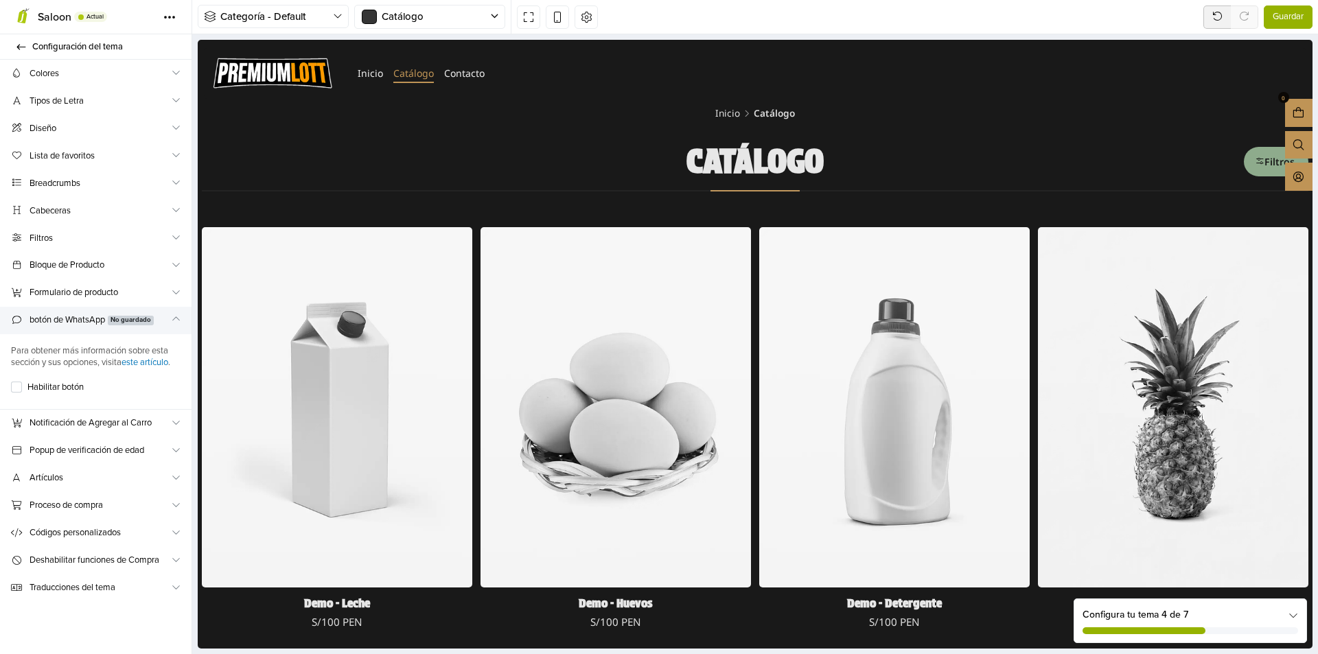
drag, startPoint x: 409, startPoint y: 69, endPoint x: 409, endPoint y: 78, distance: 8.3
click at [409, 78] on link "Catálogo" at bounding box center [413, 73] width 41 height 19
click at [20, 51] on icon at bounding box center [21, 47] width 11 height 9
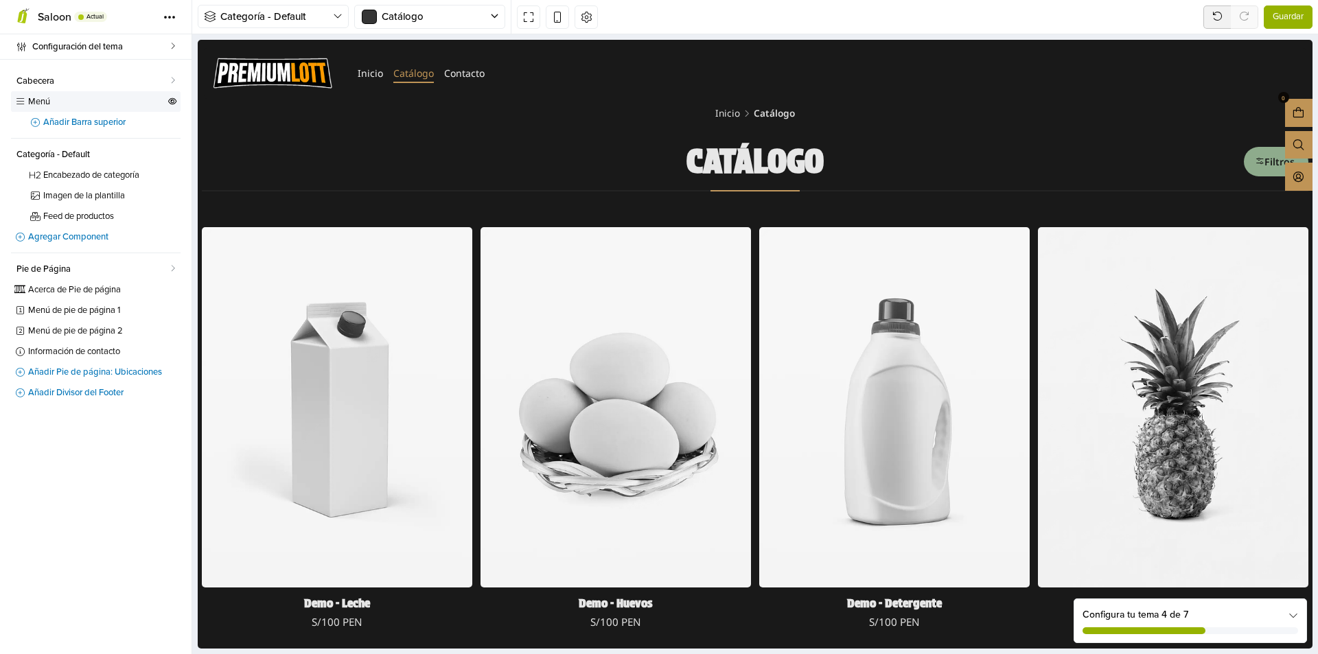
click at [13, 102] on link "Menú" at bounding box center [96, 101] width 170 height 21
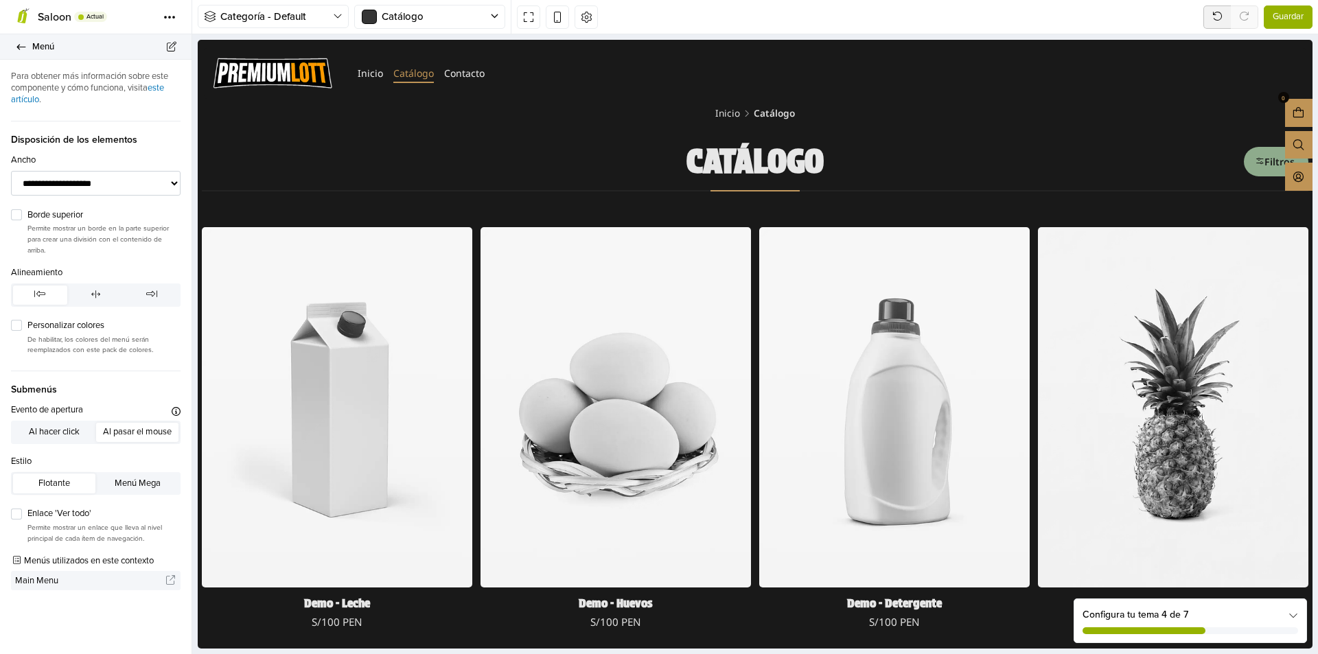
click at [23, 47] on icon at bounding box center [21, 46] width 9 height 5
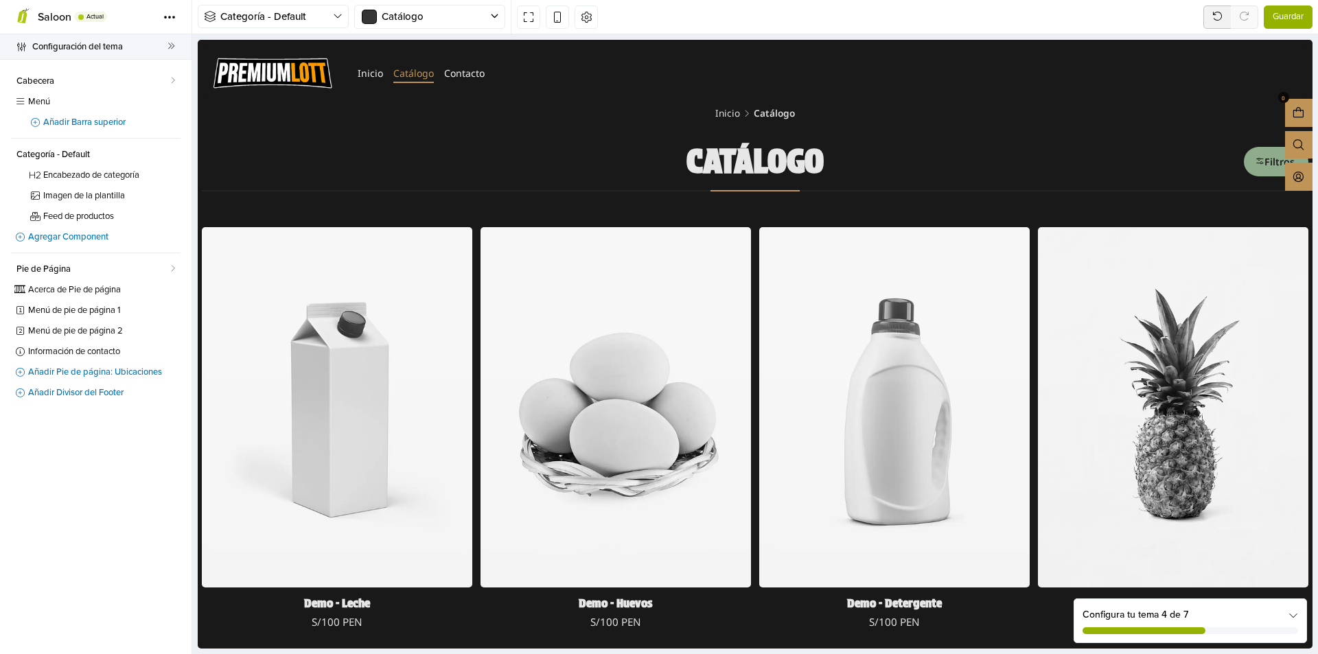
click at [58, 47] on span "Configuración del tema" at bounding box center [99, 46] width 135 height 19
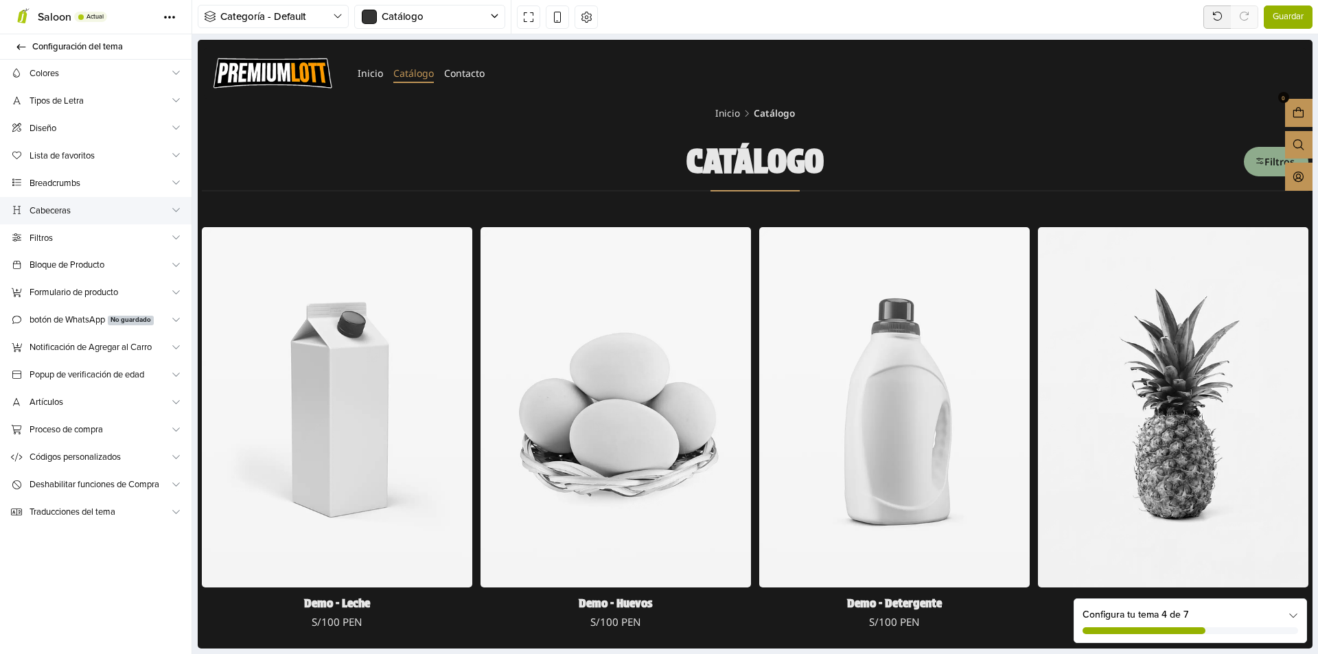
click at [95, 208] on span "Cabeceras" at bounding box center [100, 211] width 141 height 14
select select "**********"
select select "******"
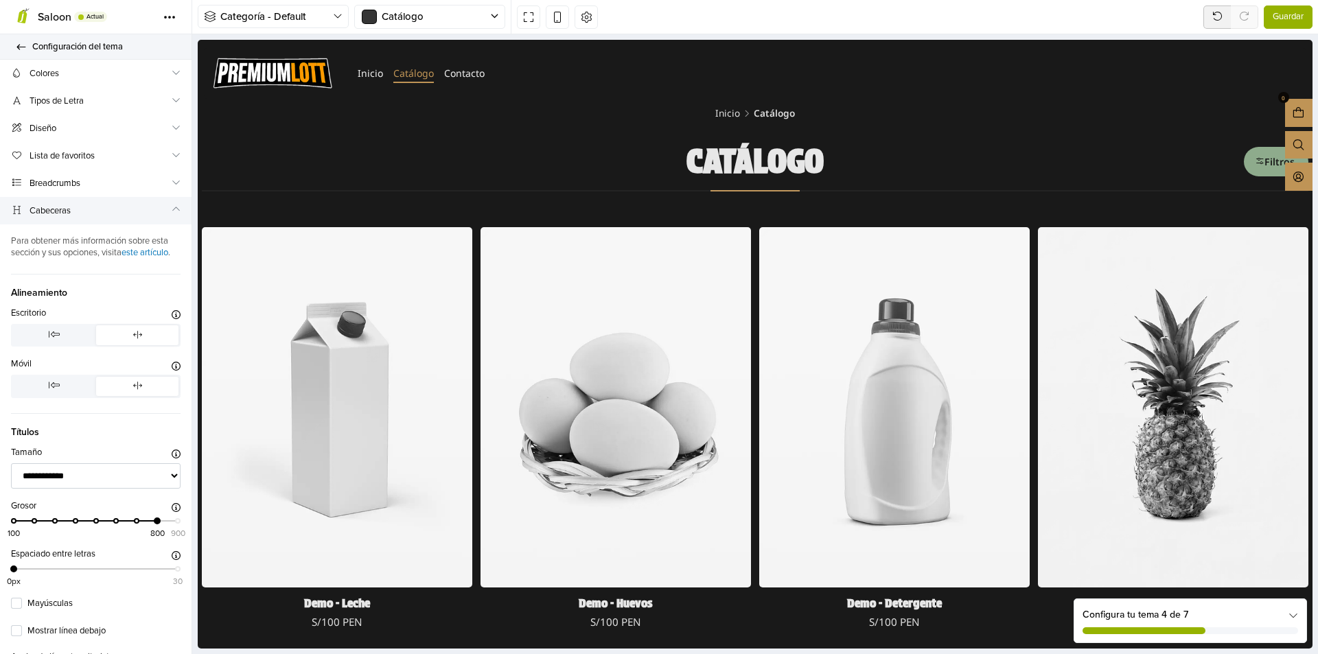
click at [19, 41] on link "Configuración del tema" at bounding box center [96, 46] width 192 height 25
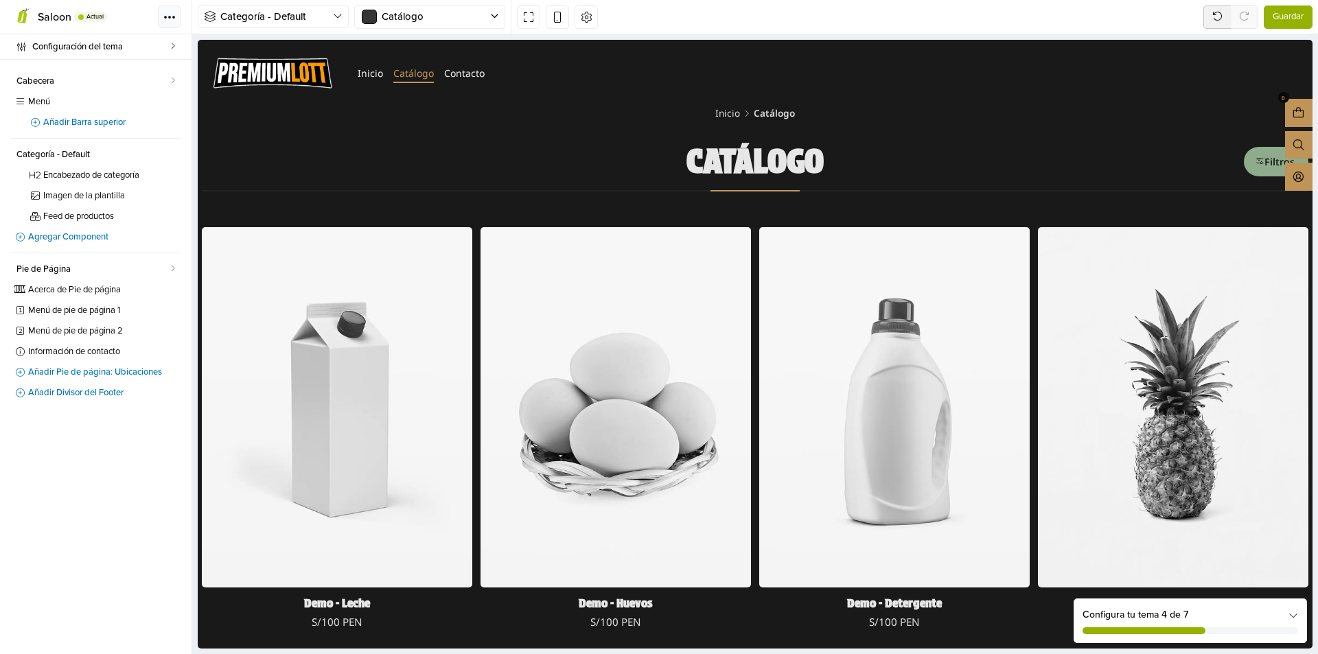
click at [169, 21] on button "Tema" at bounding box center [169, 16] width 23 height 23
